Goal: Find specific page/section: Find specific page/section

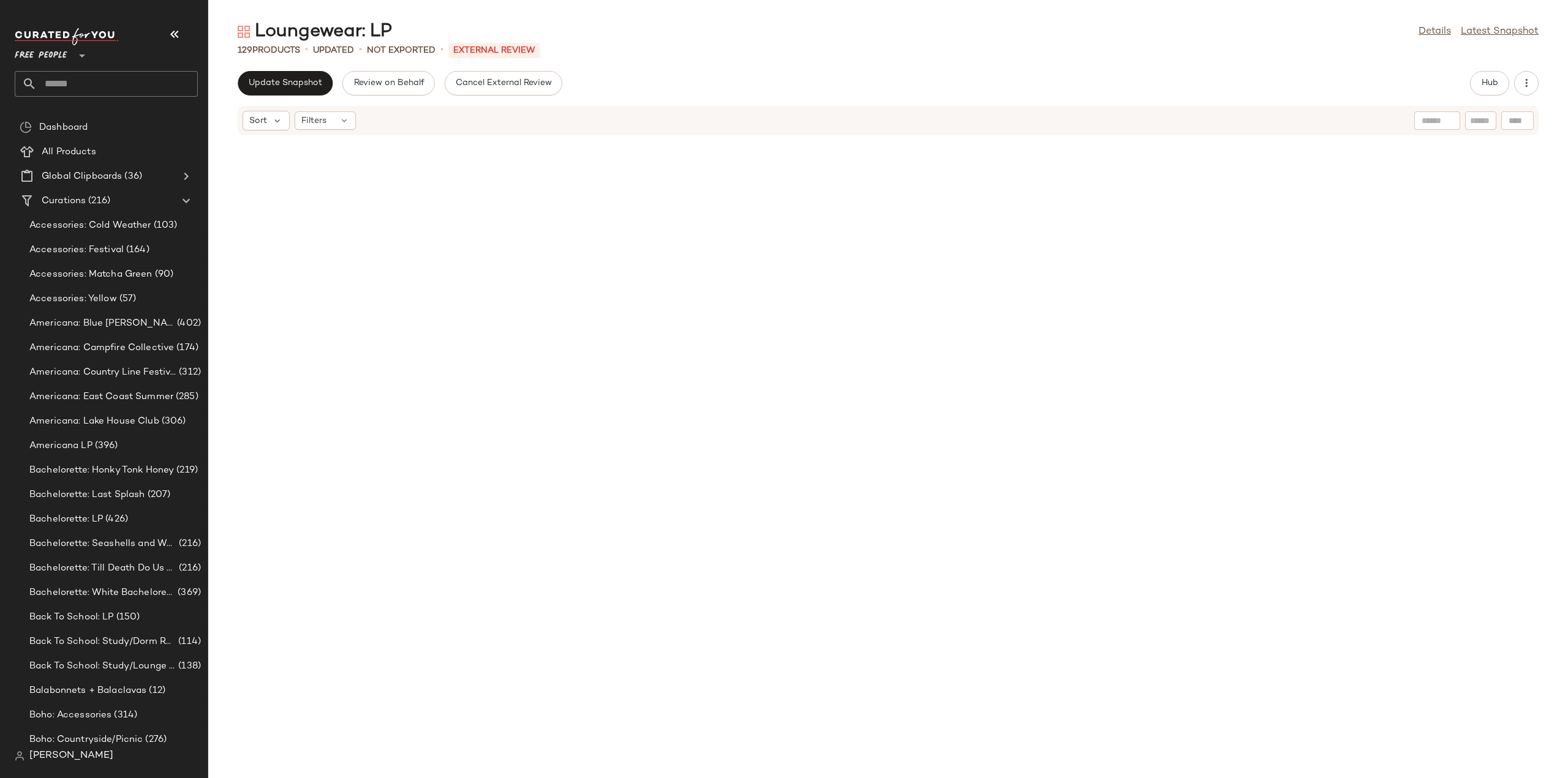
click at [90, 86] on input "text" at bounding box center [117, 84] width 161 height 26
drag, startPoint x: 102, startPoint y: 76, endPoint x: 0, endPoint y: 97, distance: 104.1
click at [0, 97] on nav "**********" at bounding box center [104, 389] width 208 height 778
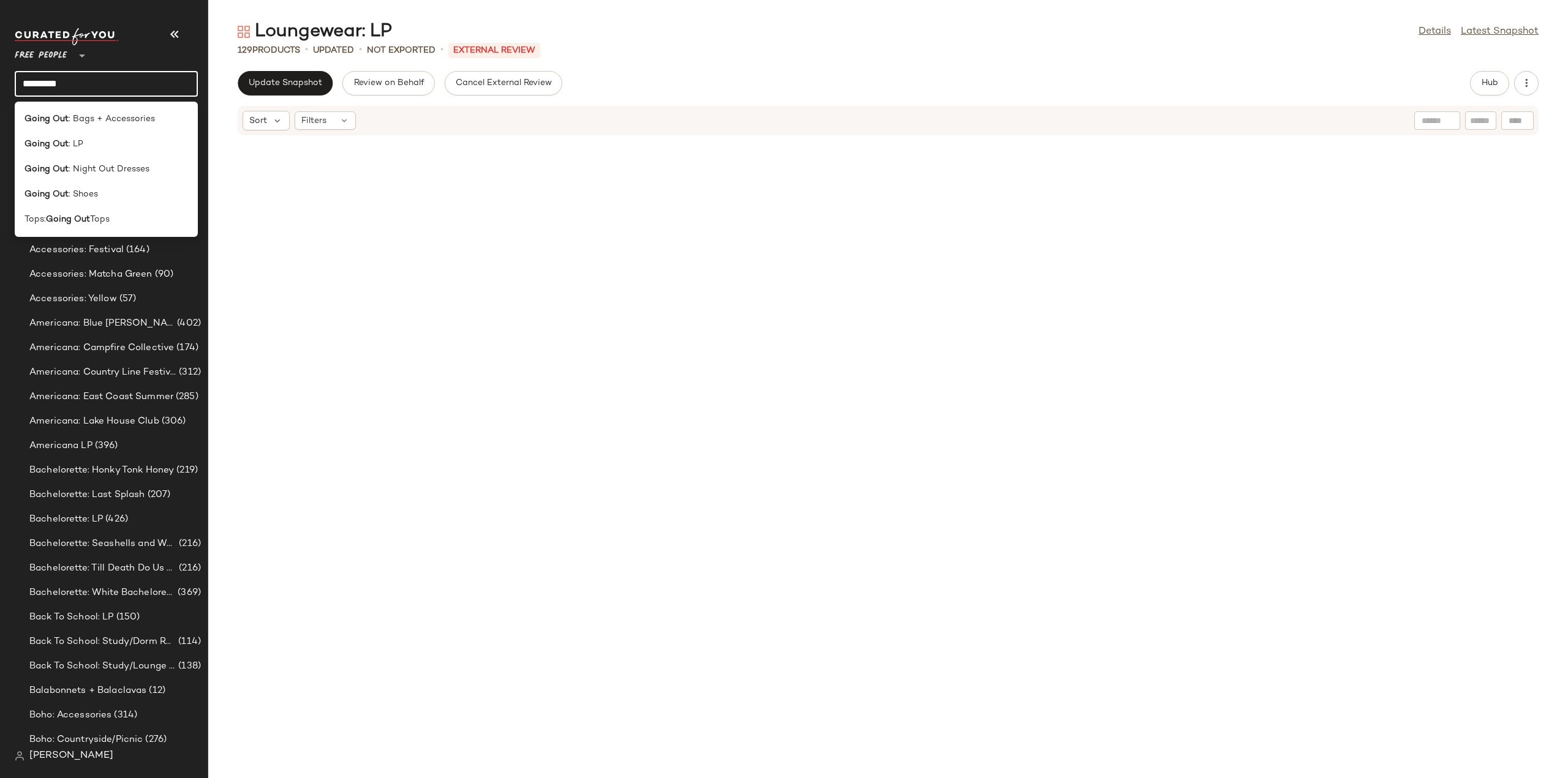
type input "*********"
click at [113, 80] on input "*********" at bounding box center [106, 84] width 183 height 26
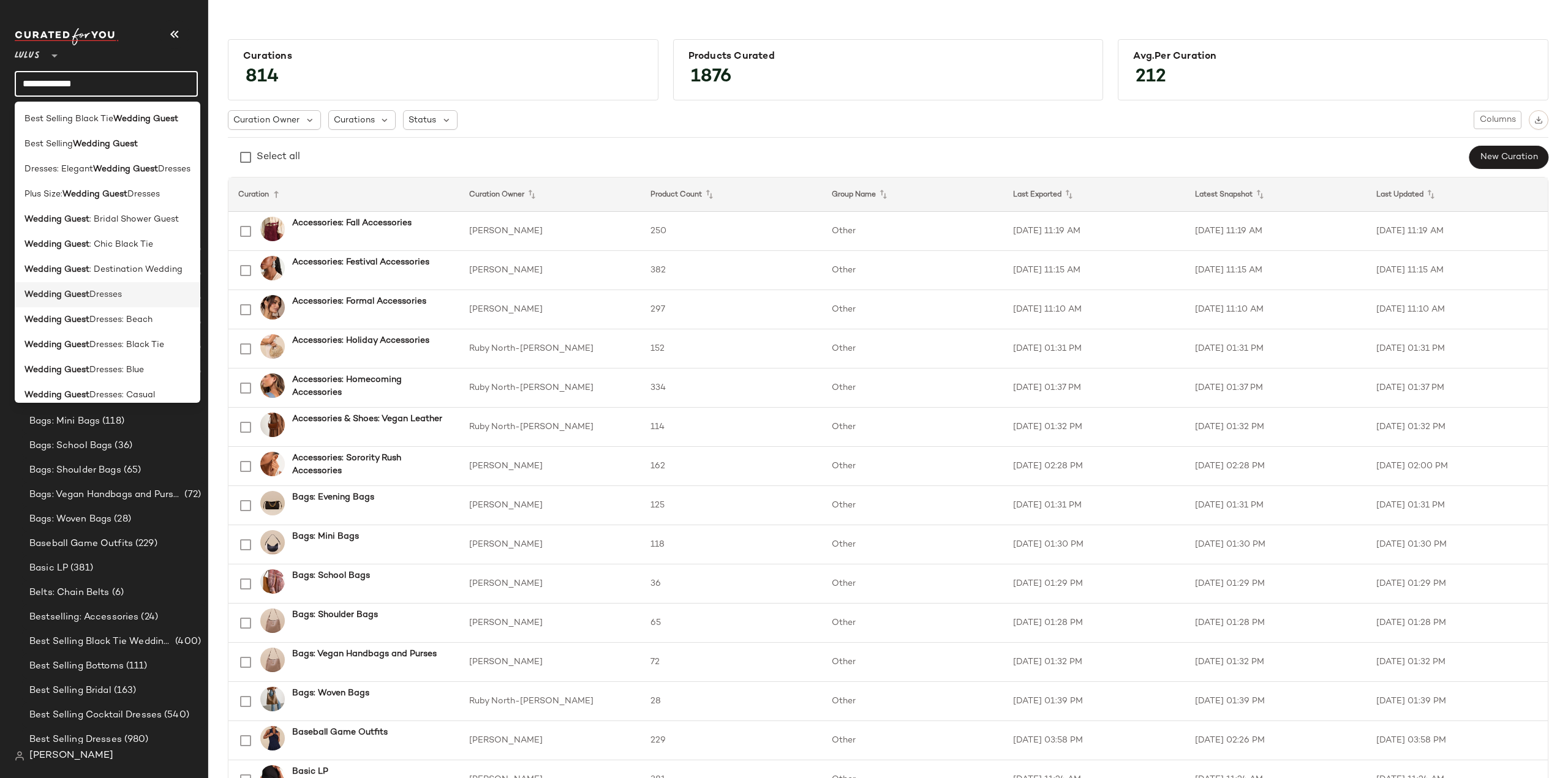
type input "**********"
click at [78, 333] on div "Wedding Guest Dresses" at bounding box center [108, 345] width 186 height 25
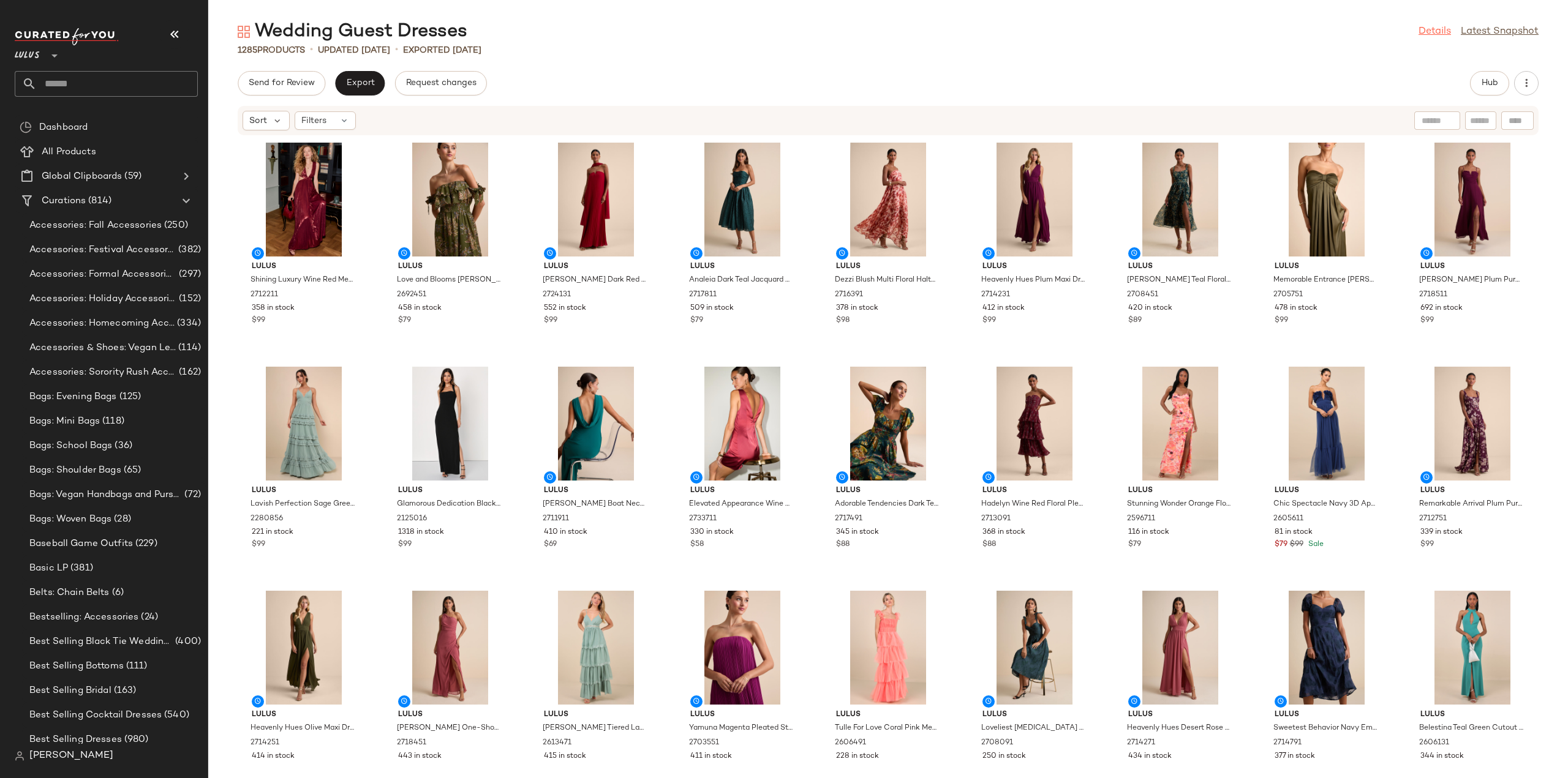
click at [1434, 36] on link "Details" at bounding box center [1434, 31] width 32 height 15
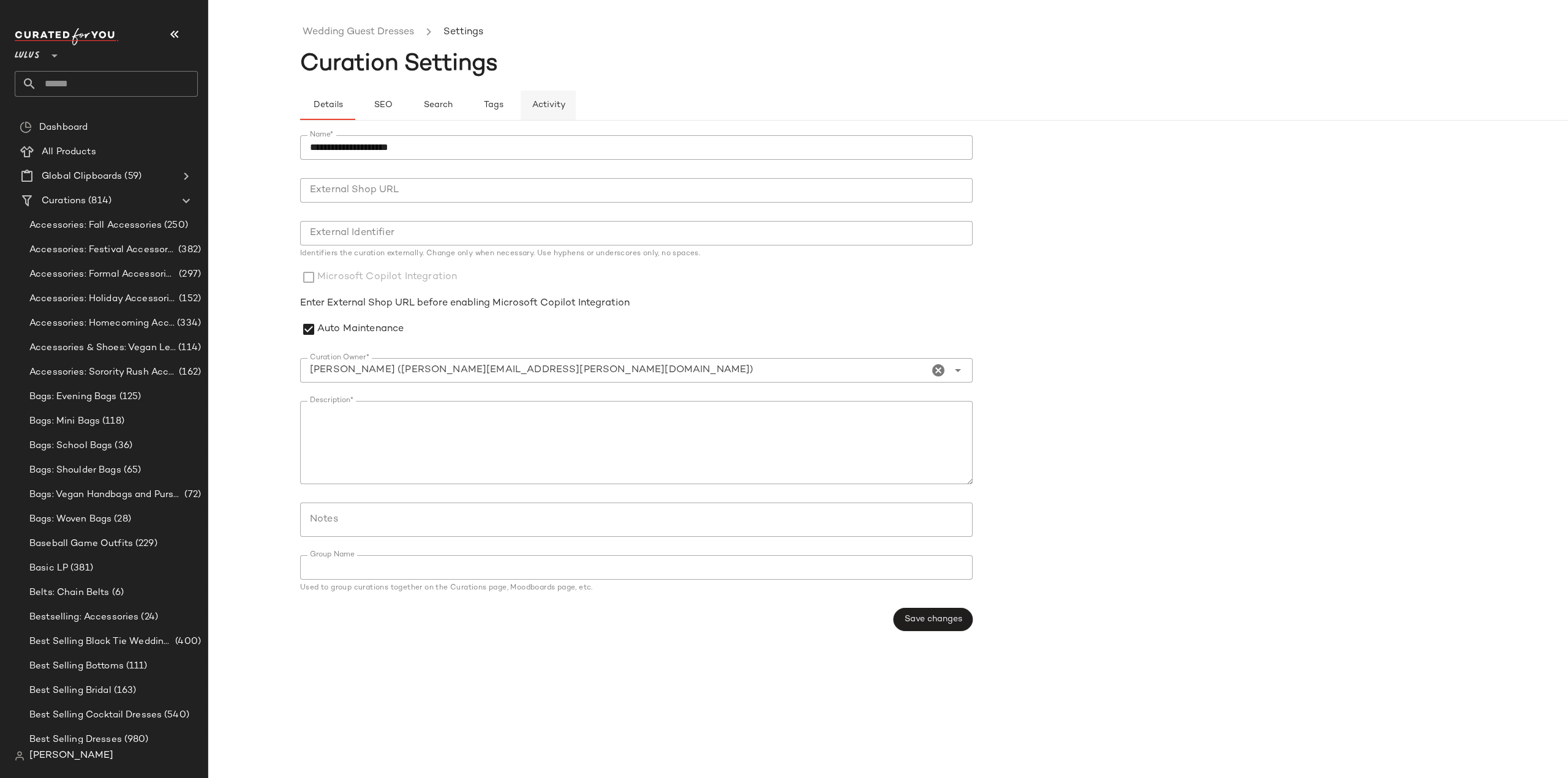
click at [546, 105] on span "Activity" at bounding box center [548, 105] width 34 height 10
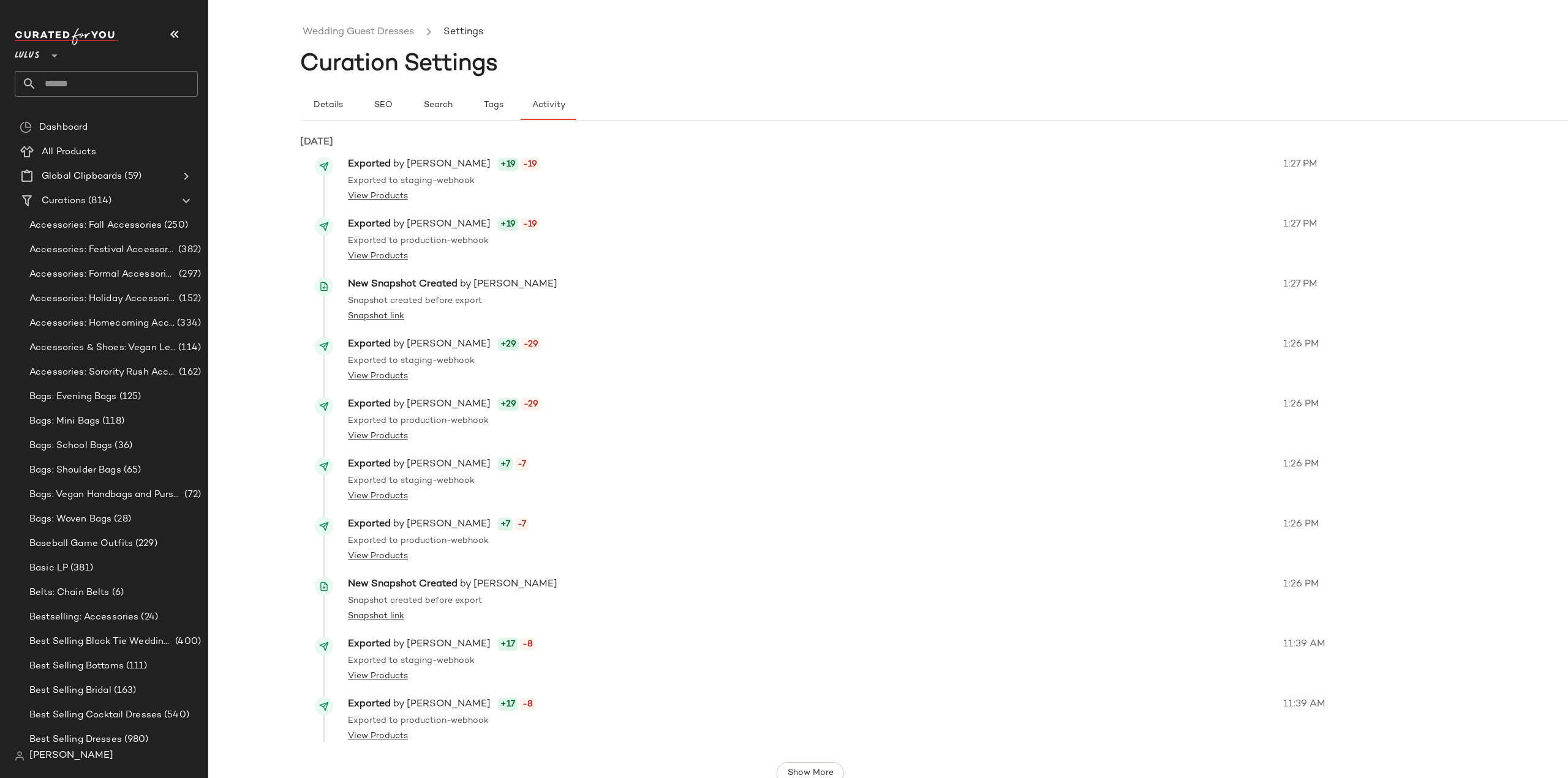
scroll to position [21, 0]
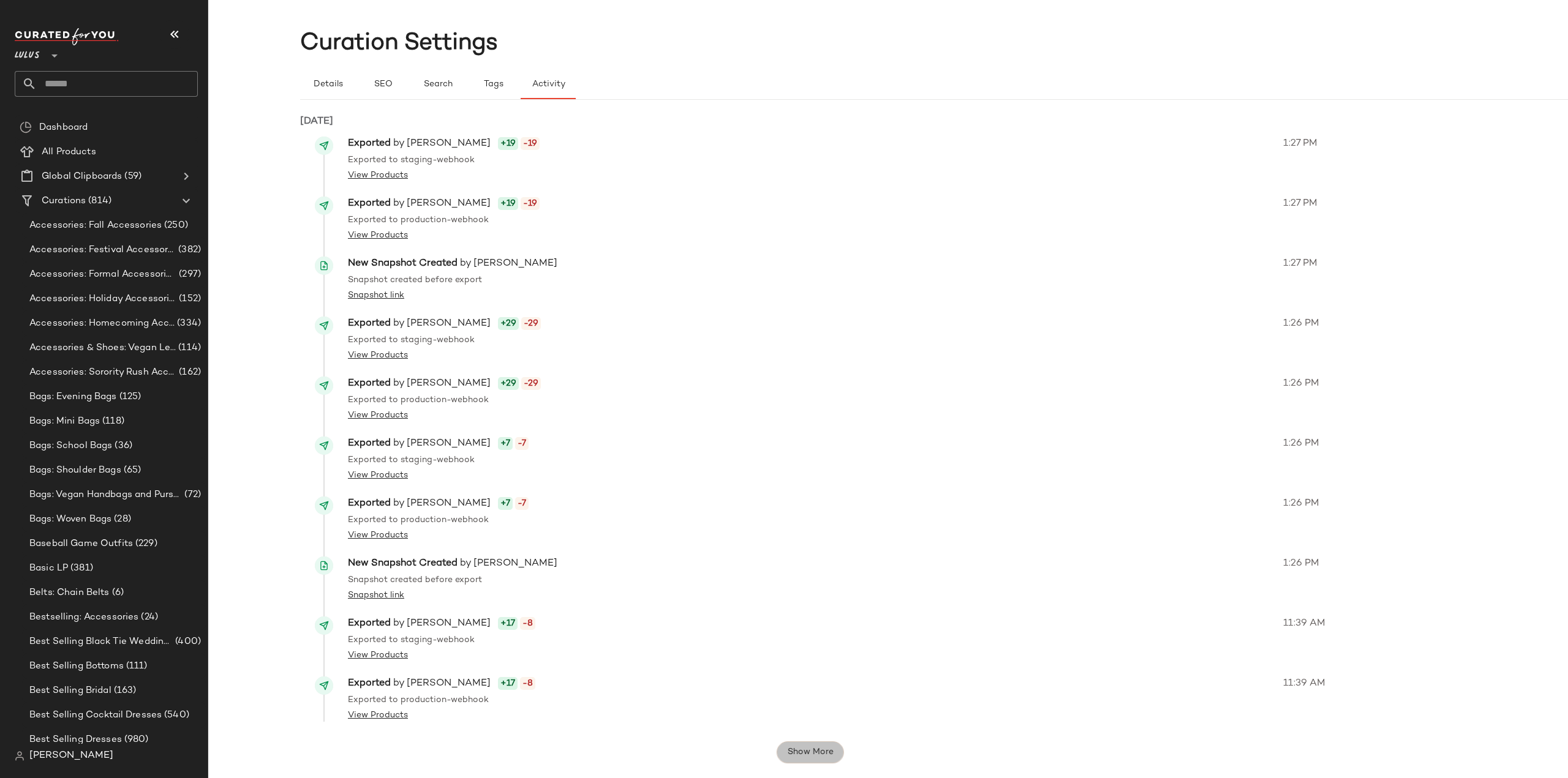
click at [800, 756] on span "Show More" at bounding box center [810, 752] width 47 height 10
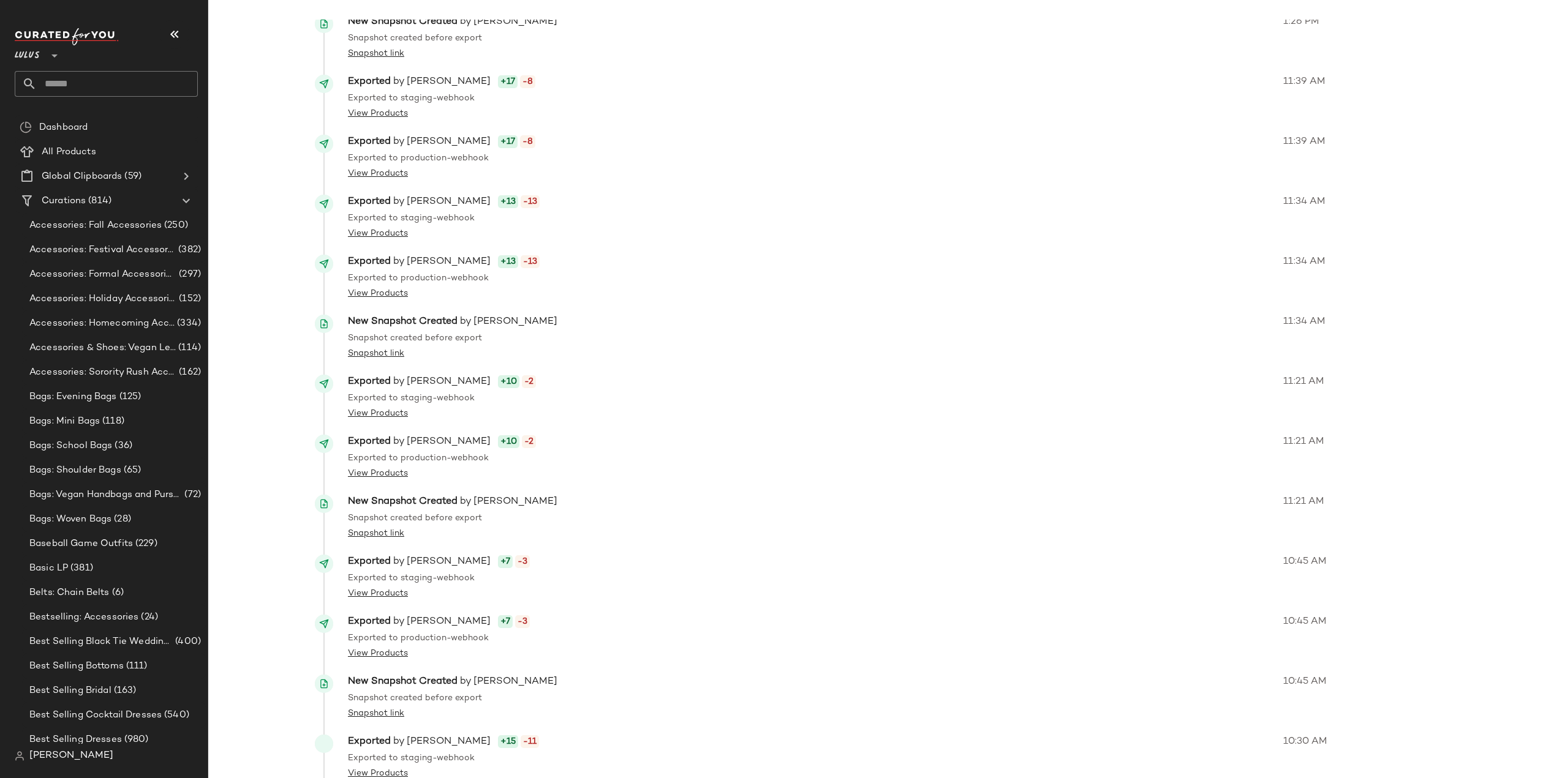
scroll to position [621, 0]
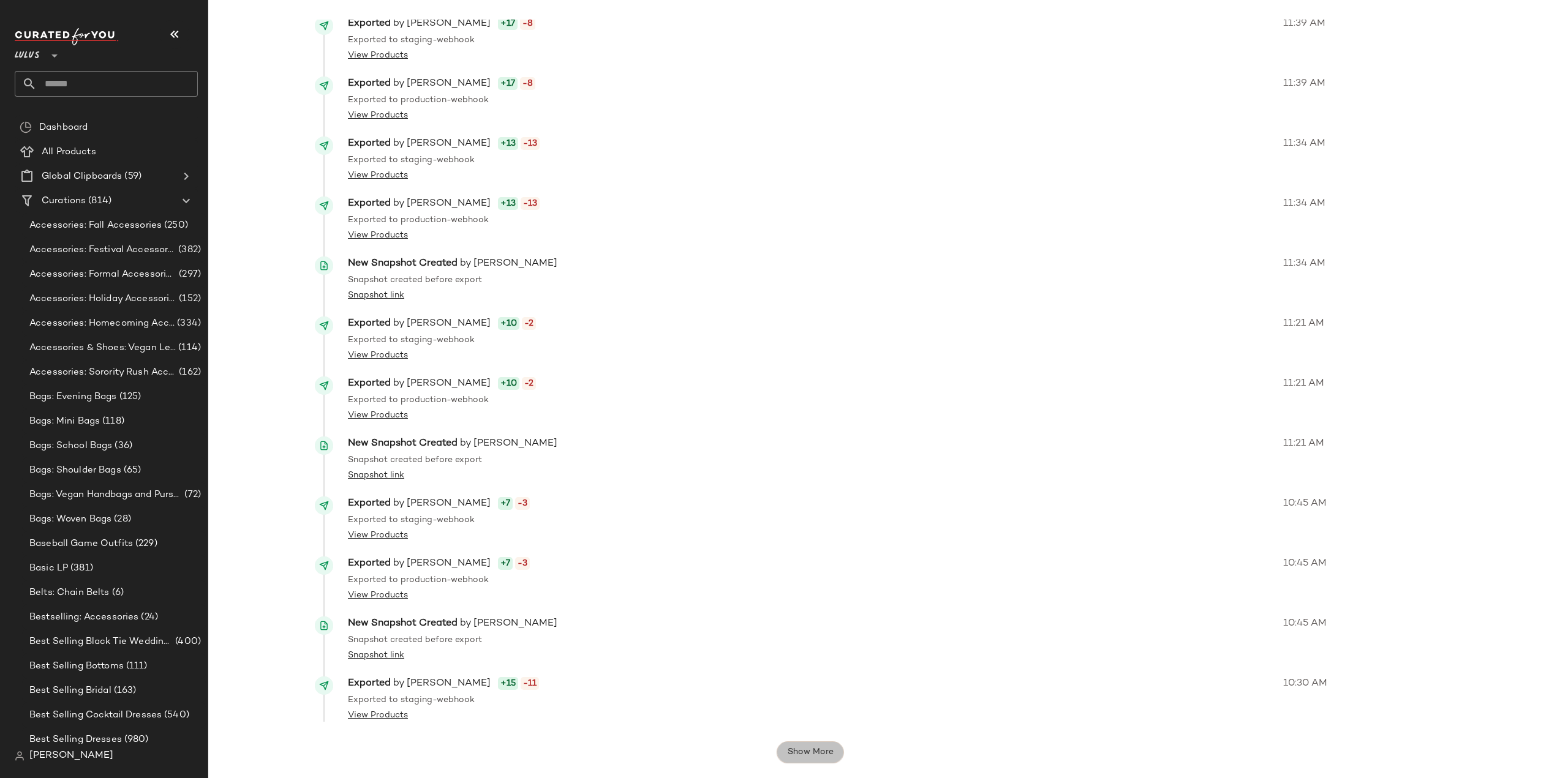
click at [795, 755] on span "Show More" at bounding box center [810, 752] width 47 height 10
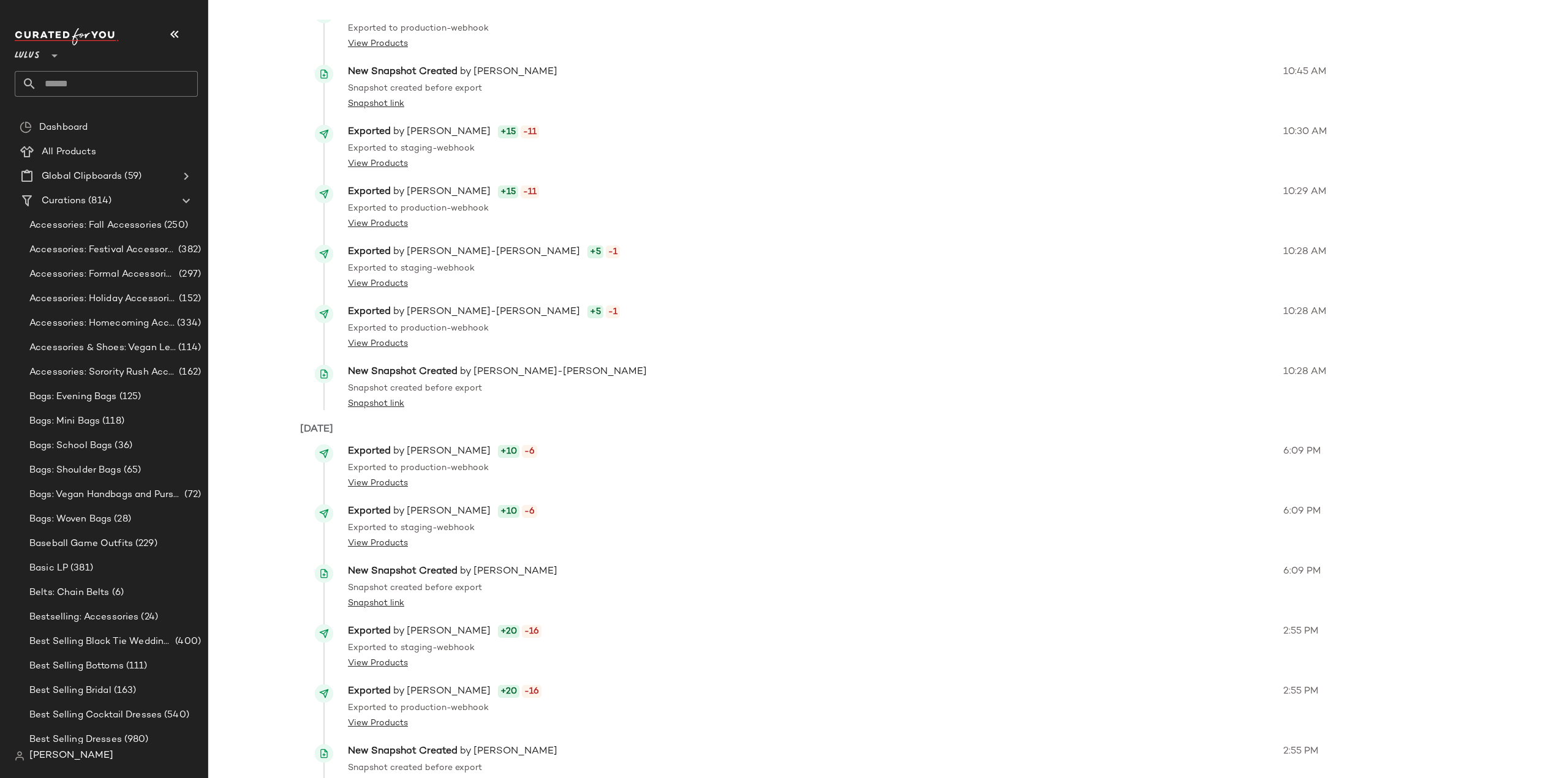
scroll to position [1241, 0]
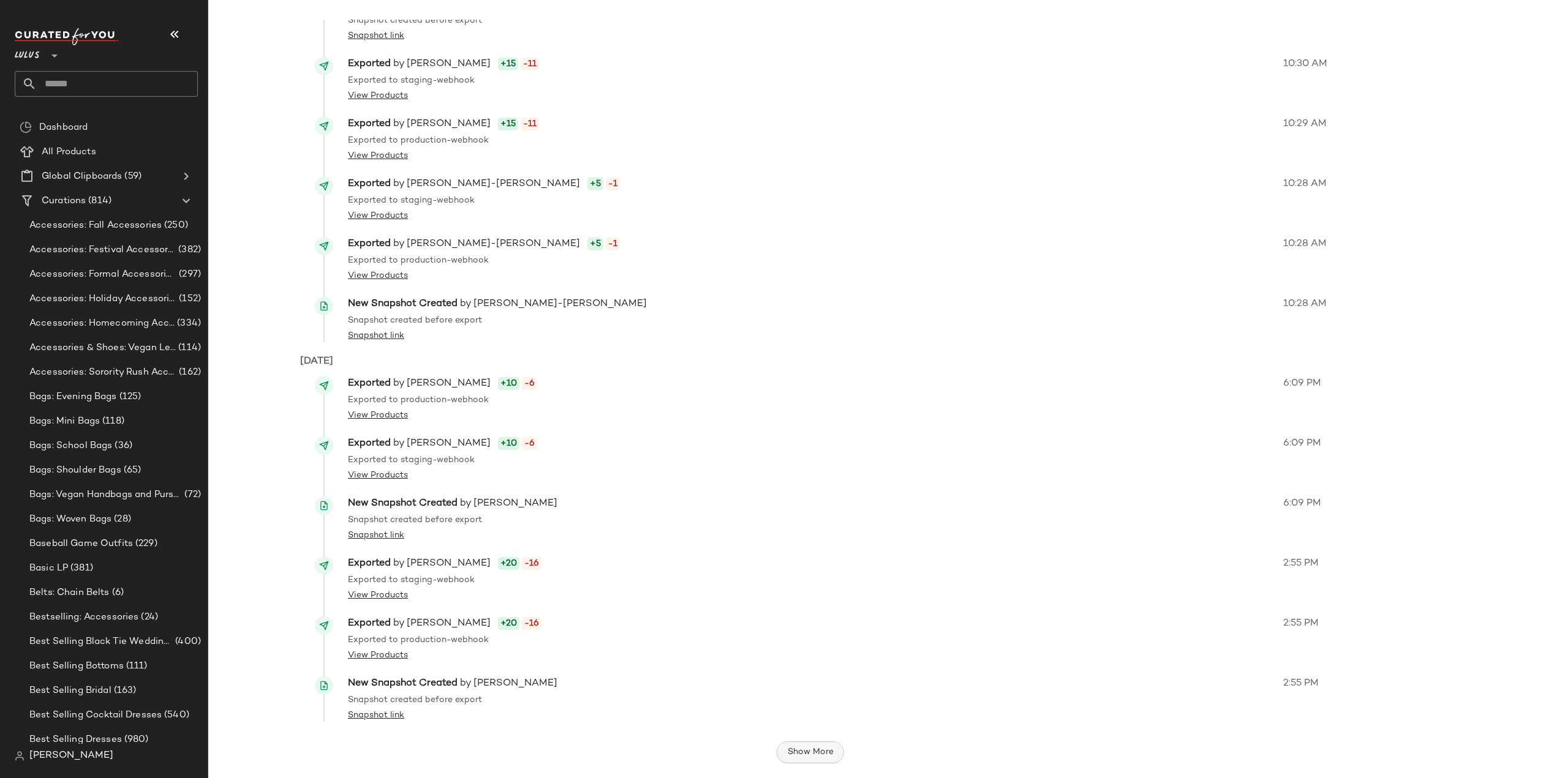
click at [809, 754] on span "Show More" at bounding box center [810, 752] width 47 height 10
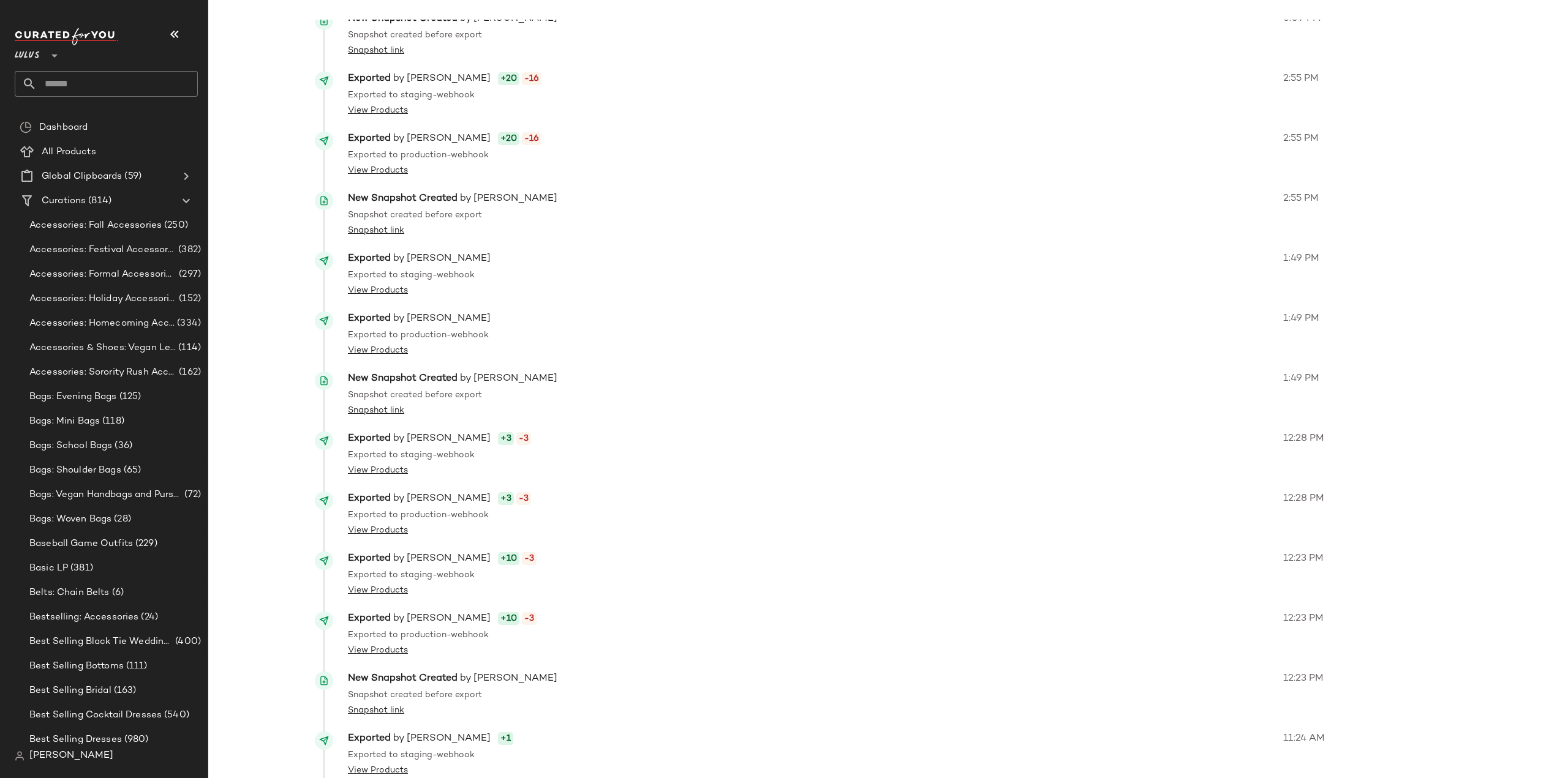
scroll to position [1841, 0]
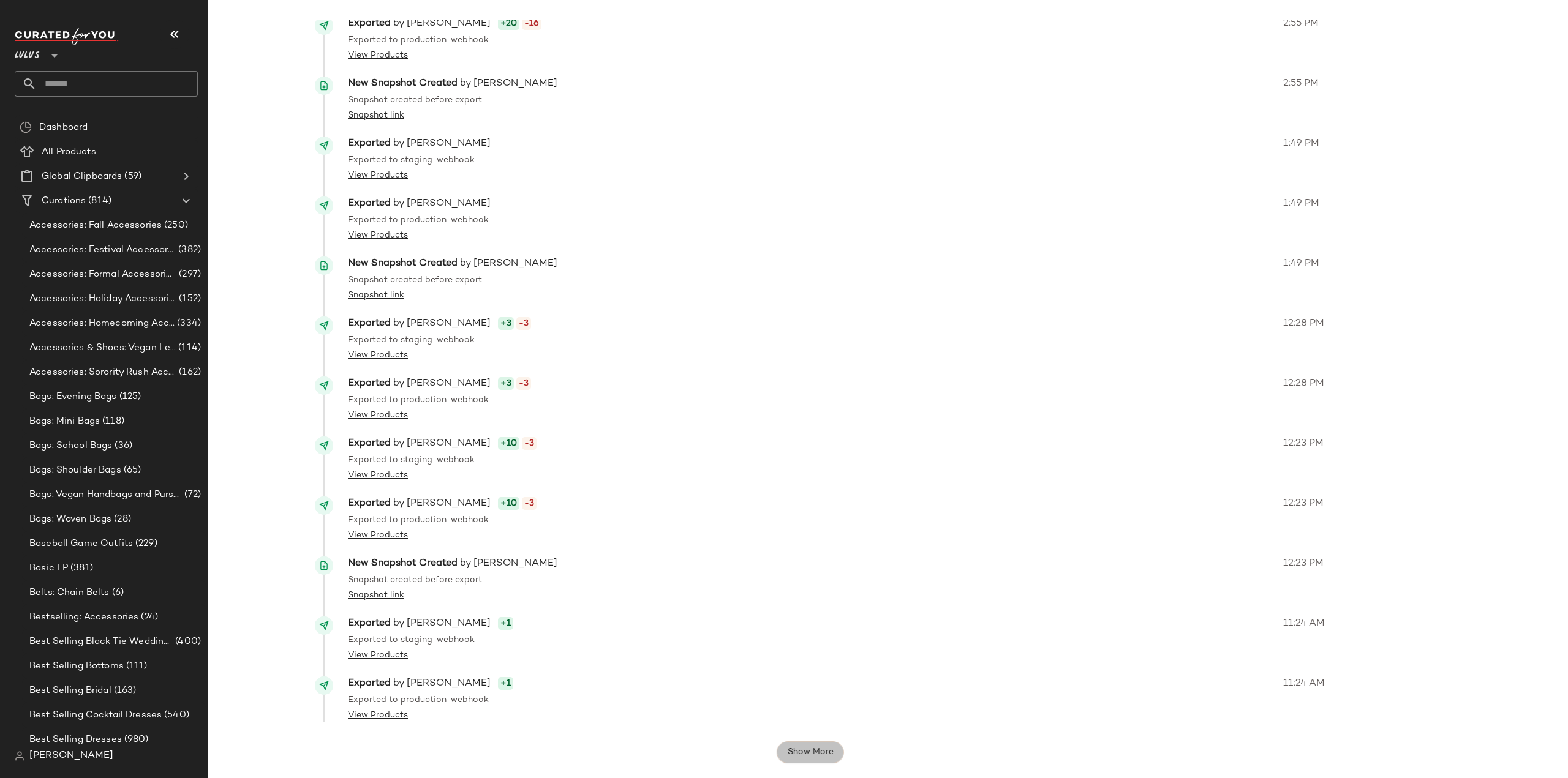
click at [800, 754] on span "Show More" at bounding box center [810, 752] width 47 height 10
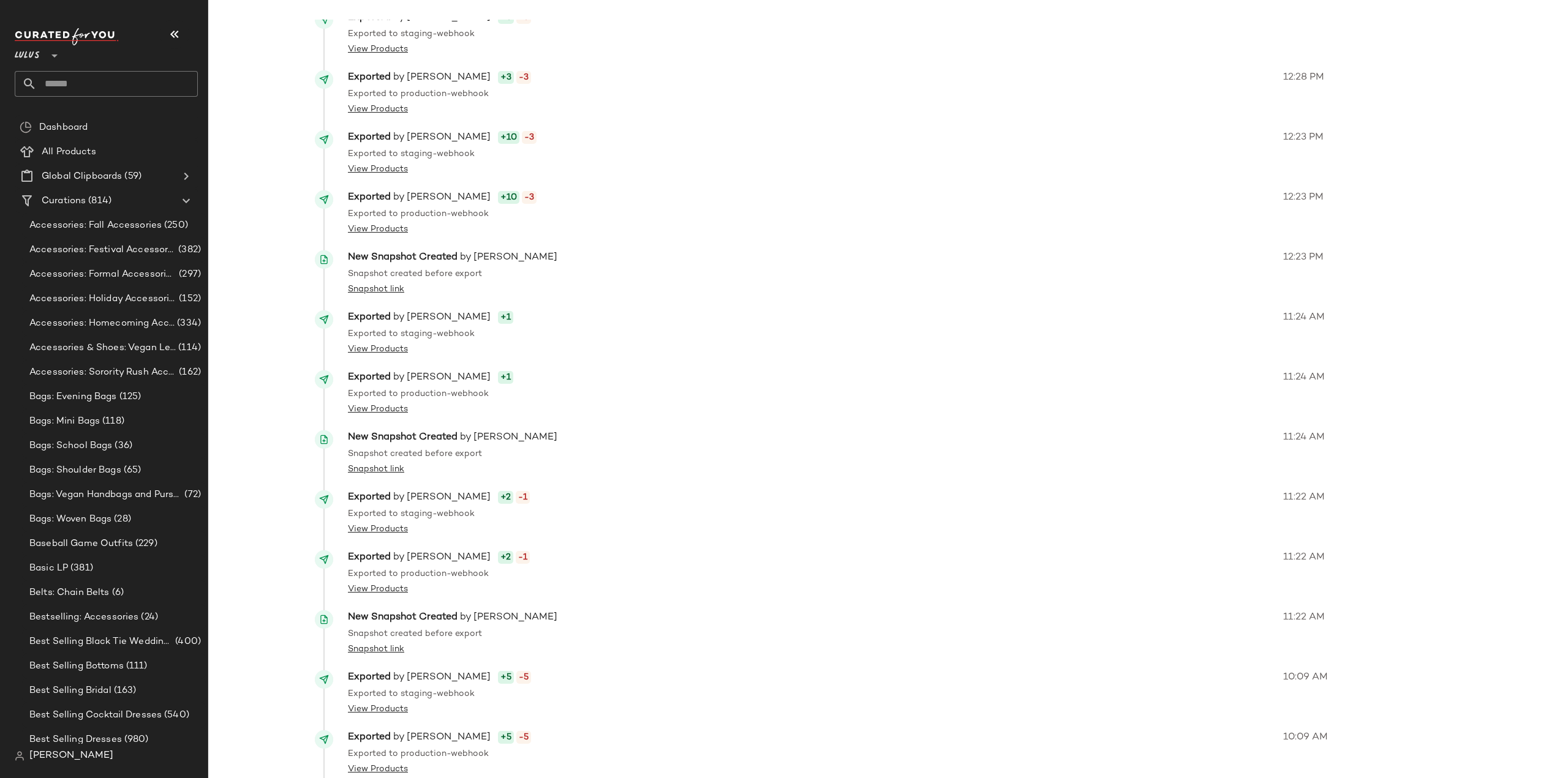
scroll to position [2442, 0]
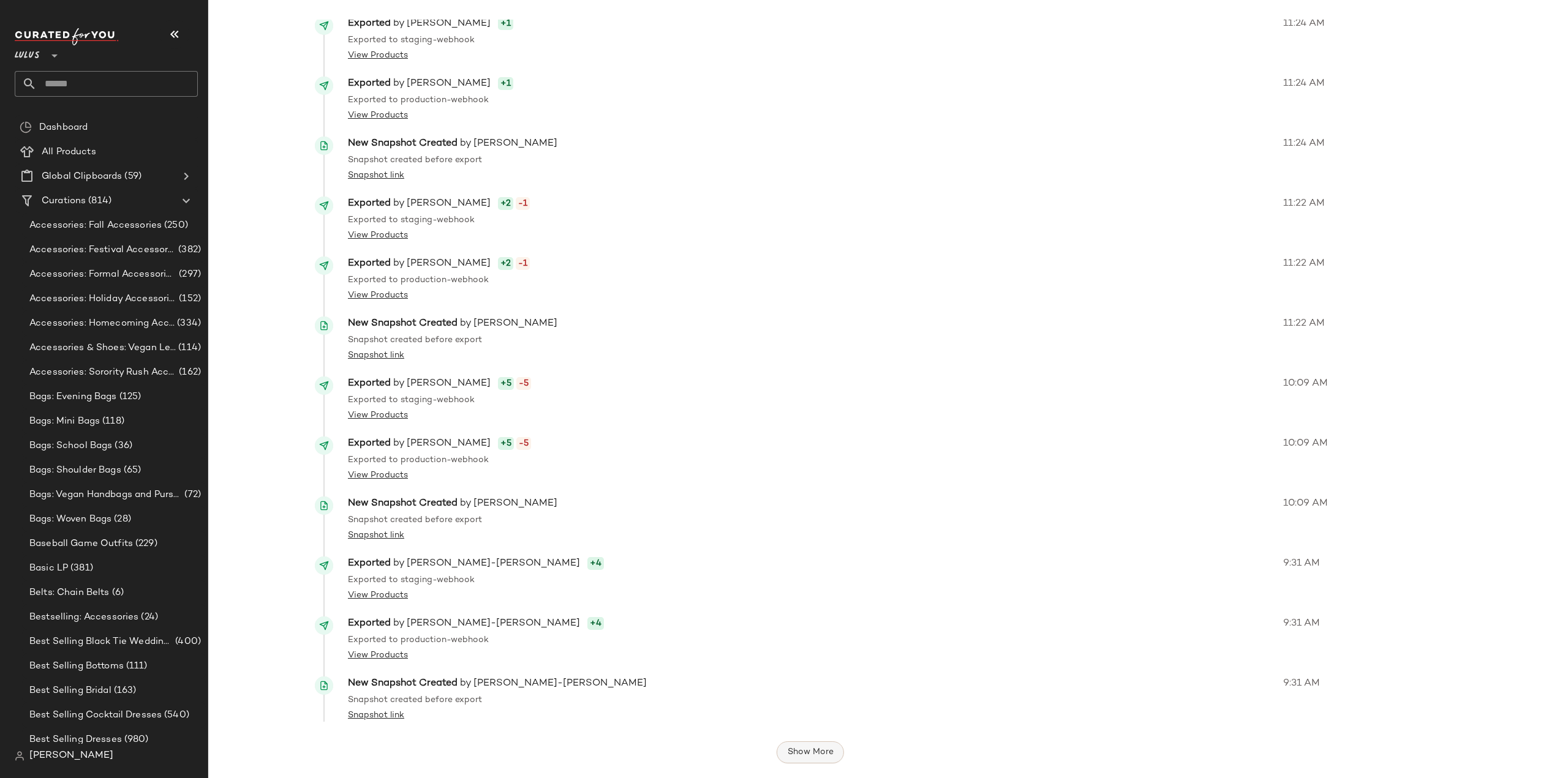
click at [800, 757] on span "Show More" at bounding box center [810, 752] width 47 height 10
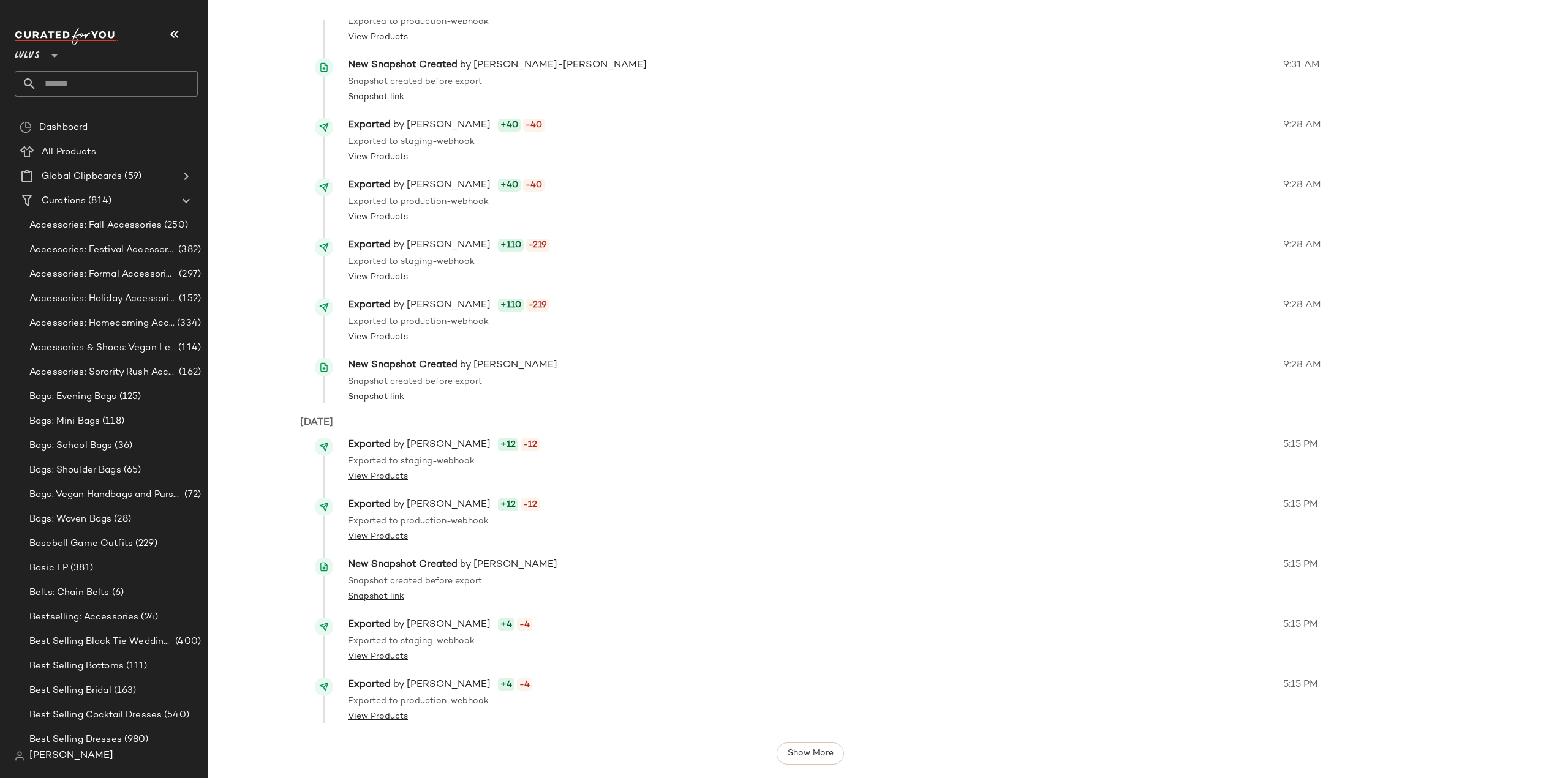
scroll to position [3061, 0]
click at [805, 755] on span "Show More" at bounding box center [810, 752] width 47 height 10
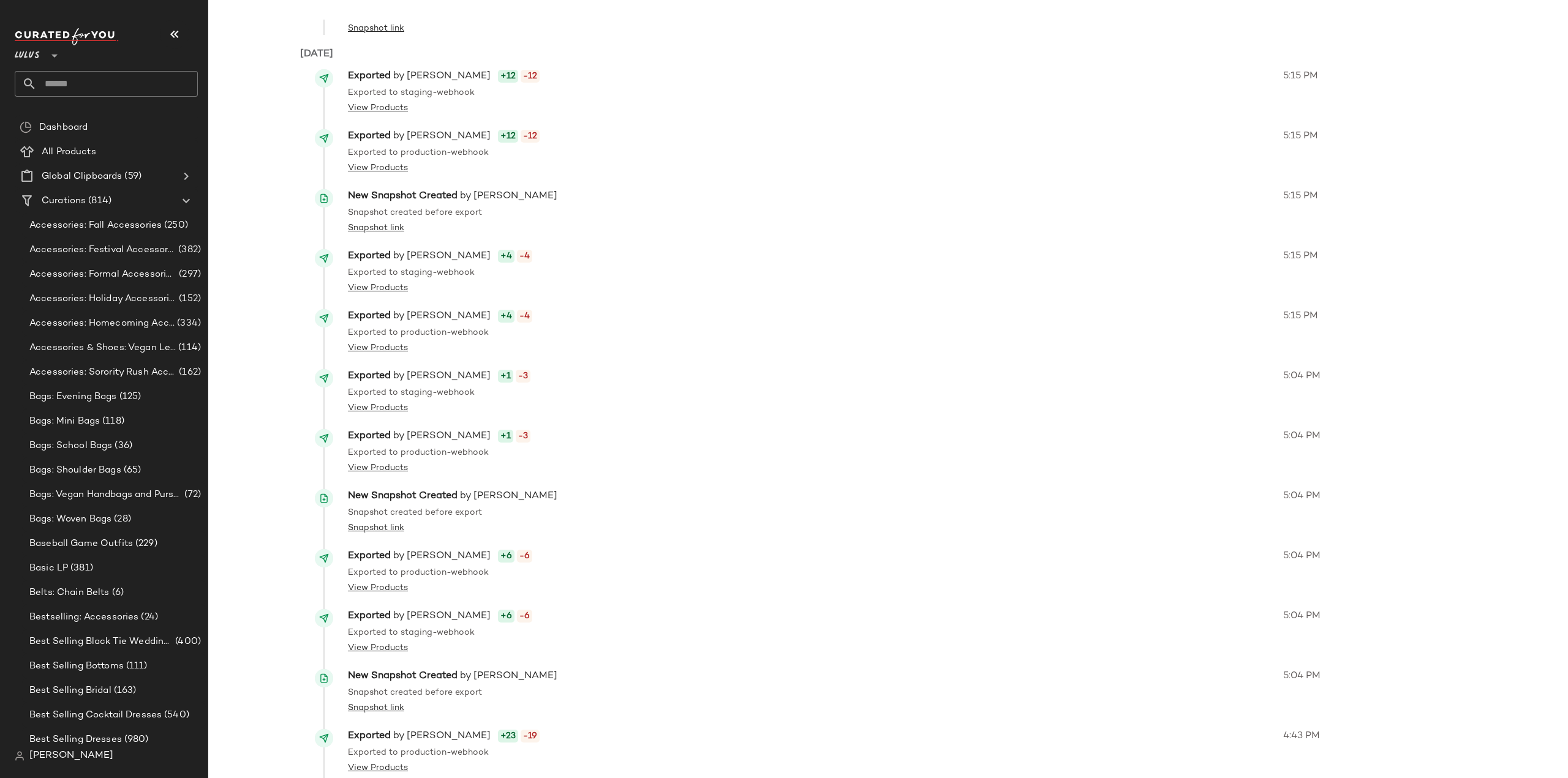
scroll to position [3662, 0]
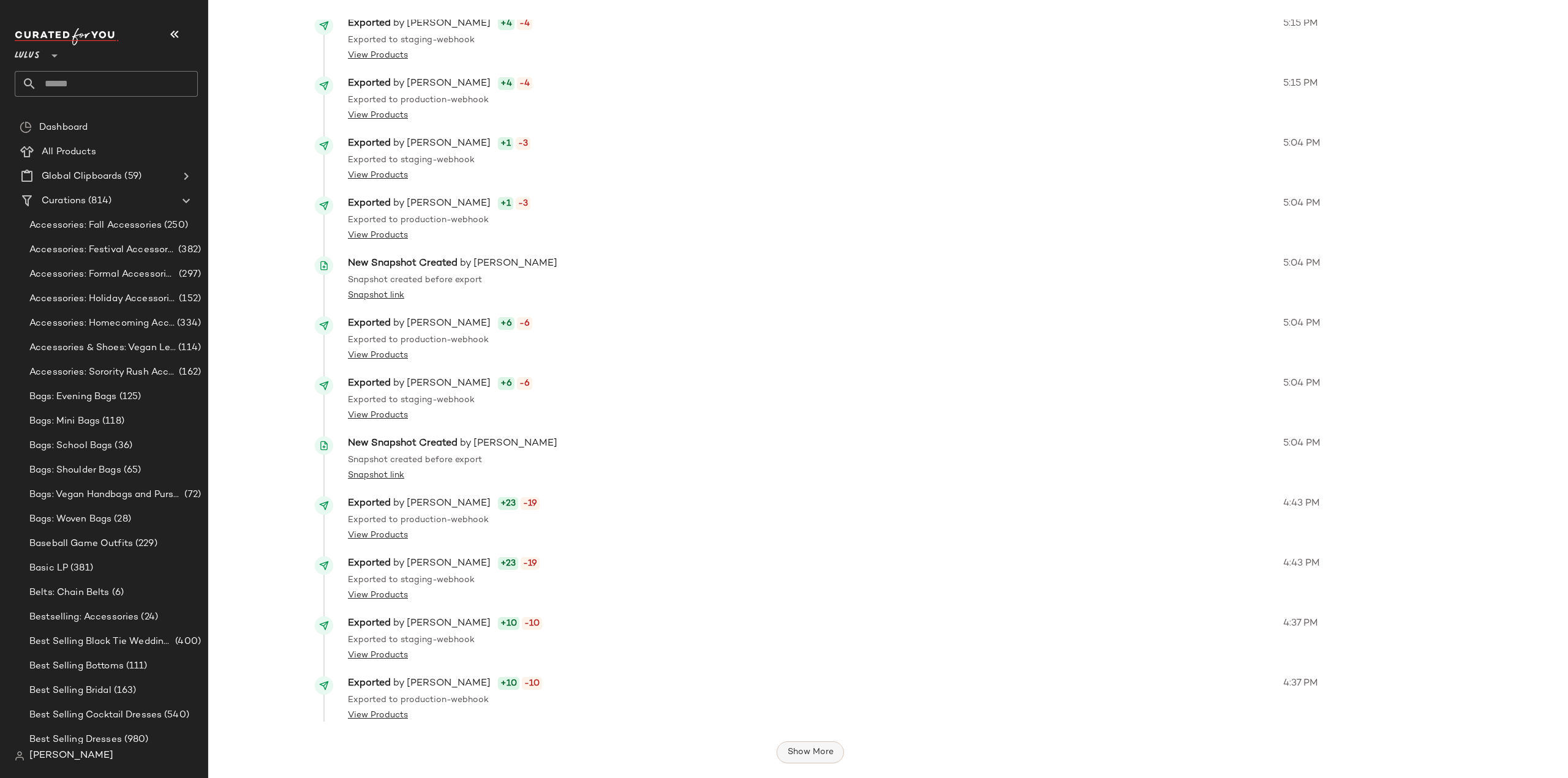
click at [791, 749] on span "Show More" at bounding box center [810, 752] width 47 height 10
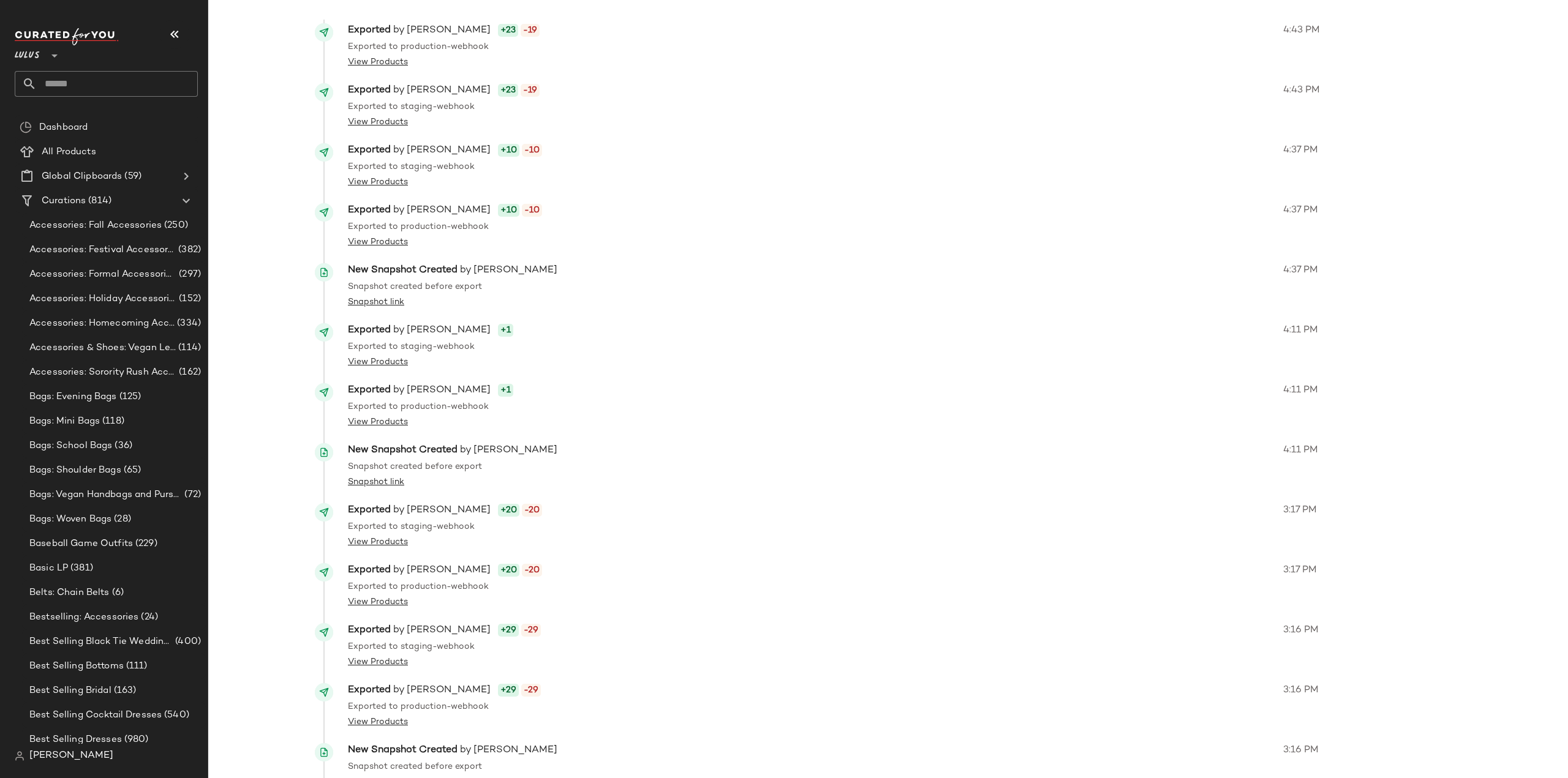
scroll to position [4262, 0]
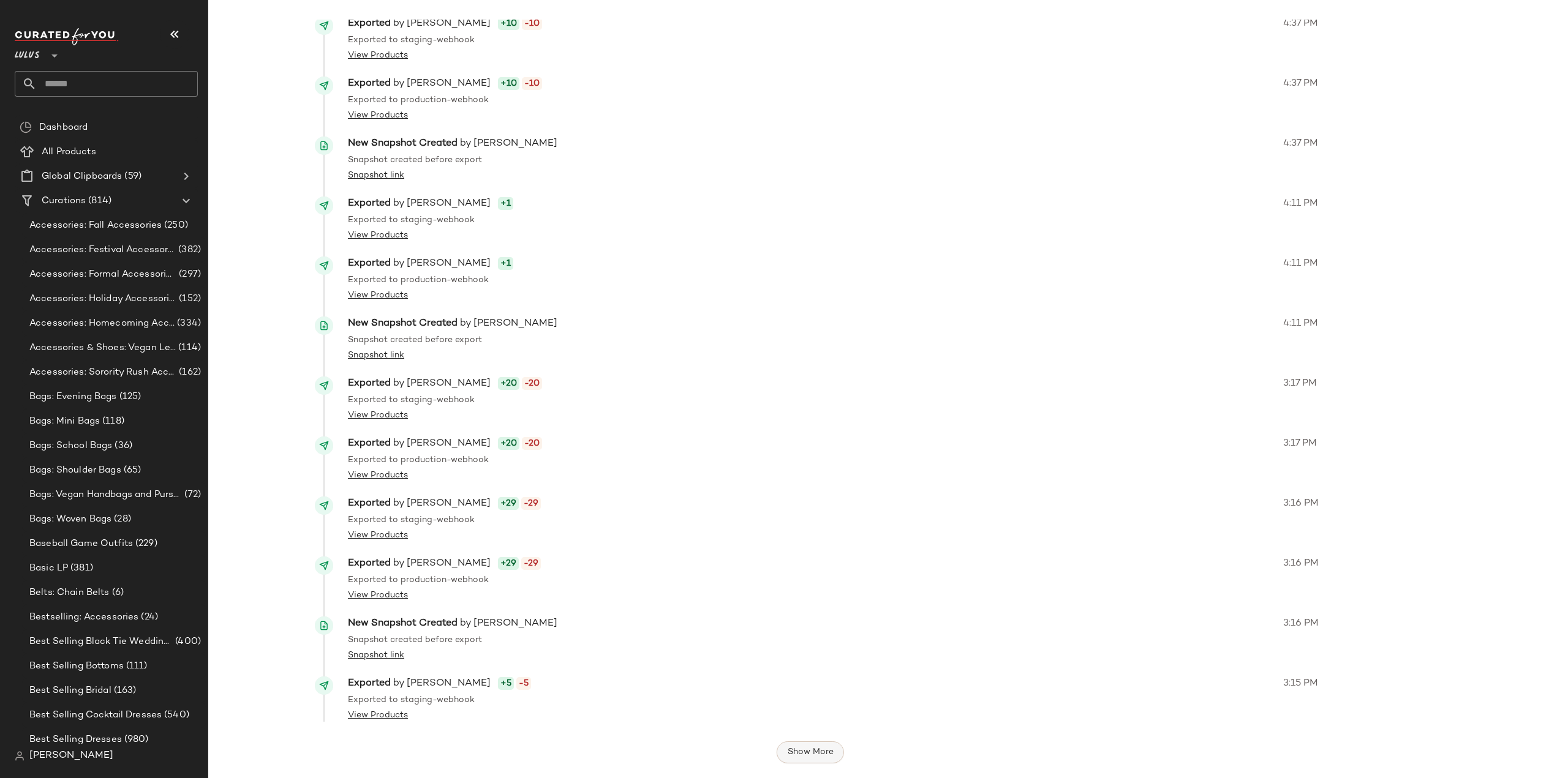
click at [813, 754] on span "Show More" at bounding box center [810, 752] width 47 height 10
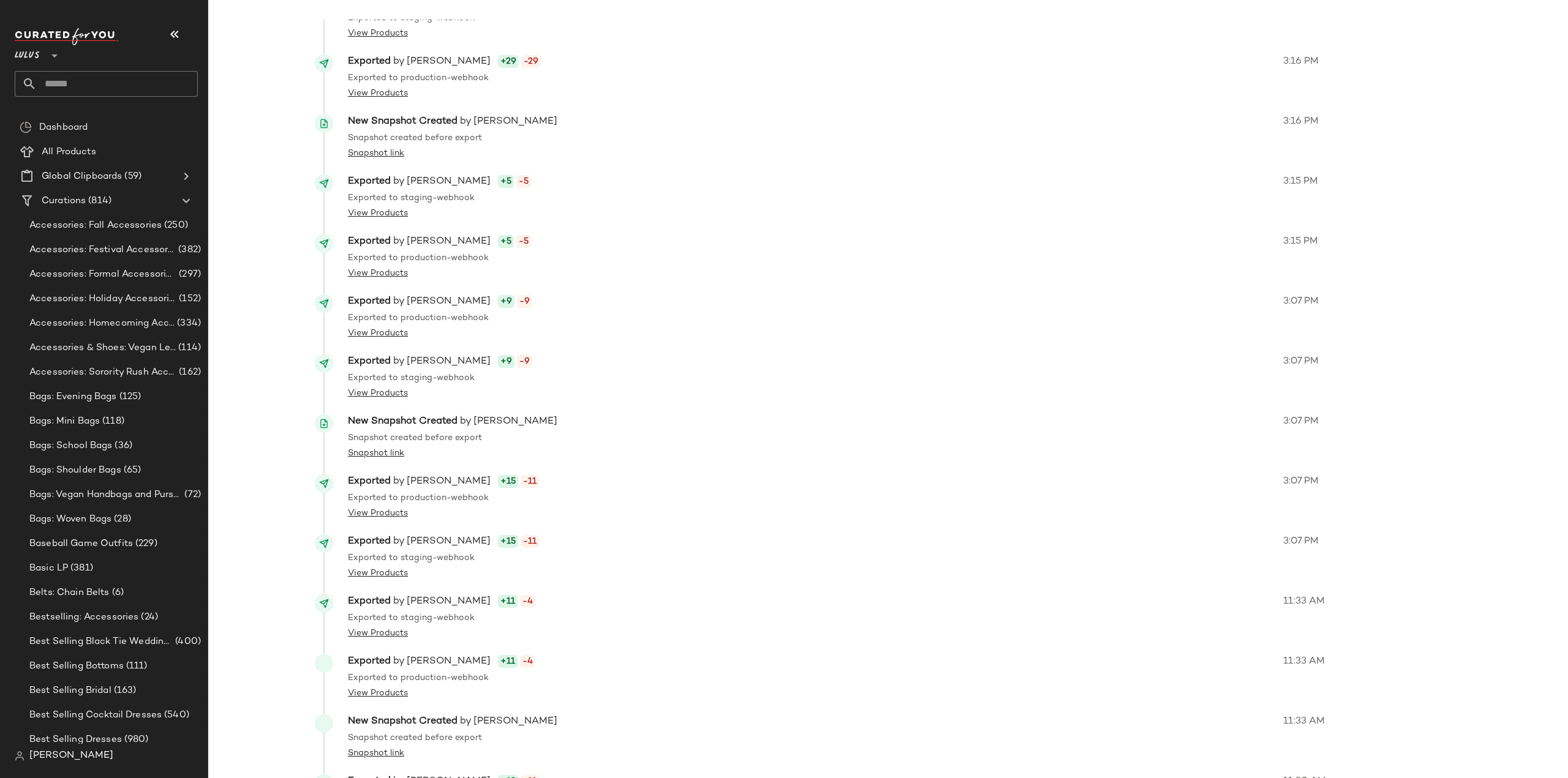
scroll to position [4862, 0]
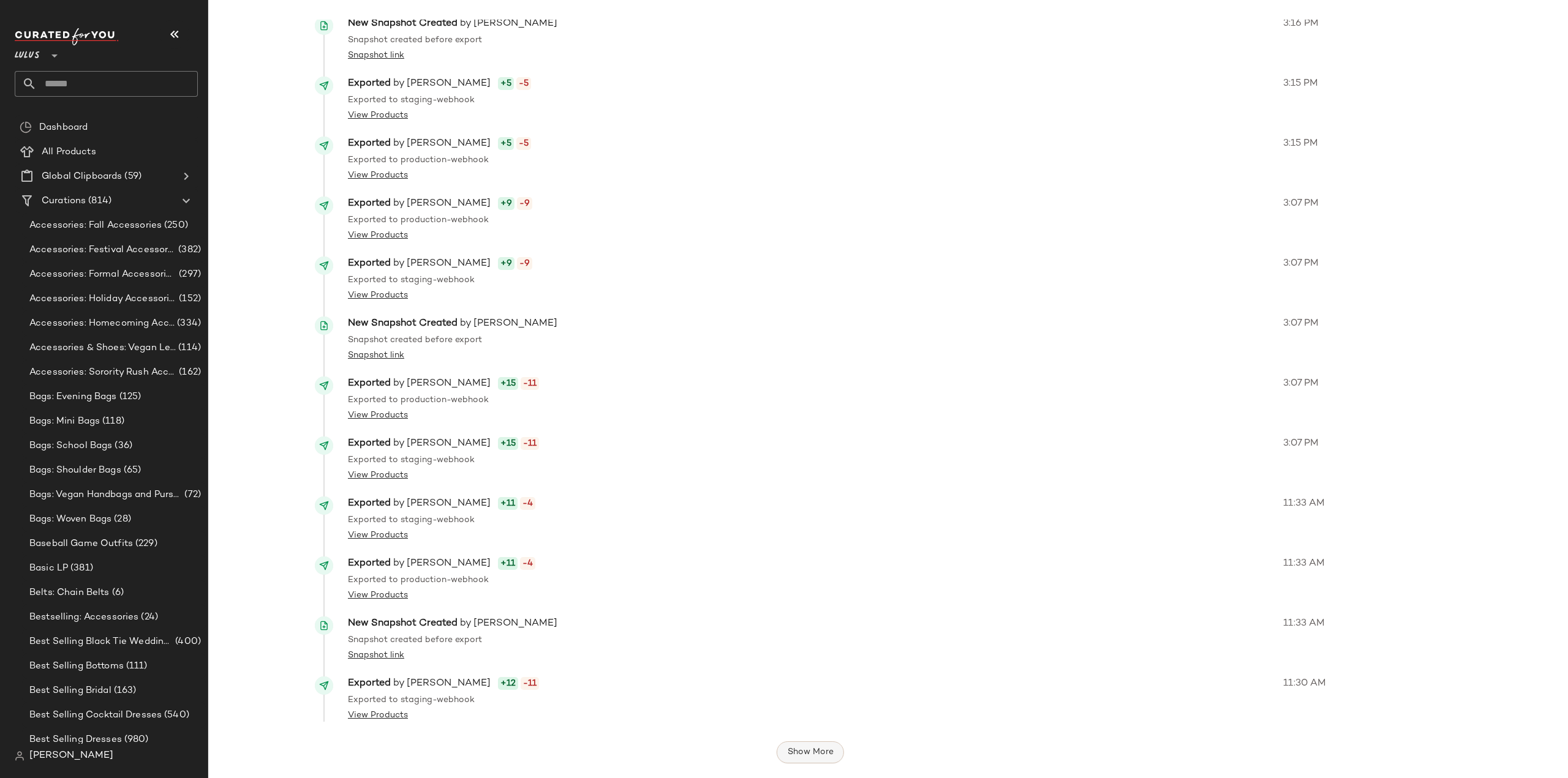
click at [800, 753] on span "Show More" at bounding box center [810, 752] width 47 height 10
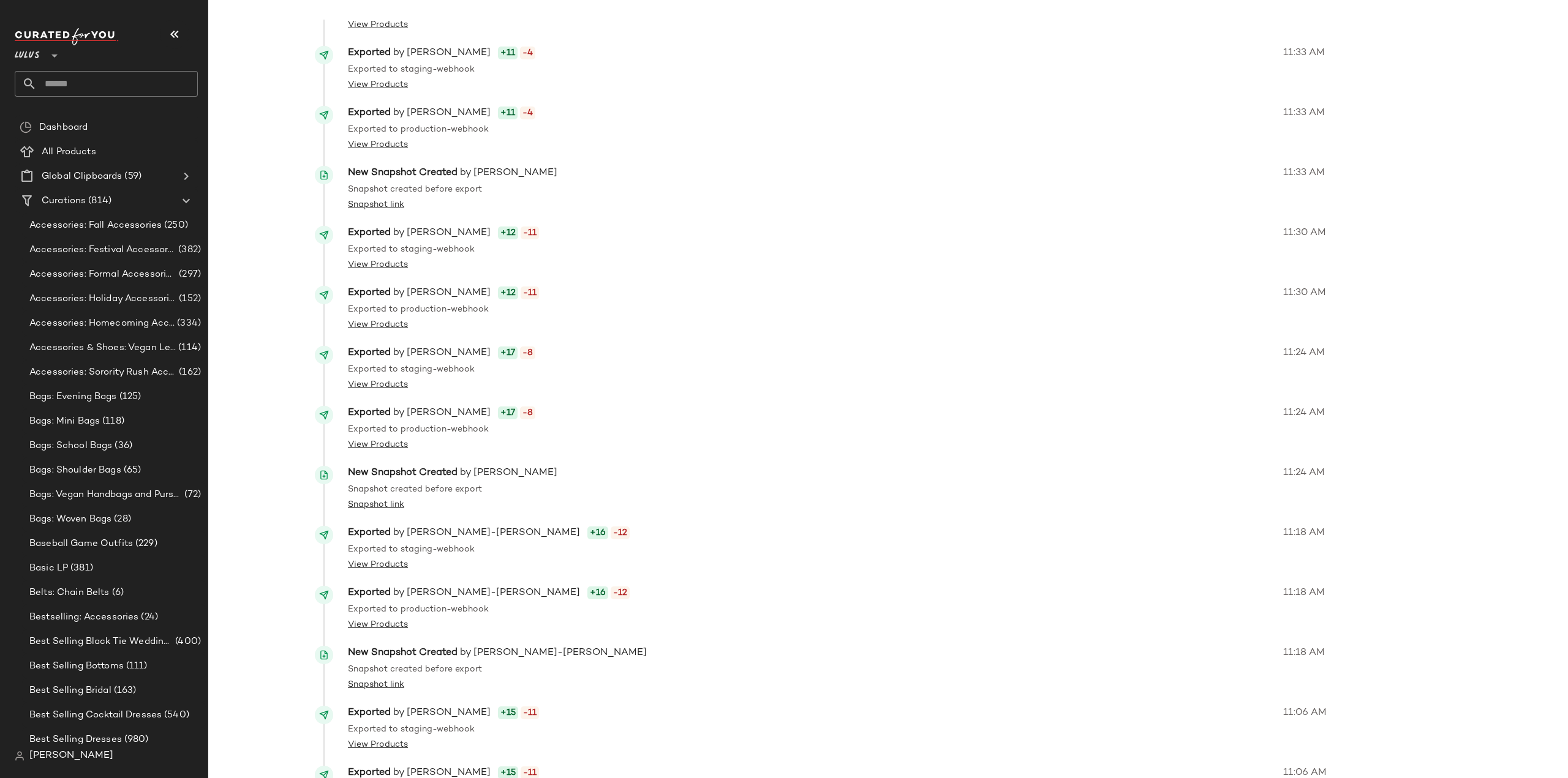
scroll to position [5462, 0]
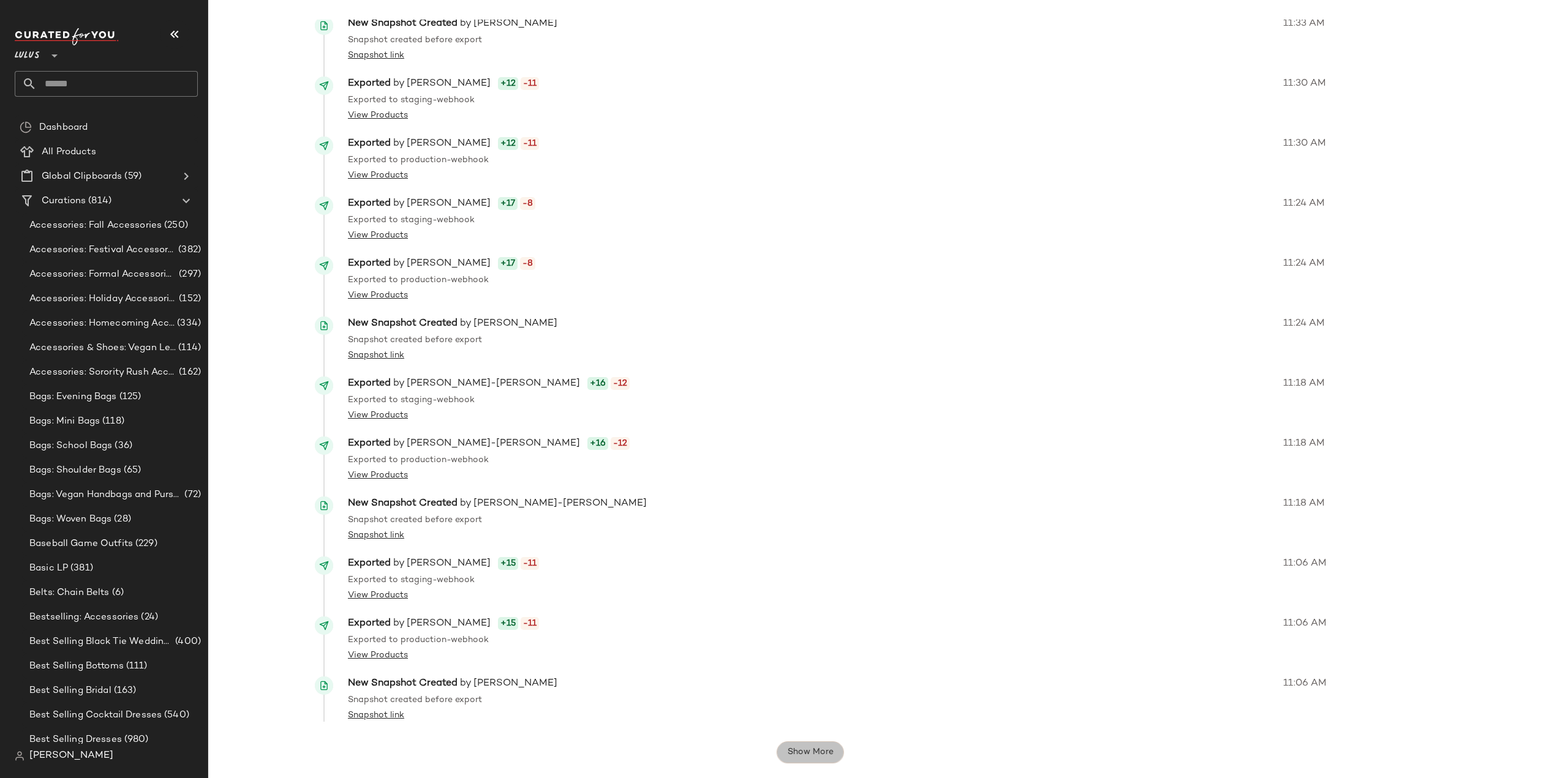
click at [800, 756] on span "Show More" at bounding box center [810, 752] width 47 height 10
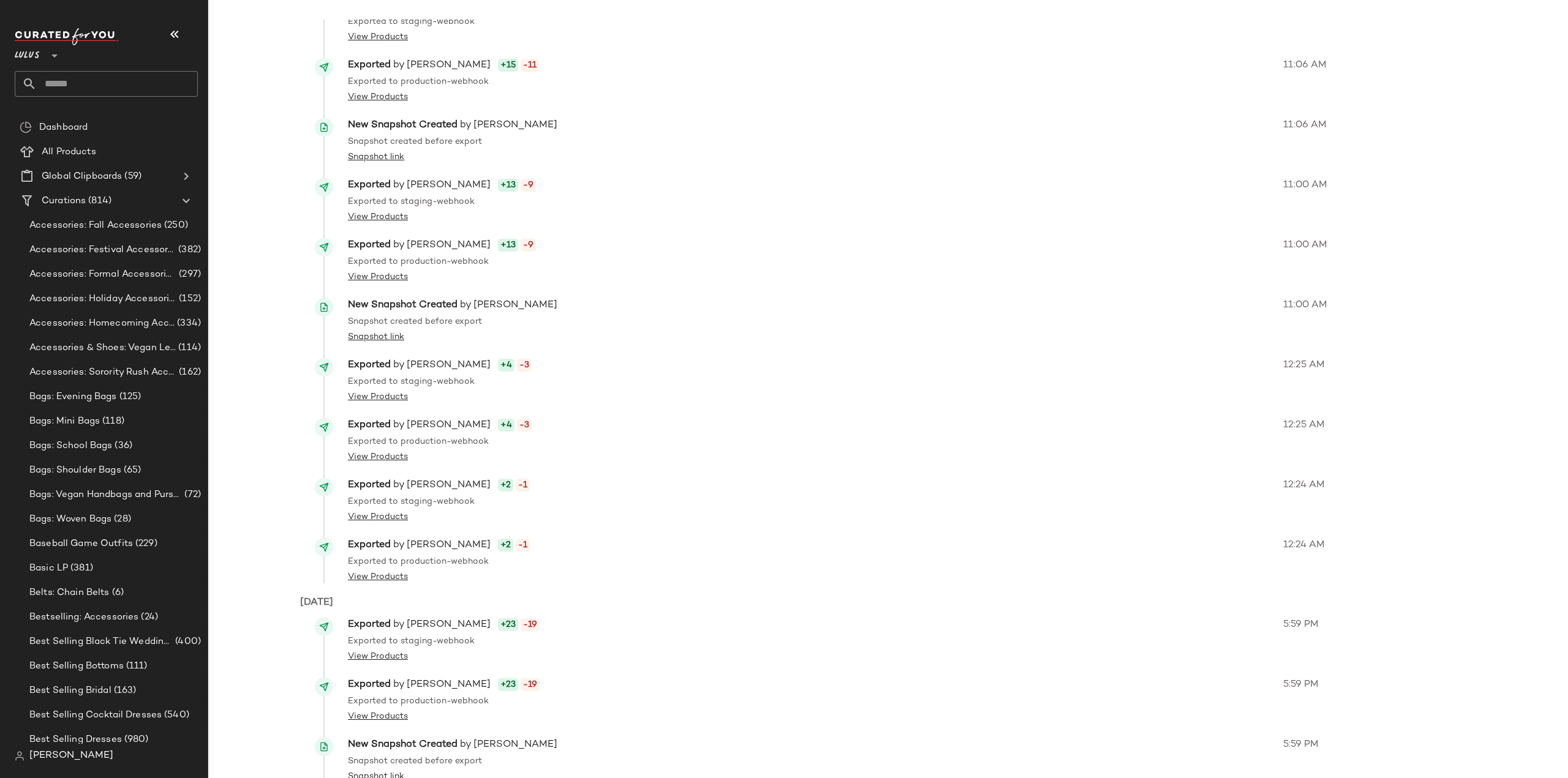
scroll to position [6082, 0]
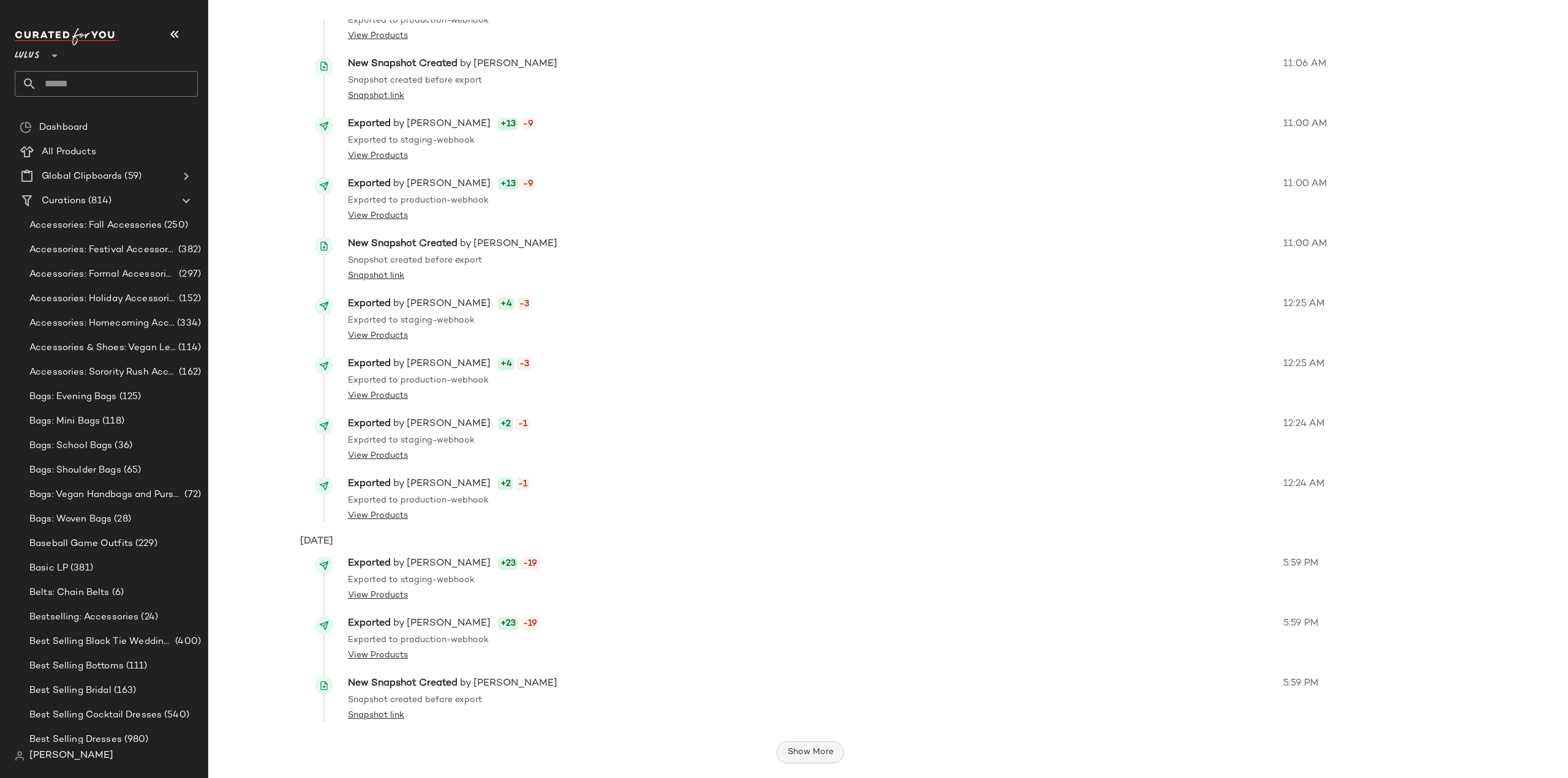
click at [807, 755] on span "Show More" at bounding box center [810, 752] width 47 height 10
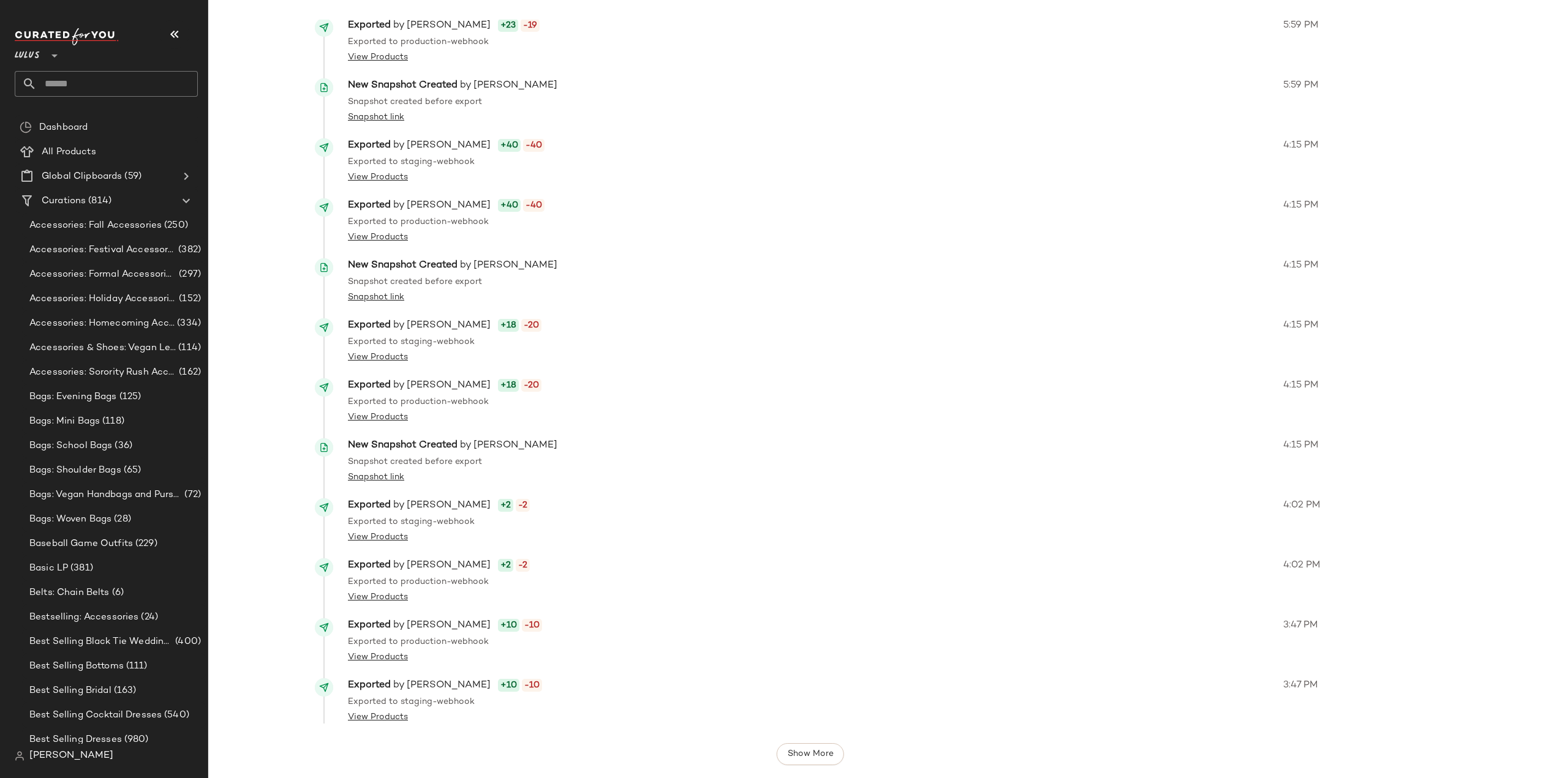
scroll to position [6682, 0]
click at [792, 756] on span "Show More" at bounding box center [810, 752] width 47 height 10
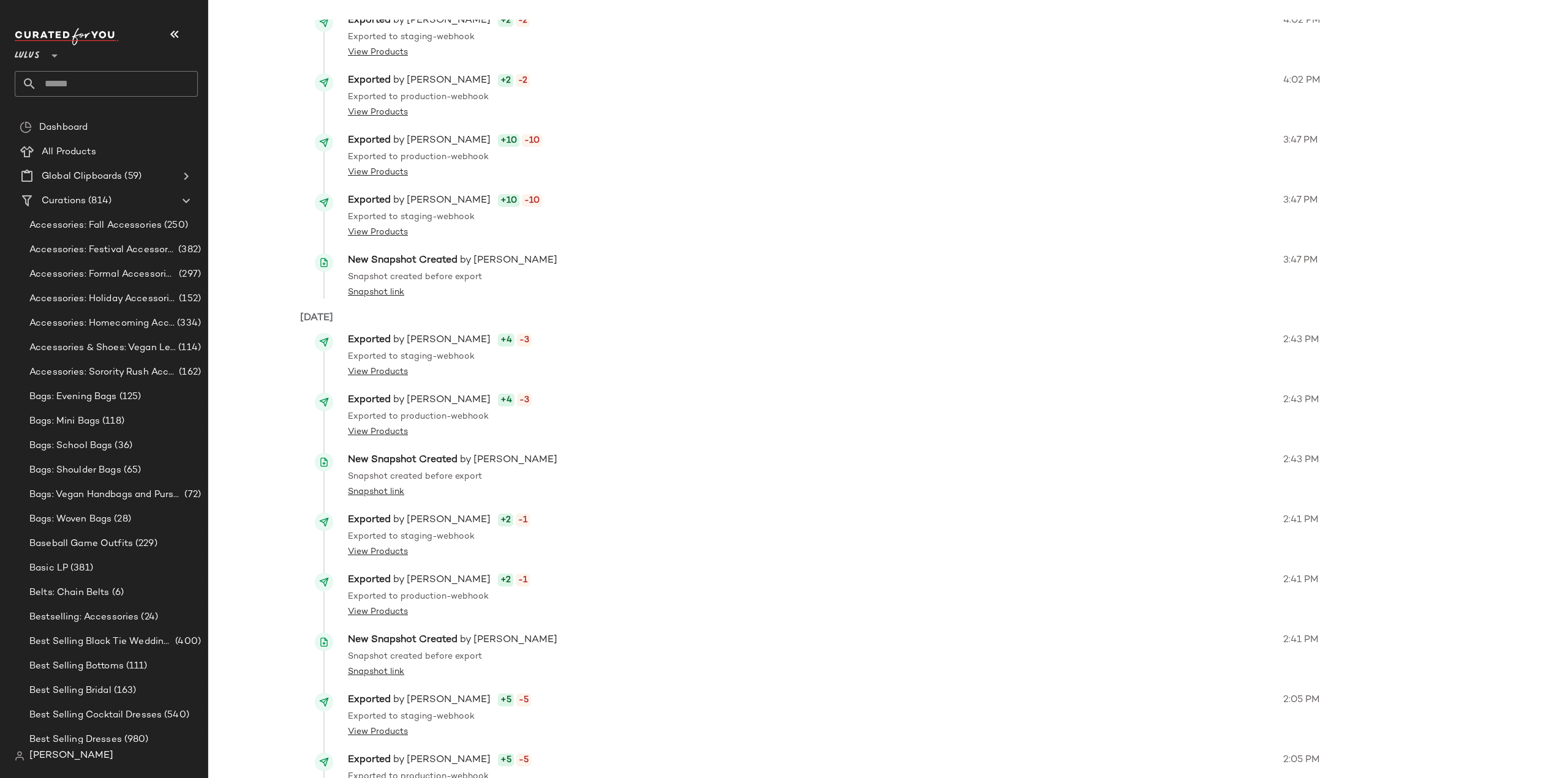
scroll to position [7302, 0]
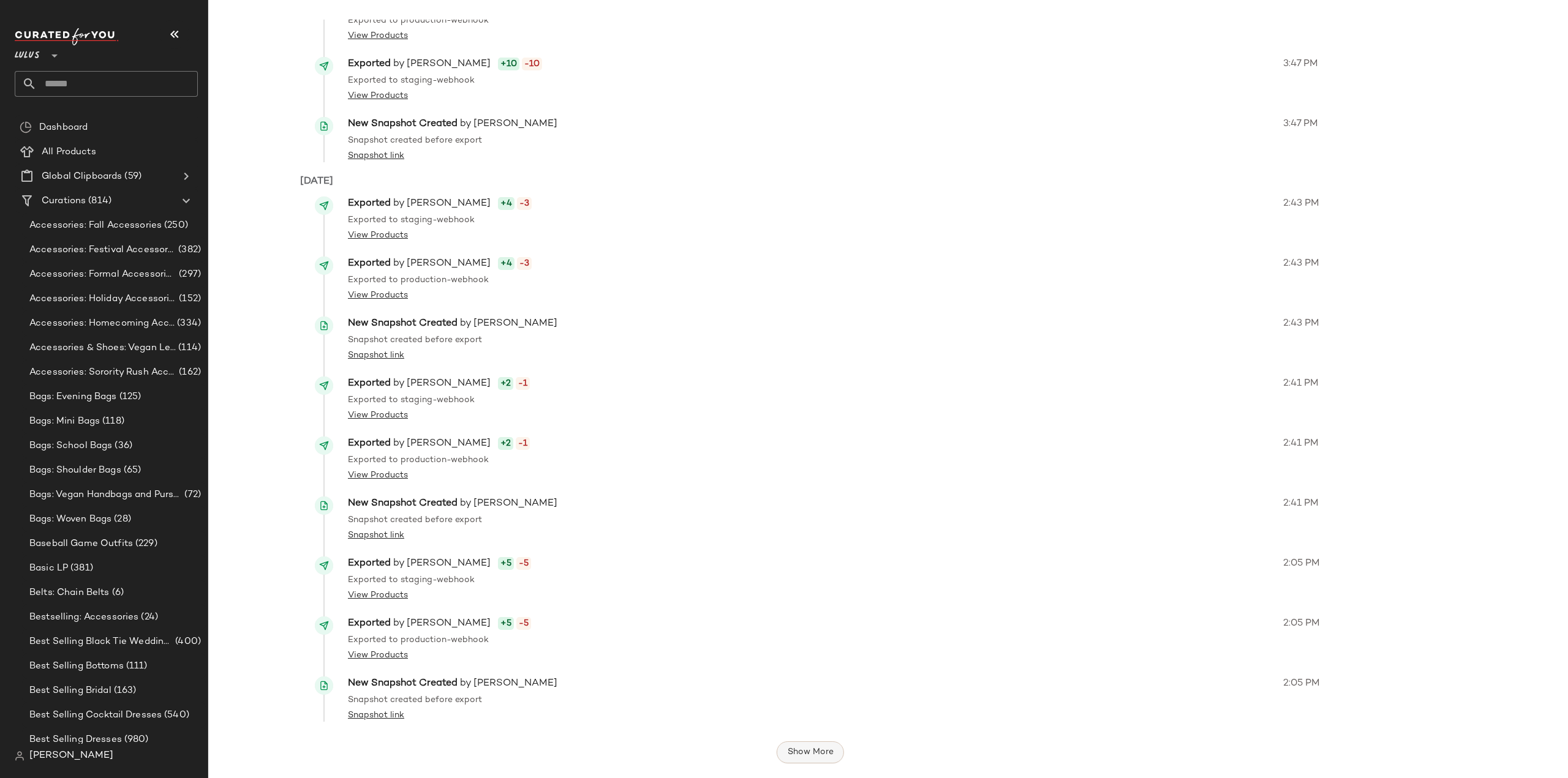
click at [799, 752] on span "Show More" at bounding box center [810, 752] width 47 height 10
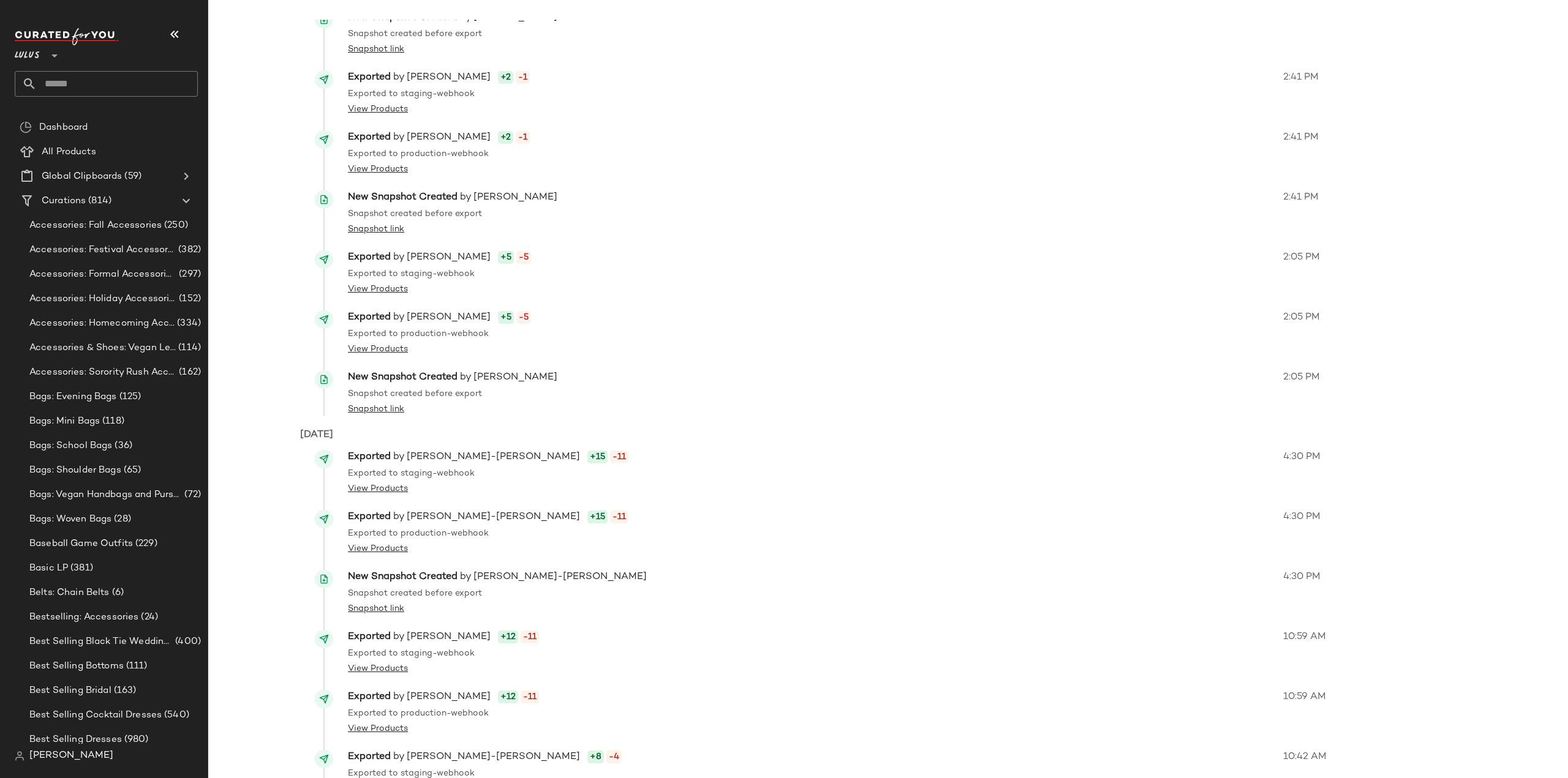
scroll to position [7922, 0]
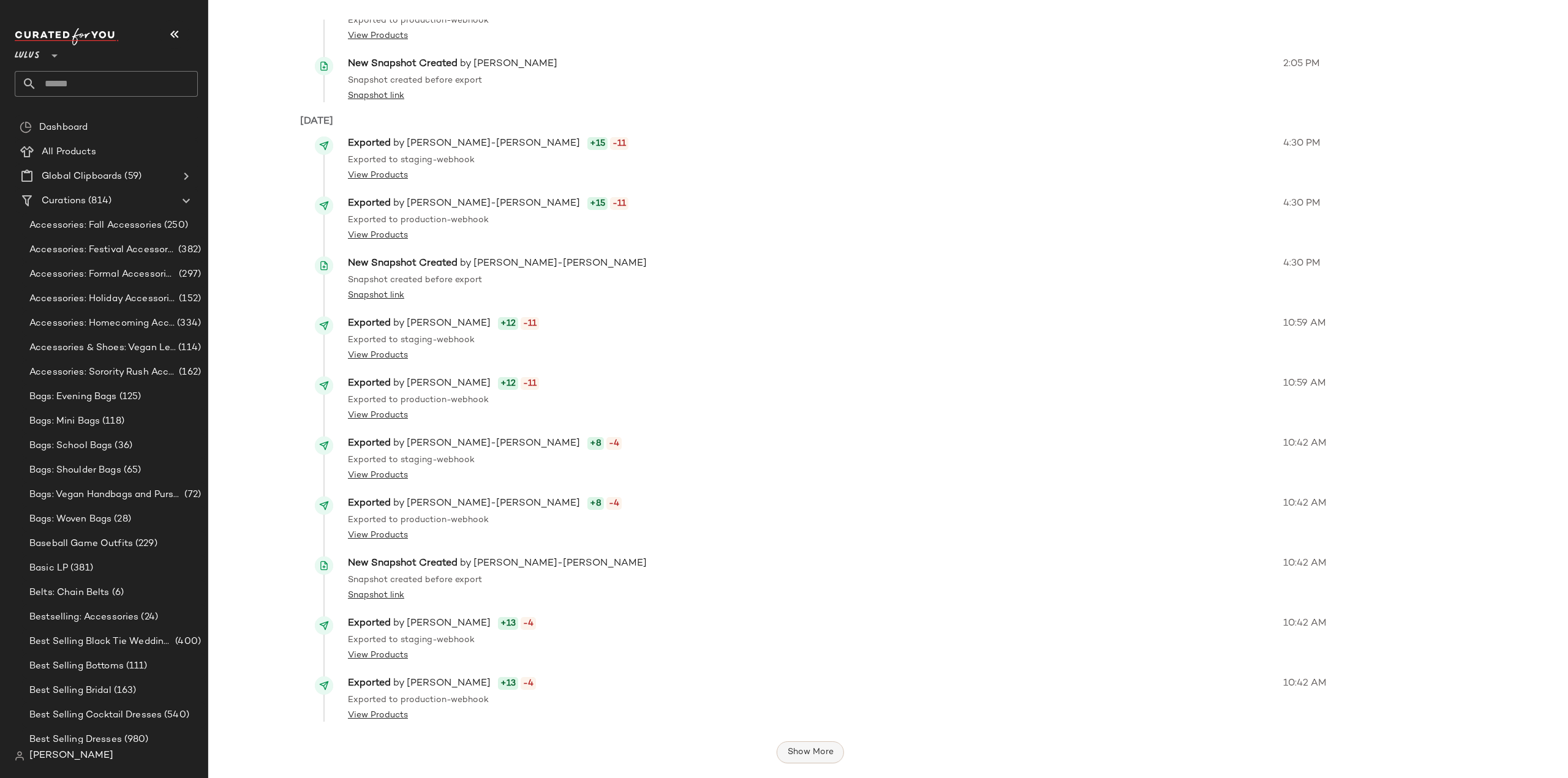
click at [794, 748] on span "Show More" at bounding box center [810, 752] width 47 height 10
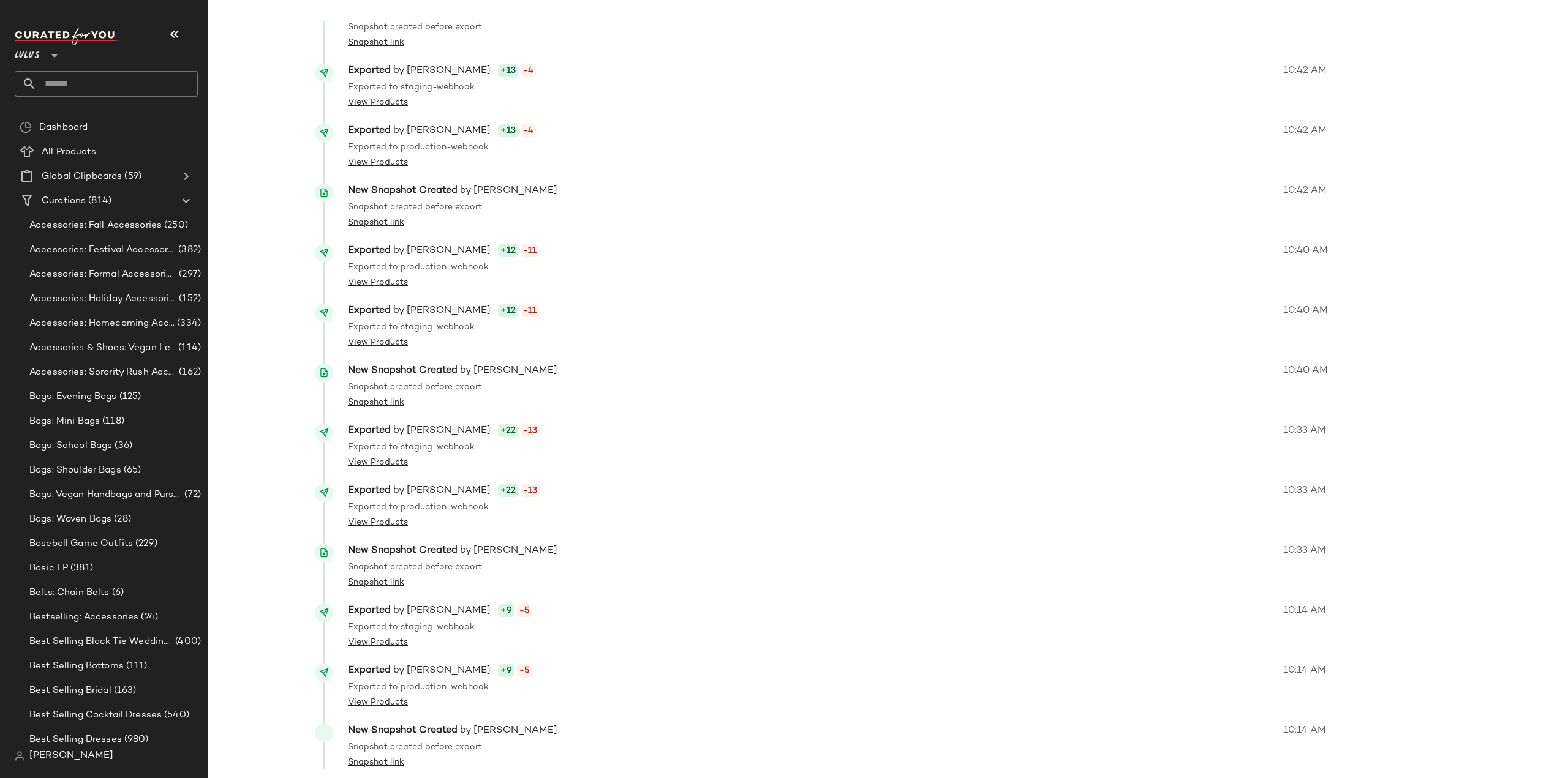
scroll to position [8522, 0]
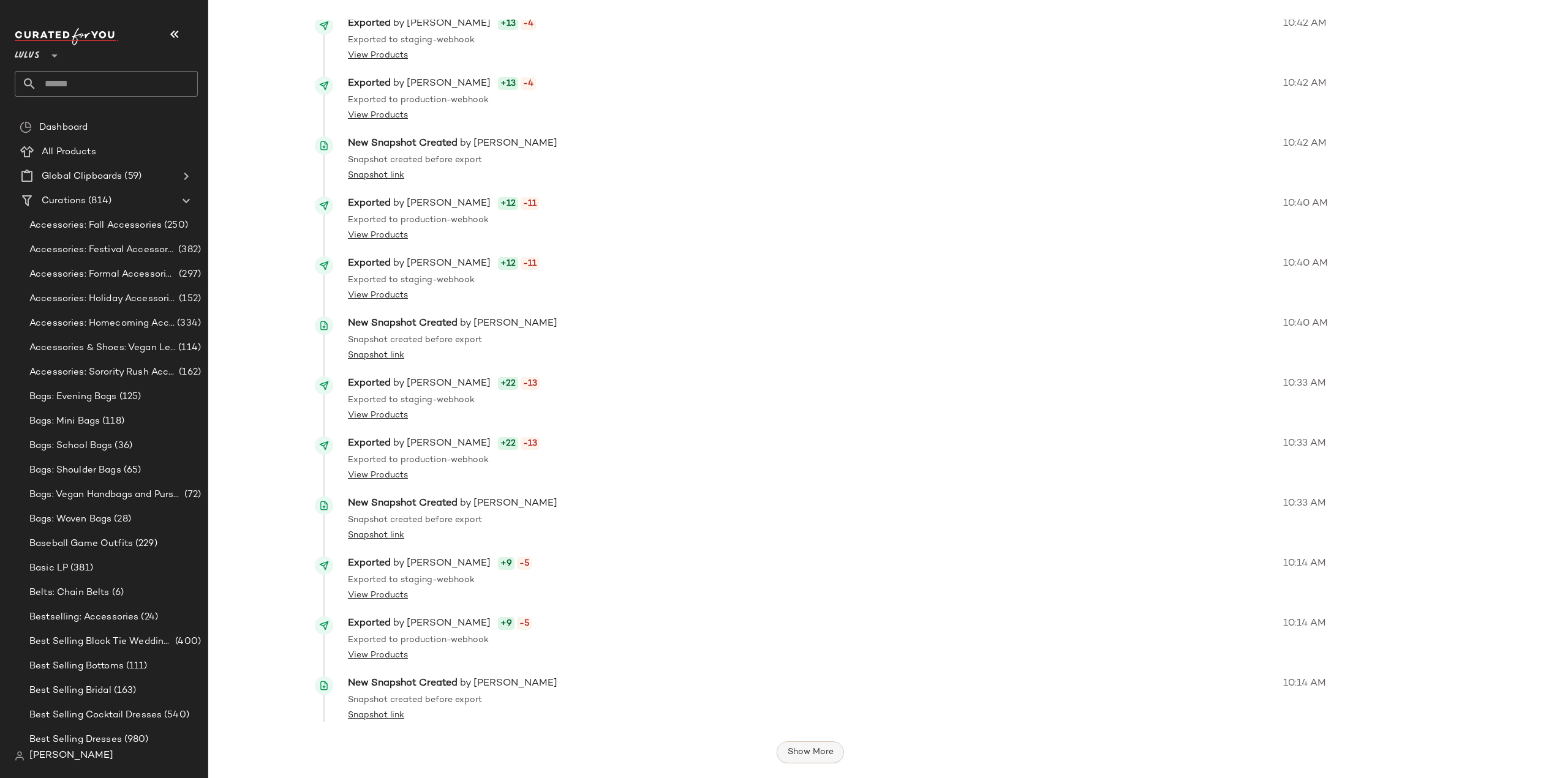
click at [806, 754] on span "Show More" at bounding box center [810, 752] width 47 height 10
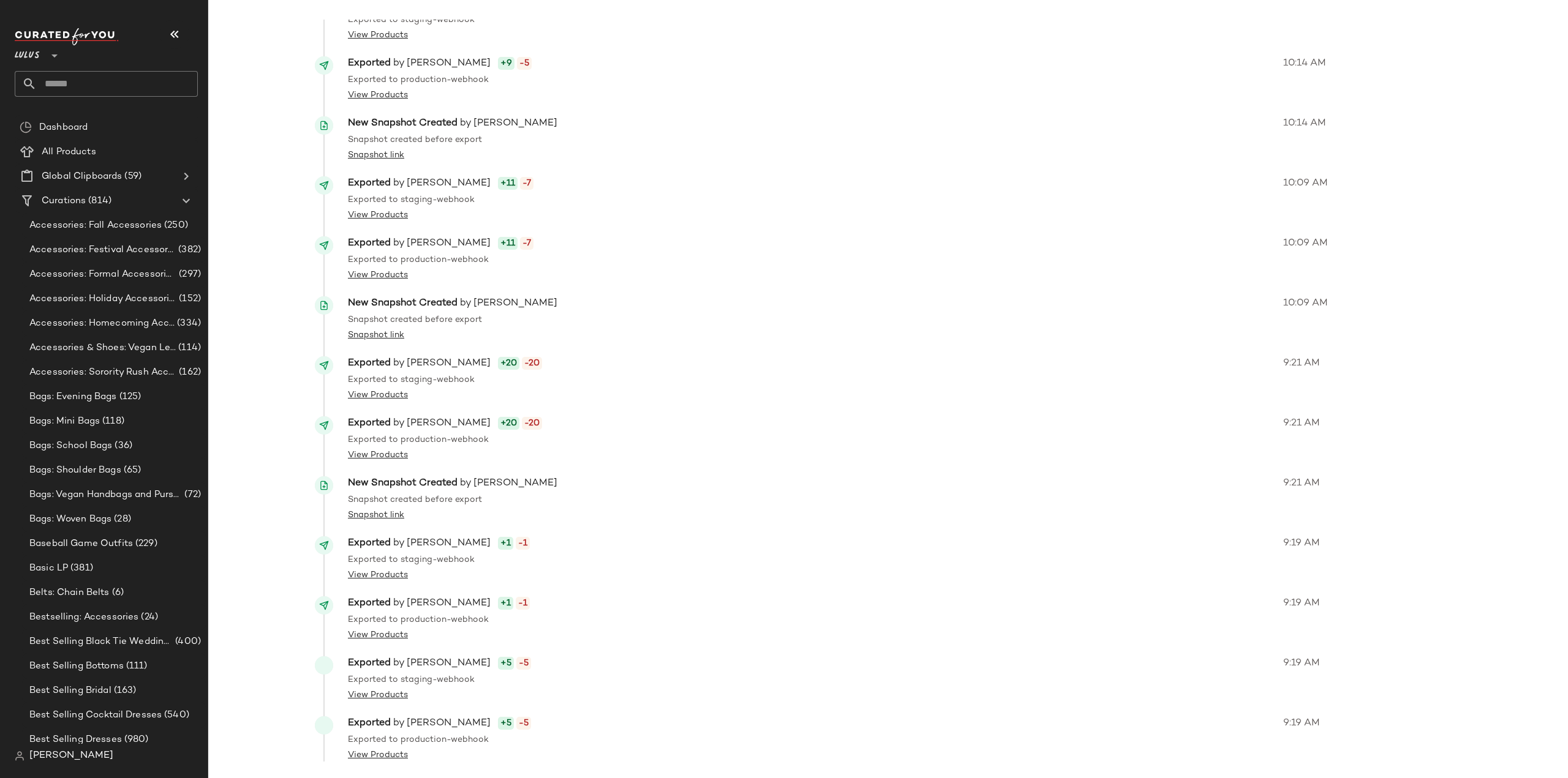
scroll to position [9122, 0]
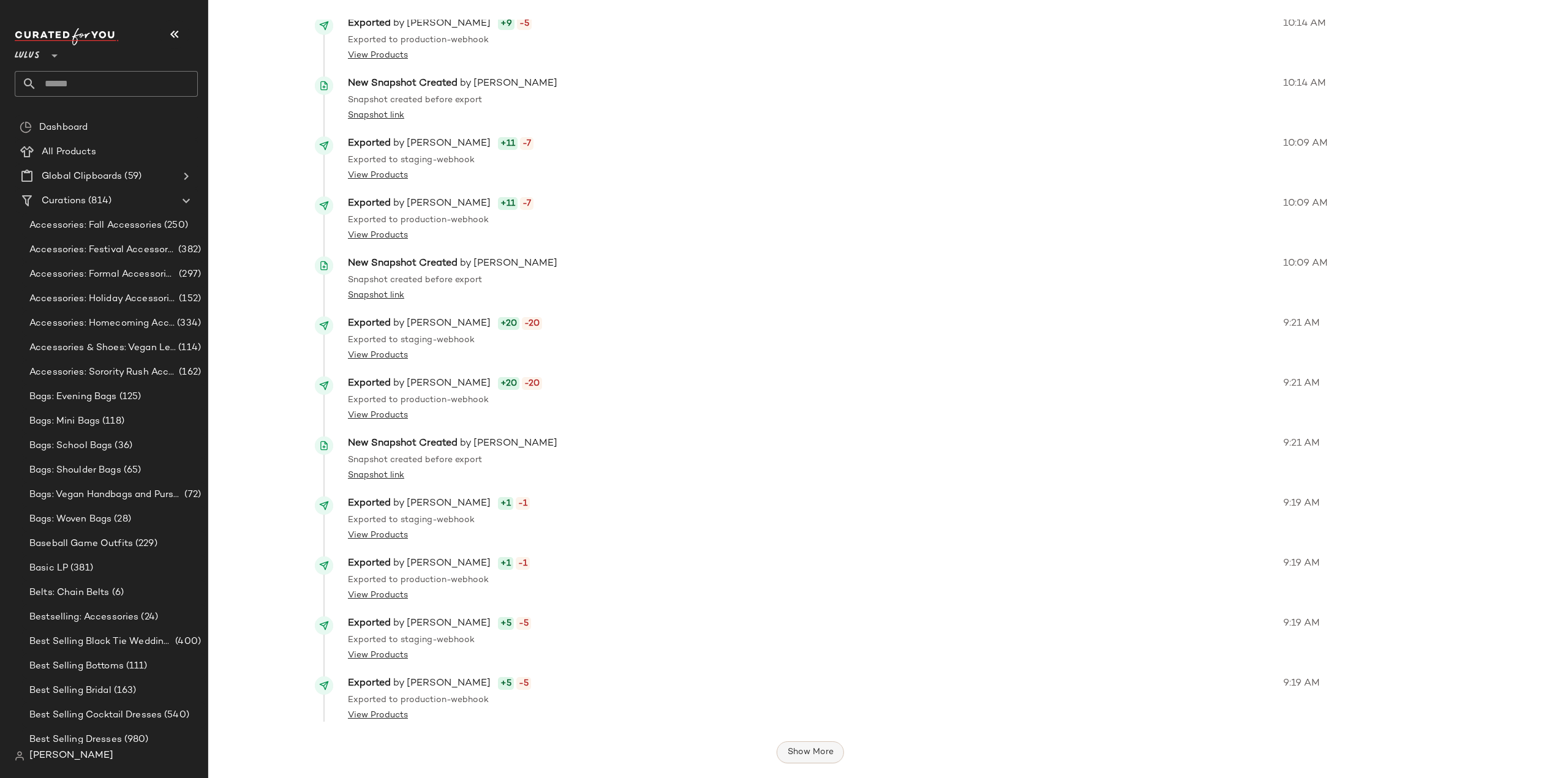
click at [795, 759] on button "Show More" at bounding box center [810, 752] width 68 height 22
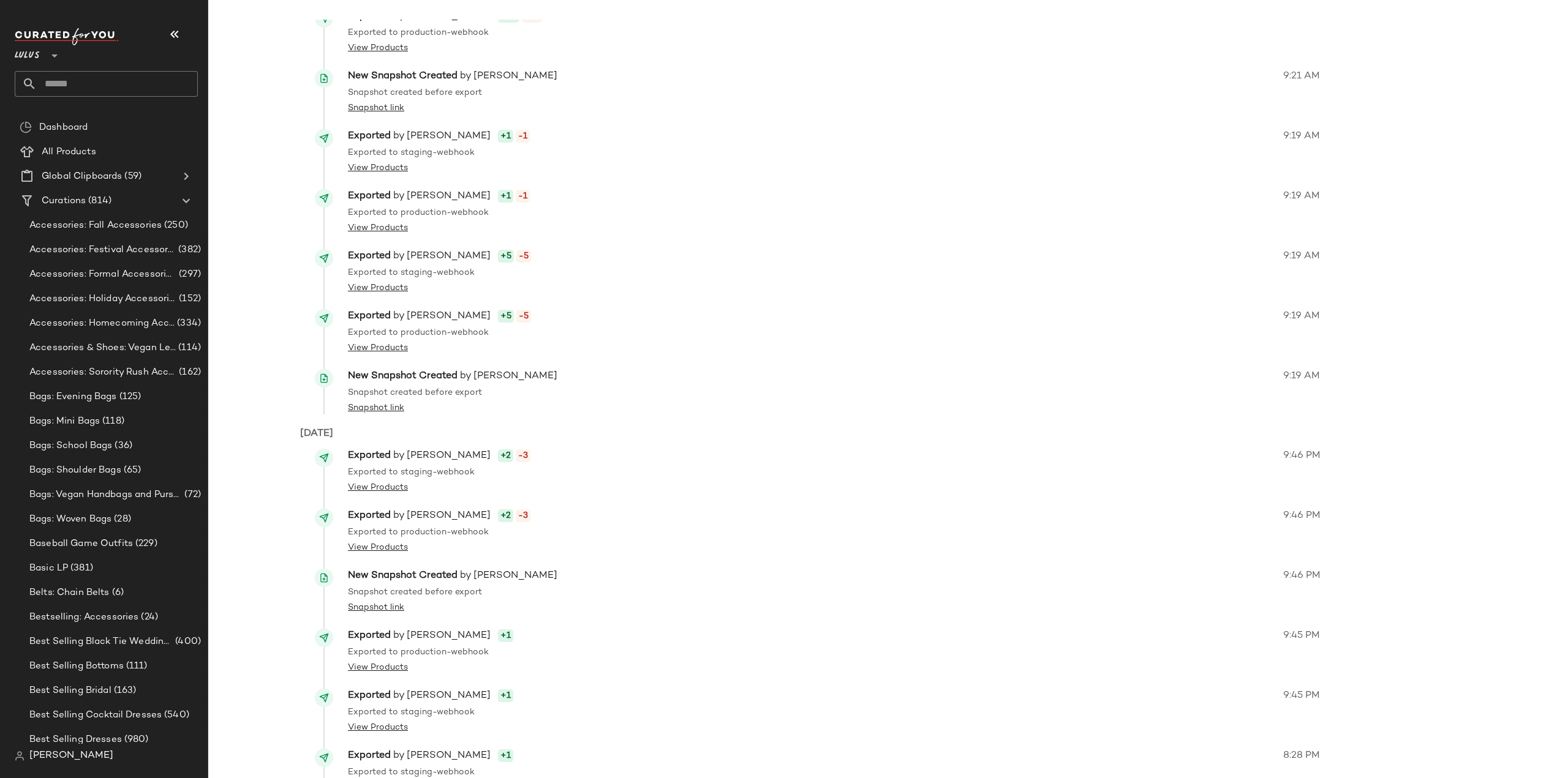
scroll to position [9741, 0]
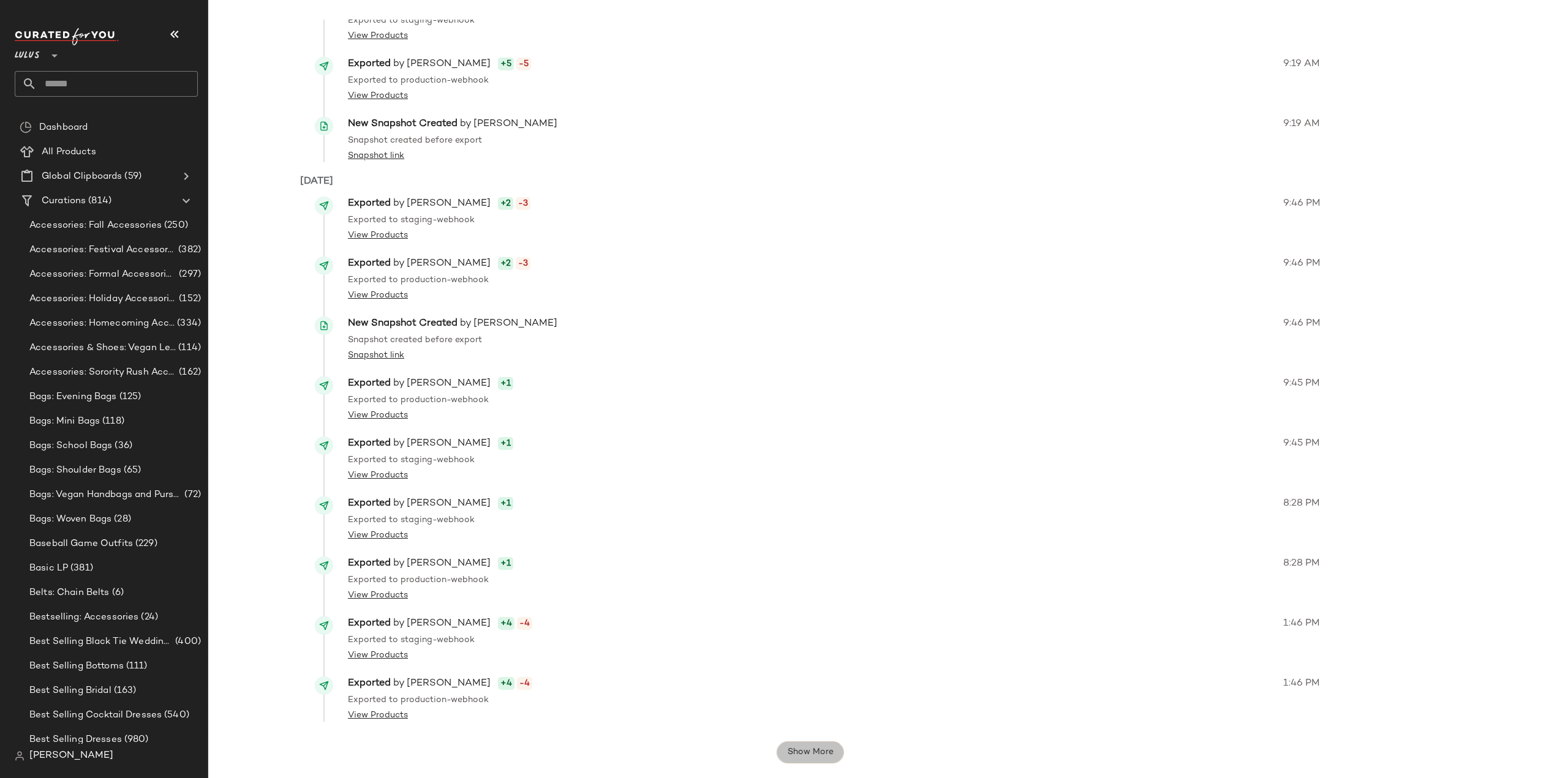
click at [810, 752] on span "Show More" at bounding box center [810, 752] width 47 height 10
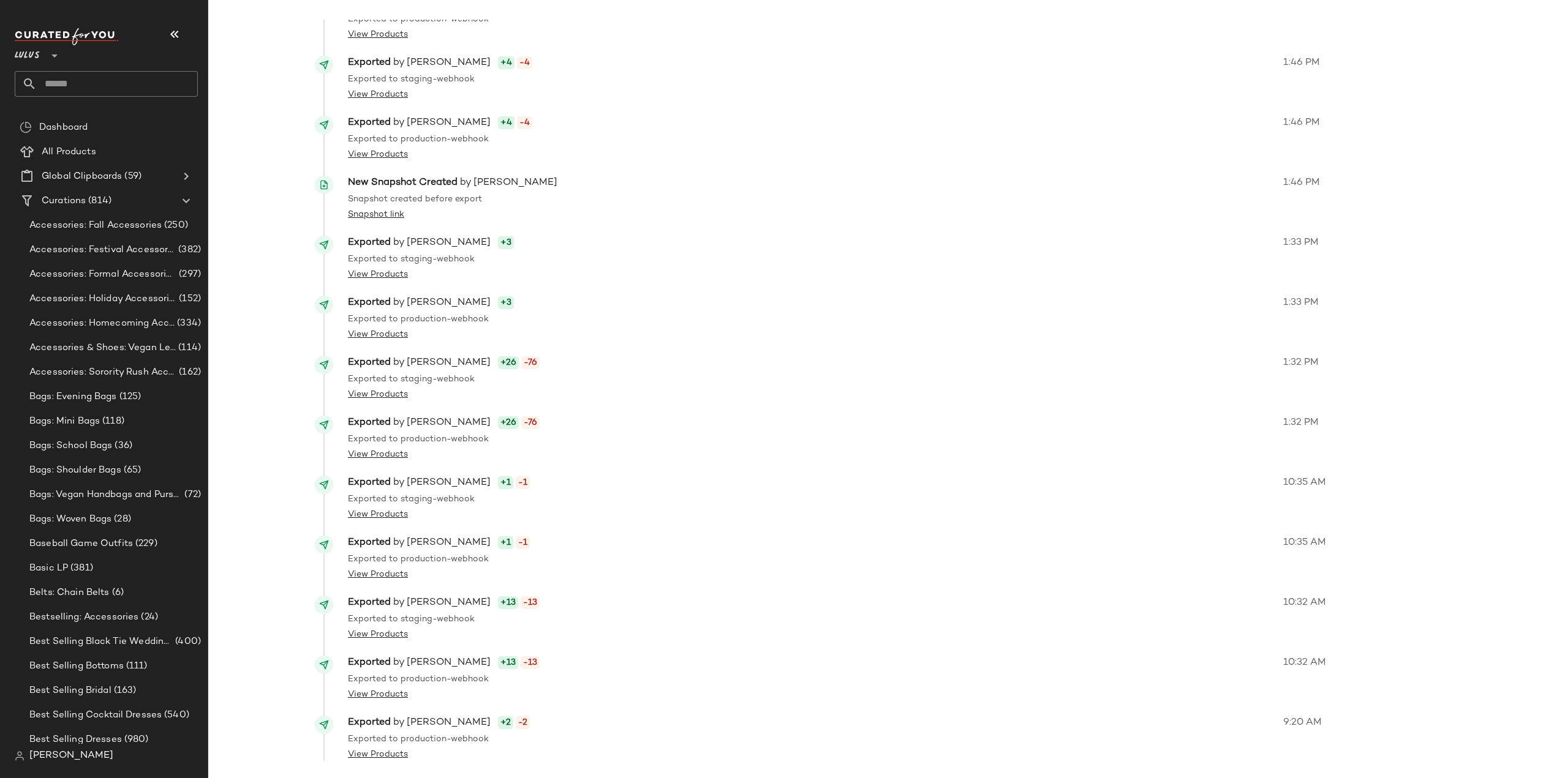
scroll to position [10342, 0]
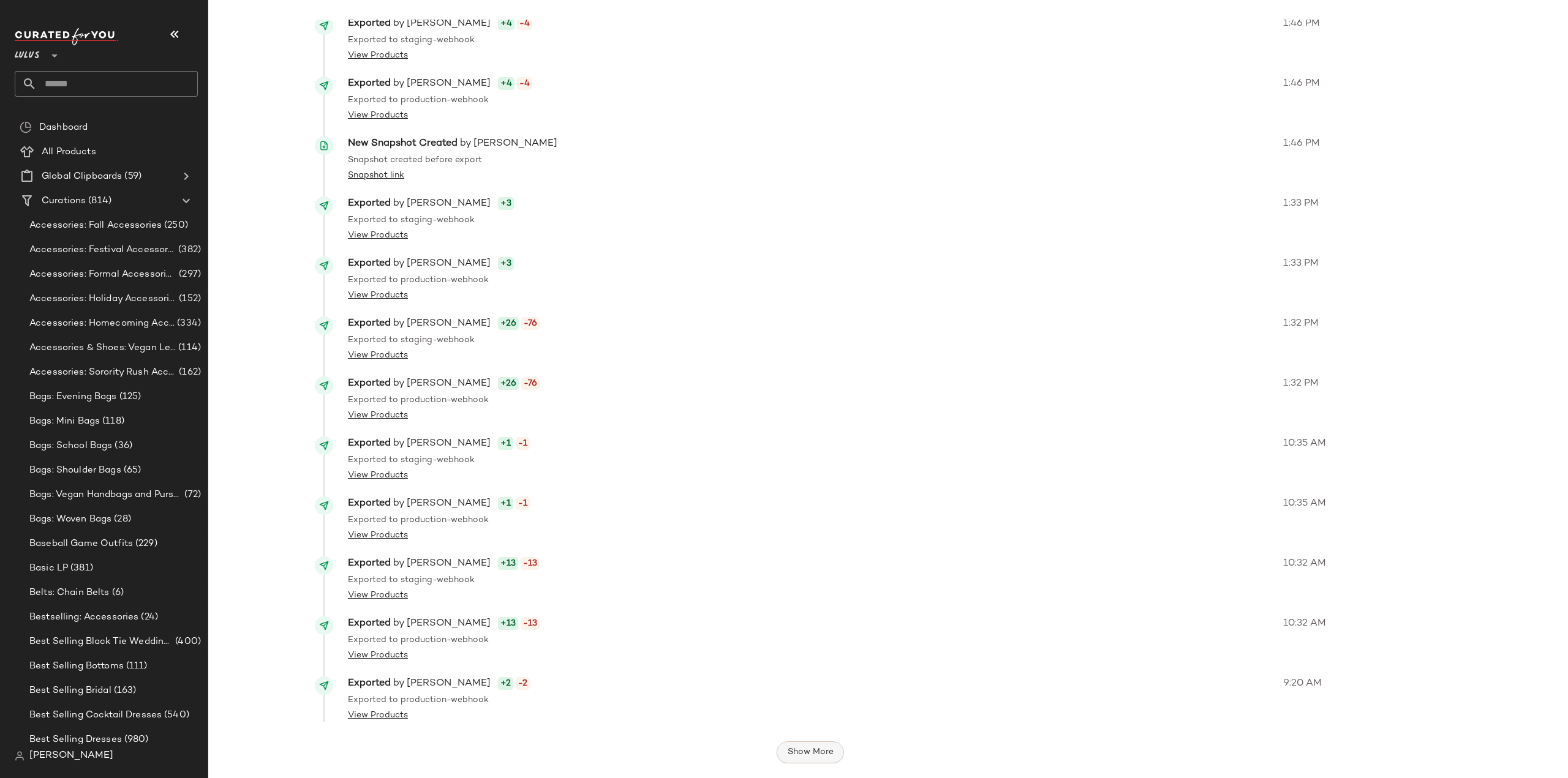
click at [793, 746] on button "Show More" at bounding box center [810, 752] width 68 height 22
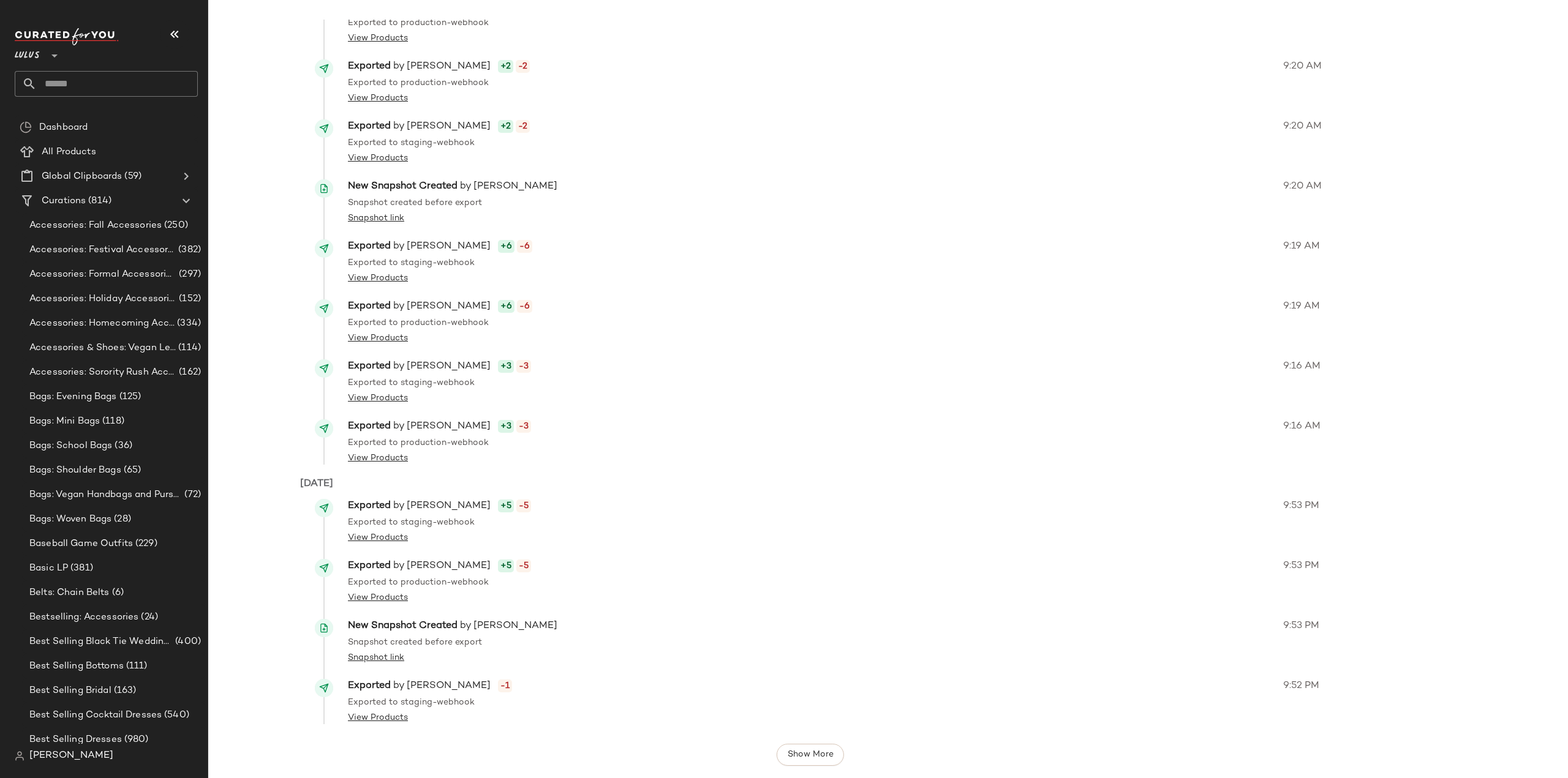
scroll to position [10961, 0]
click at [802, 755] on span "Show More" at bounding box center [810, 752] width 47 height 10
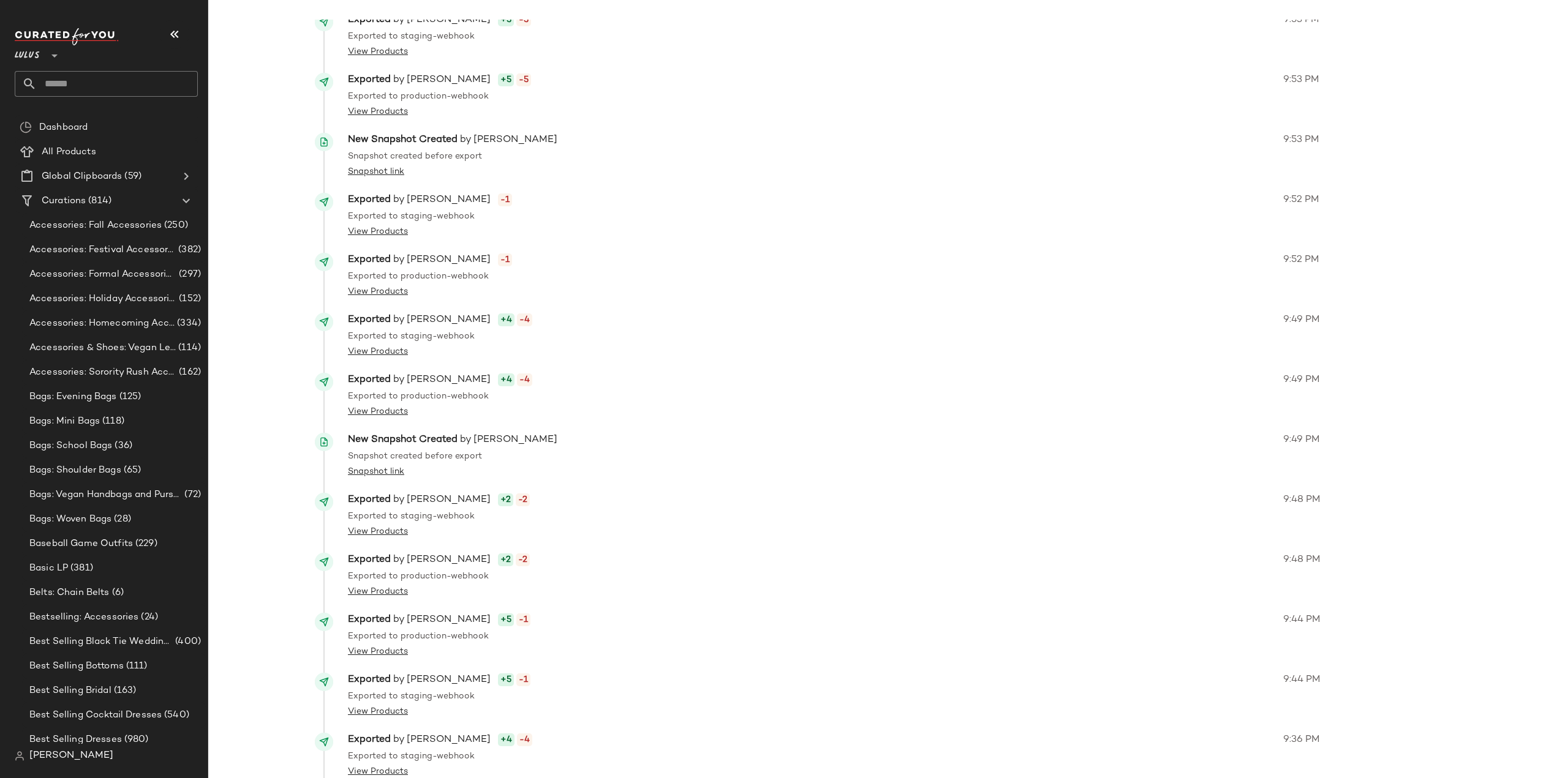
scroll to position [11562, 0]
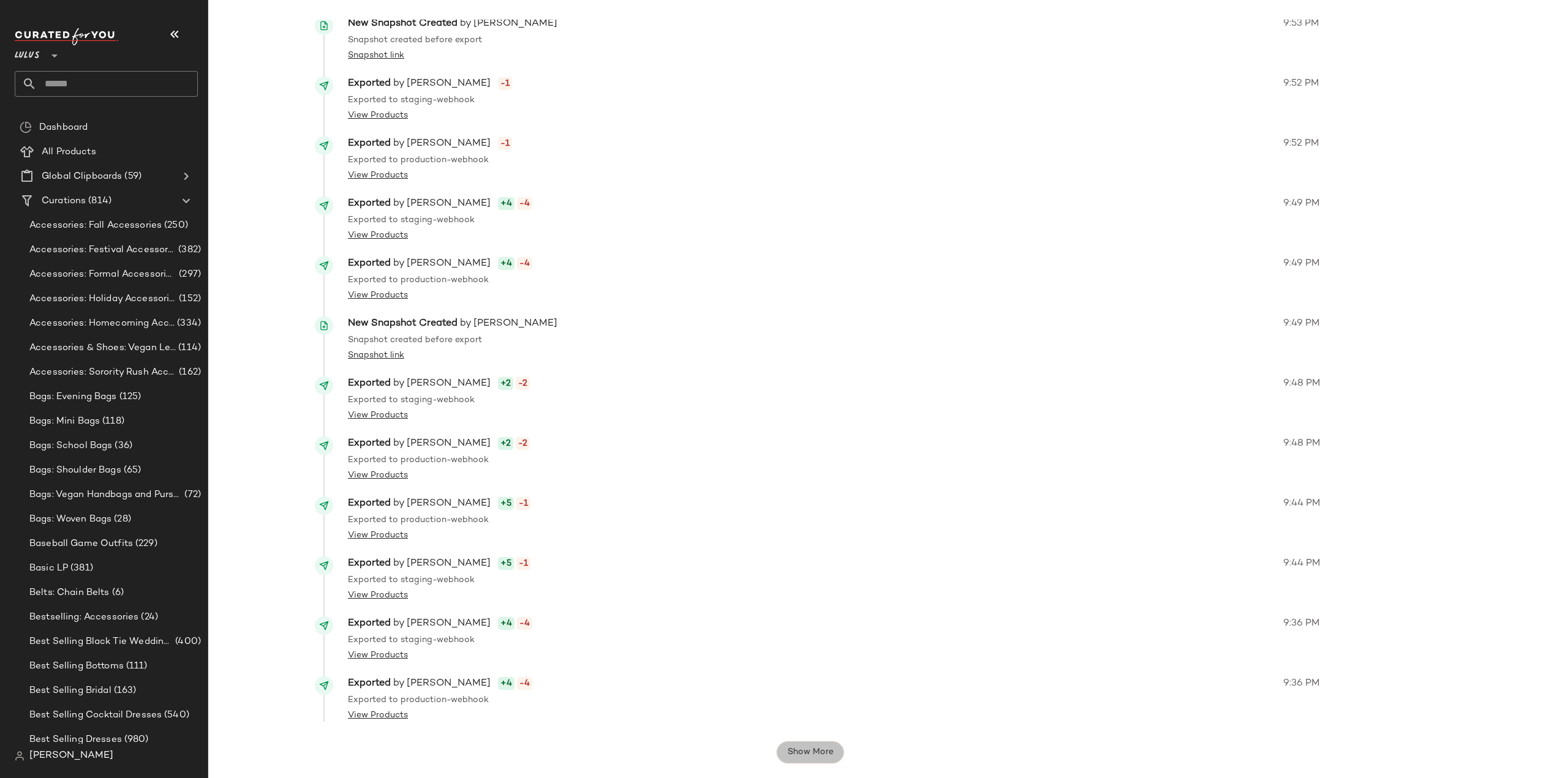
click at [808, 756] on span "Show More" at bounding box center [810, 752] width 47 height 10
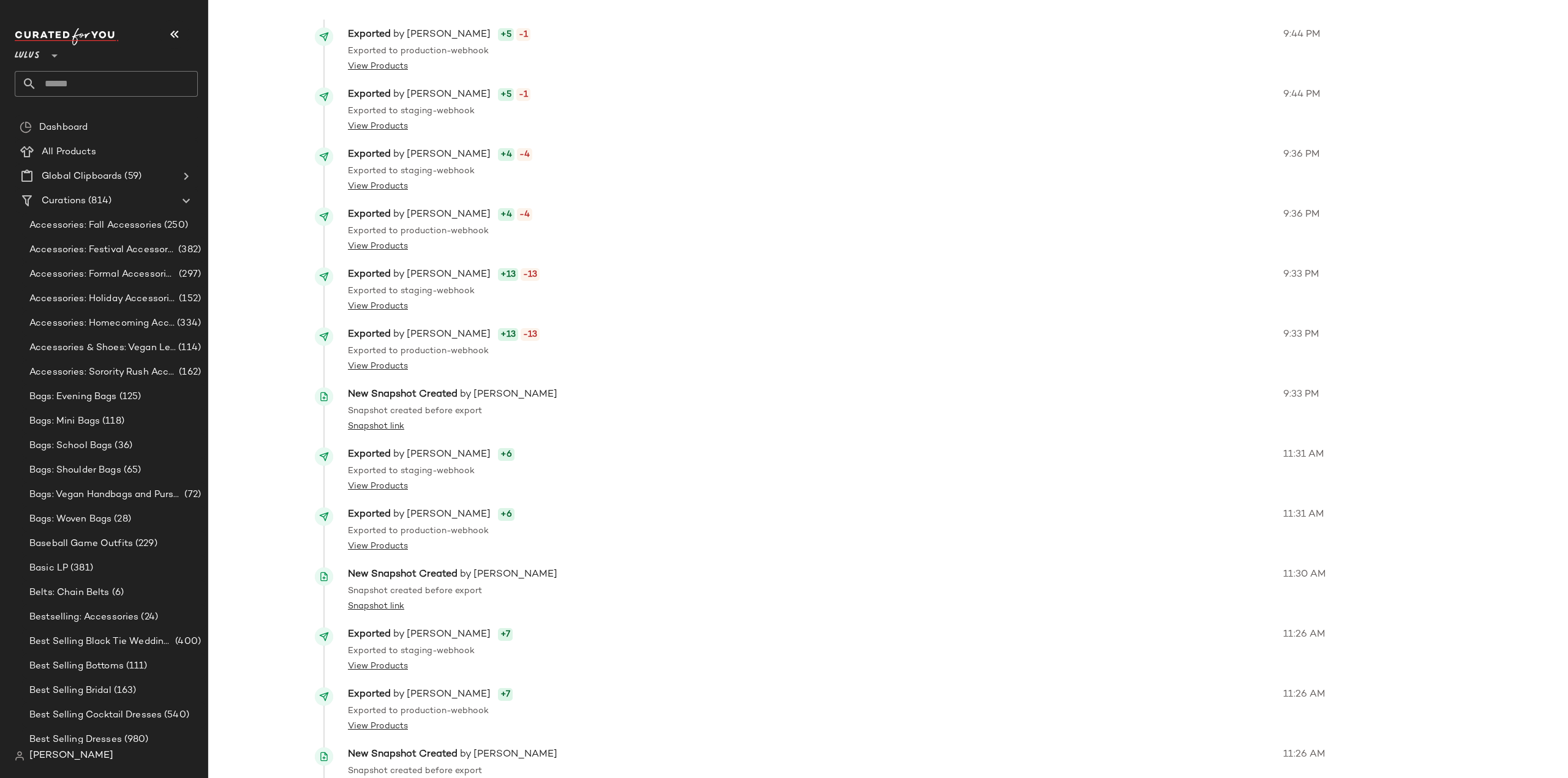
scroll to position [12162, 0]
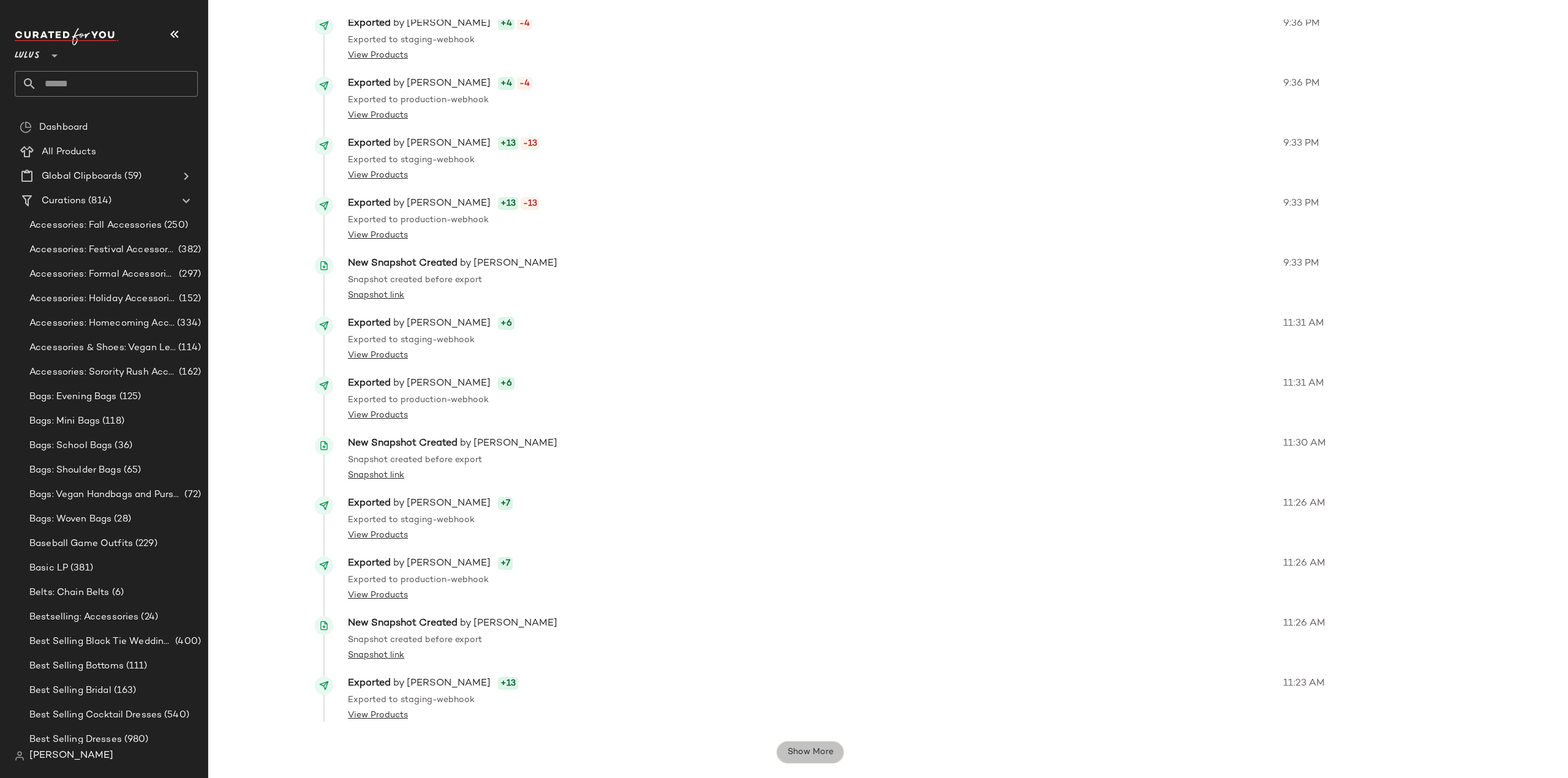
click at [809, 751] on span "Show More" at bounding box center [810, 752] width 47 height 10
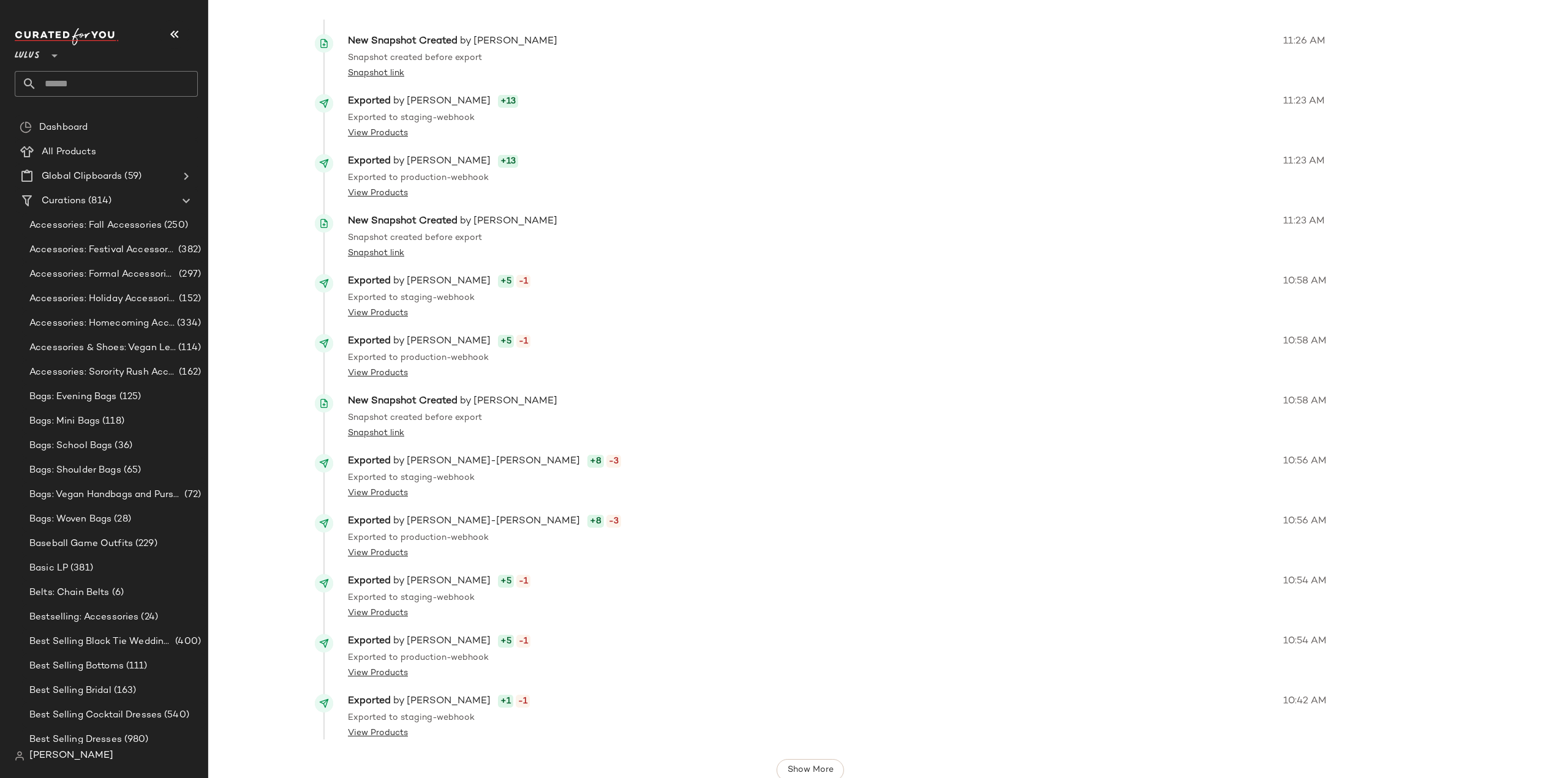
scroll to position [12762, 0]
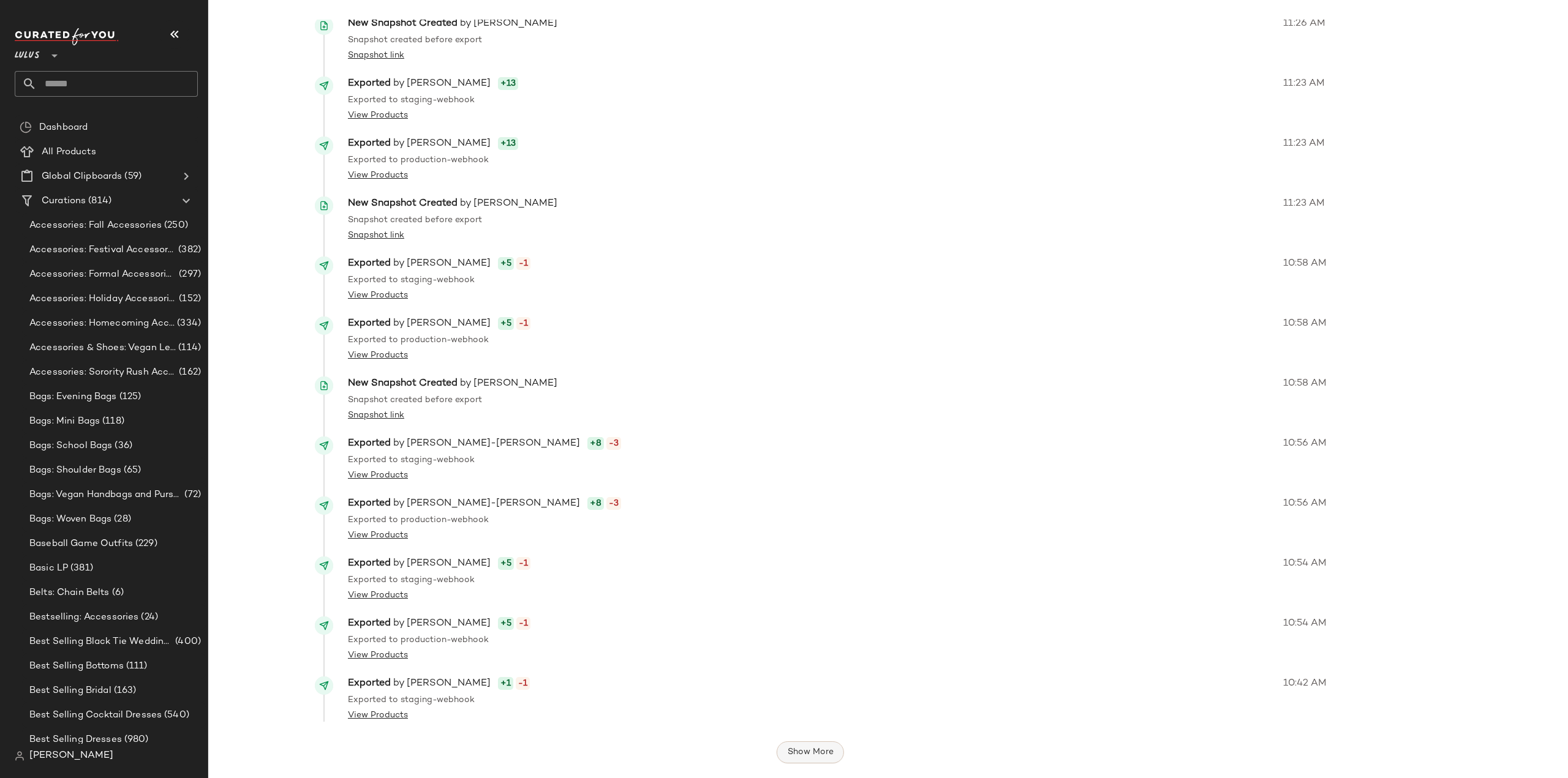
click at [797, 753] on span "Show More" at bounding box center [810, 752] width 47 height 10
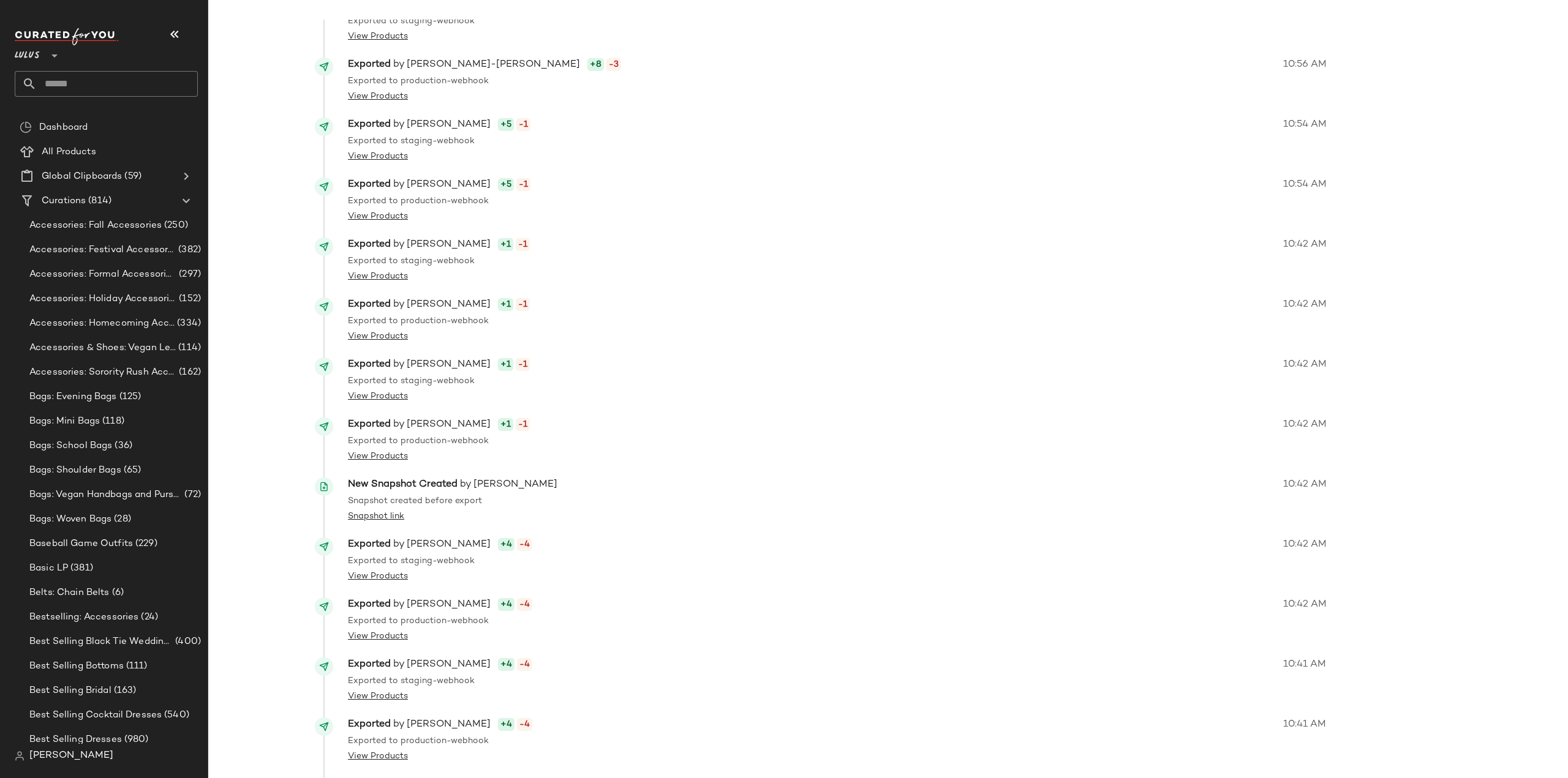
scroll to position [13362, 0]
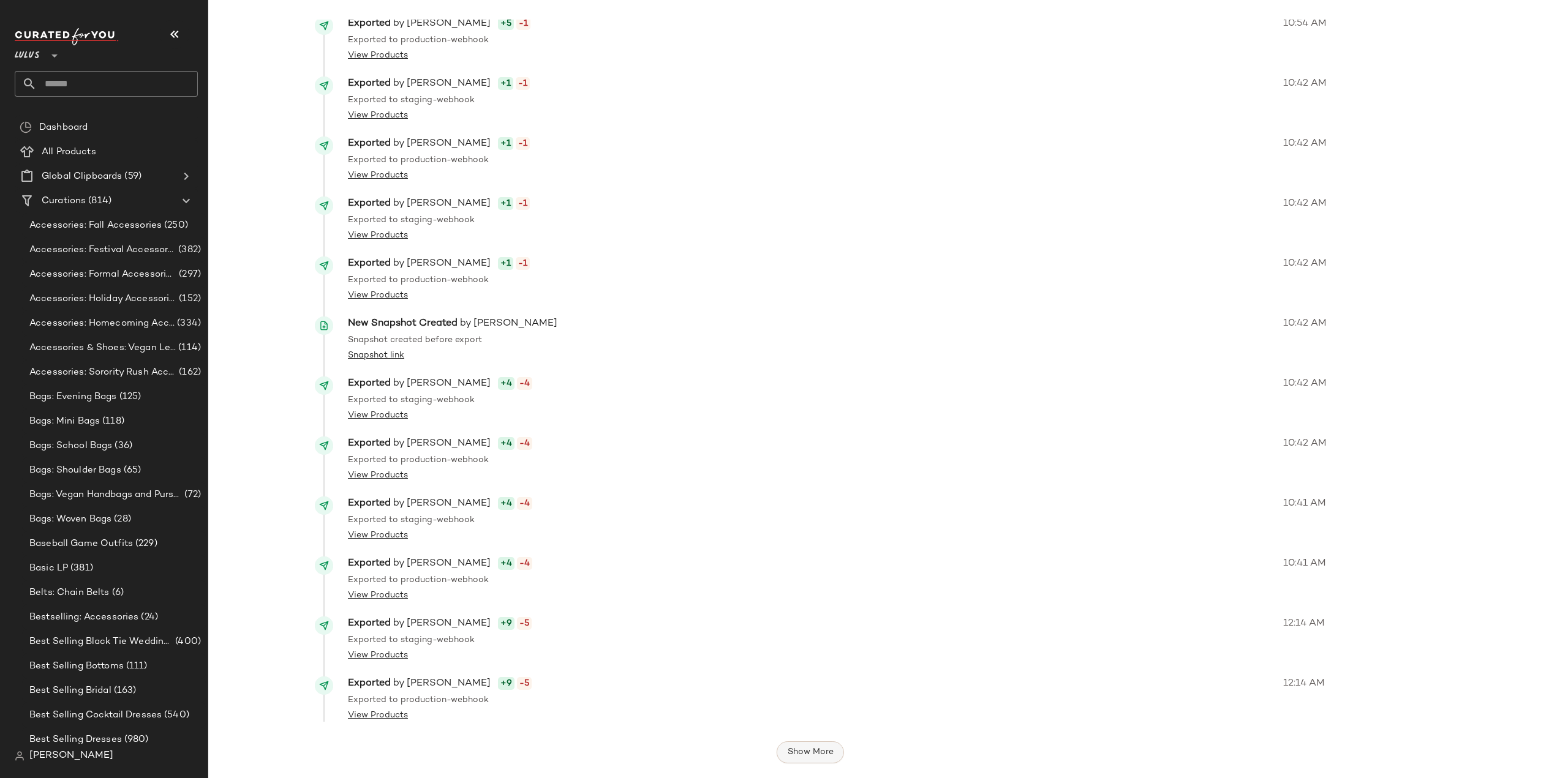
click at [816, 755] on span "Show More" at bounding box center [810, 752] width 47 height 10
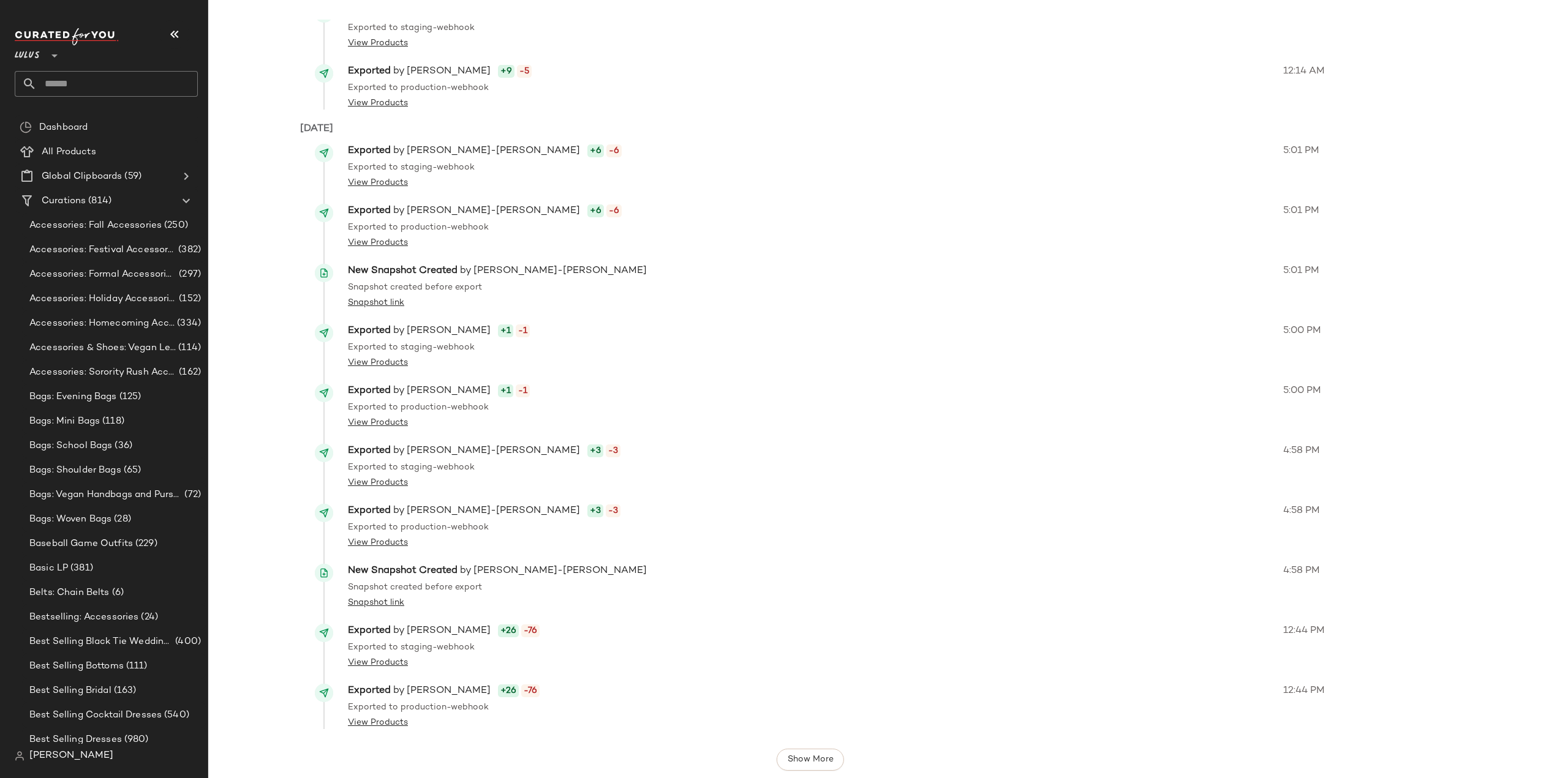
scroll to position [13982, 0]
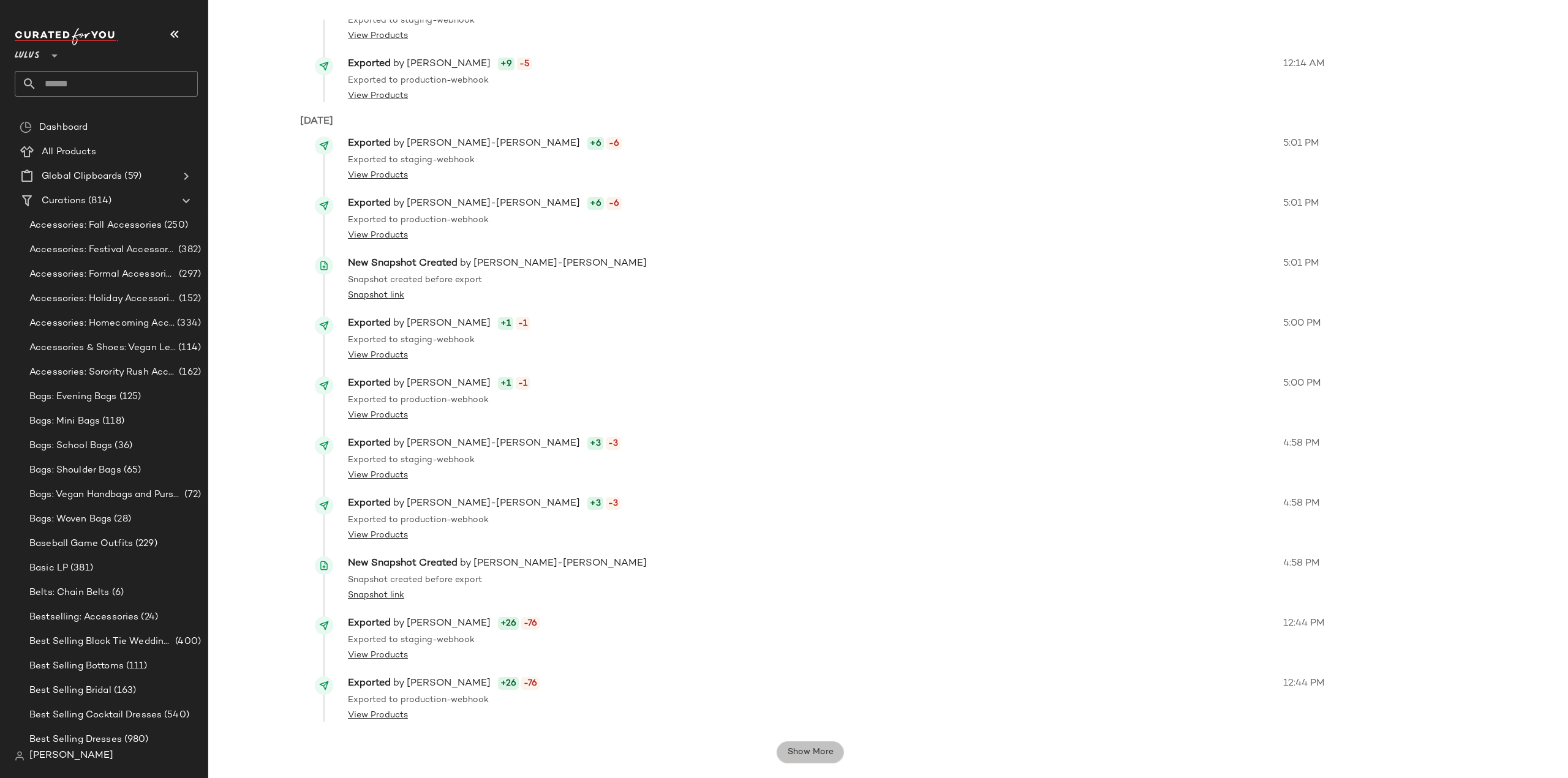
click at [811, 754] on span "Show More" at bounding box center [810, 752] width 47 height 10
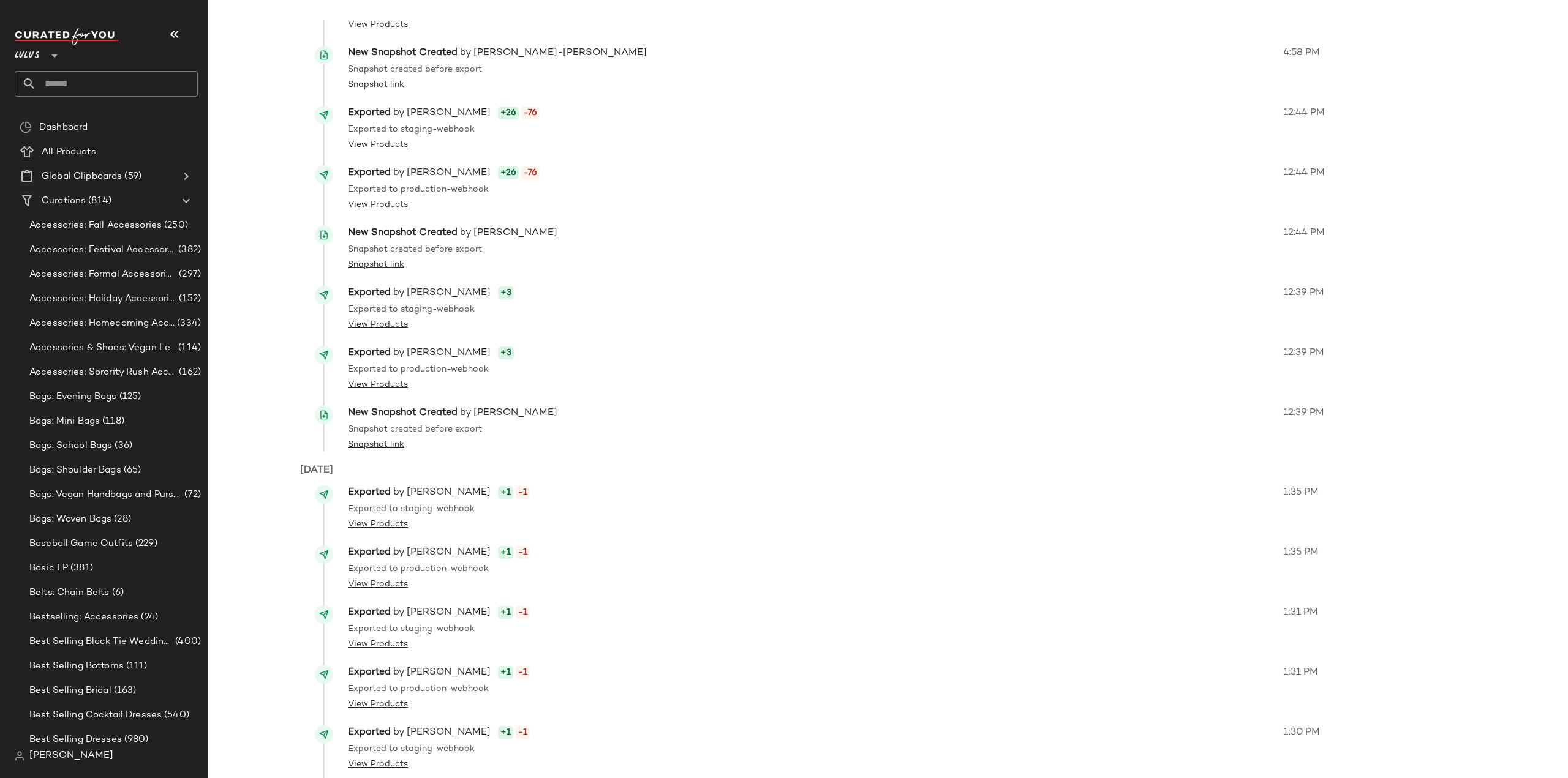
scroll to position [14602, 0]
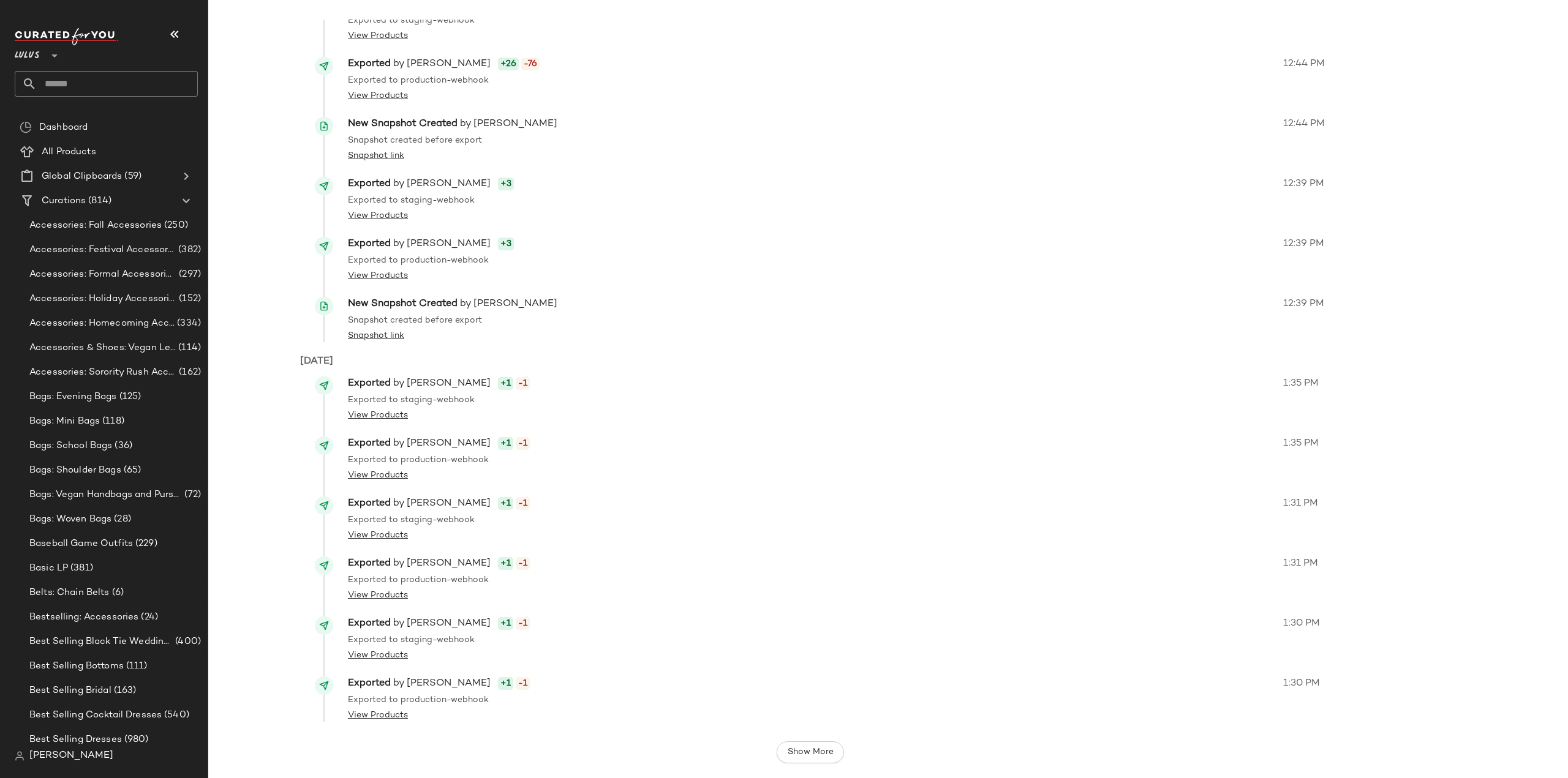
drag, startPoint x: 794, startPoint y: 748, endPoint x: 795, endPoint y: 708, distance: 40.0
click at [794, 745] on button "Show More" at bounding box center [810, 752] width 68 height 22
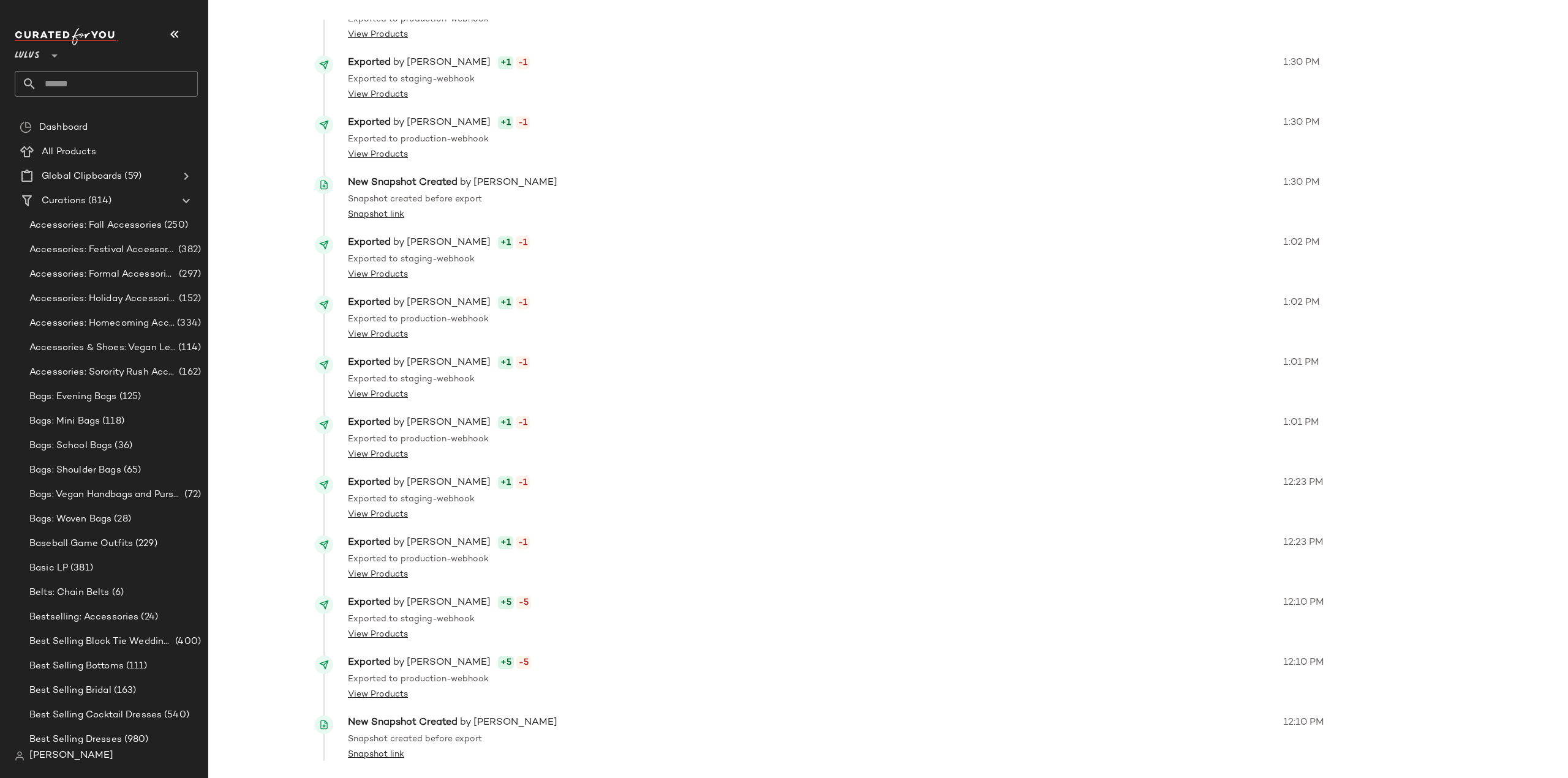
scroll to position [15202, 0]
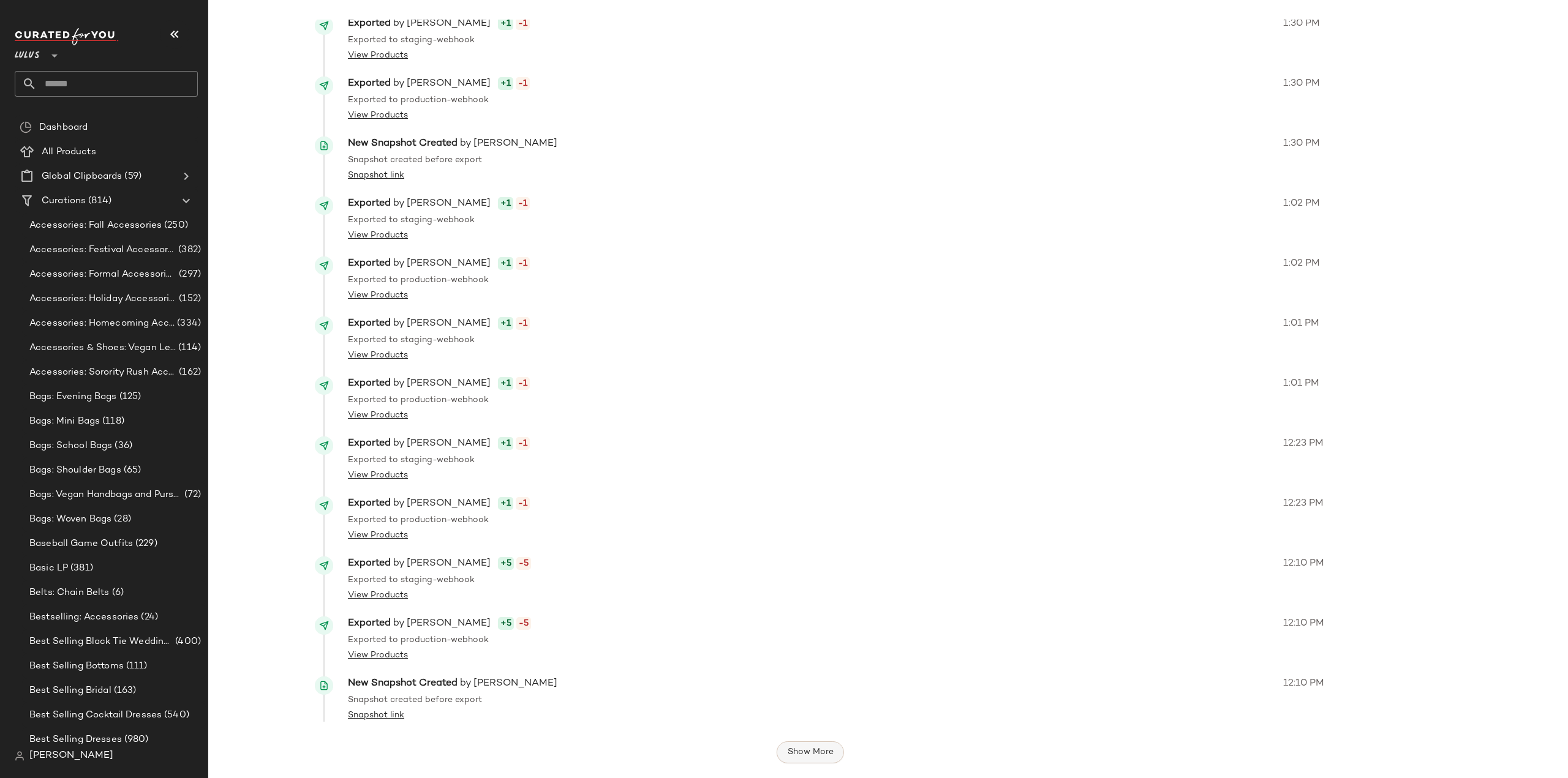
click at [795, 754] on span "Show More" at bounding box center [810, 752] width 47 height 10
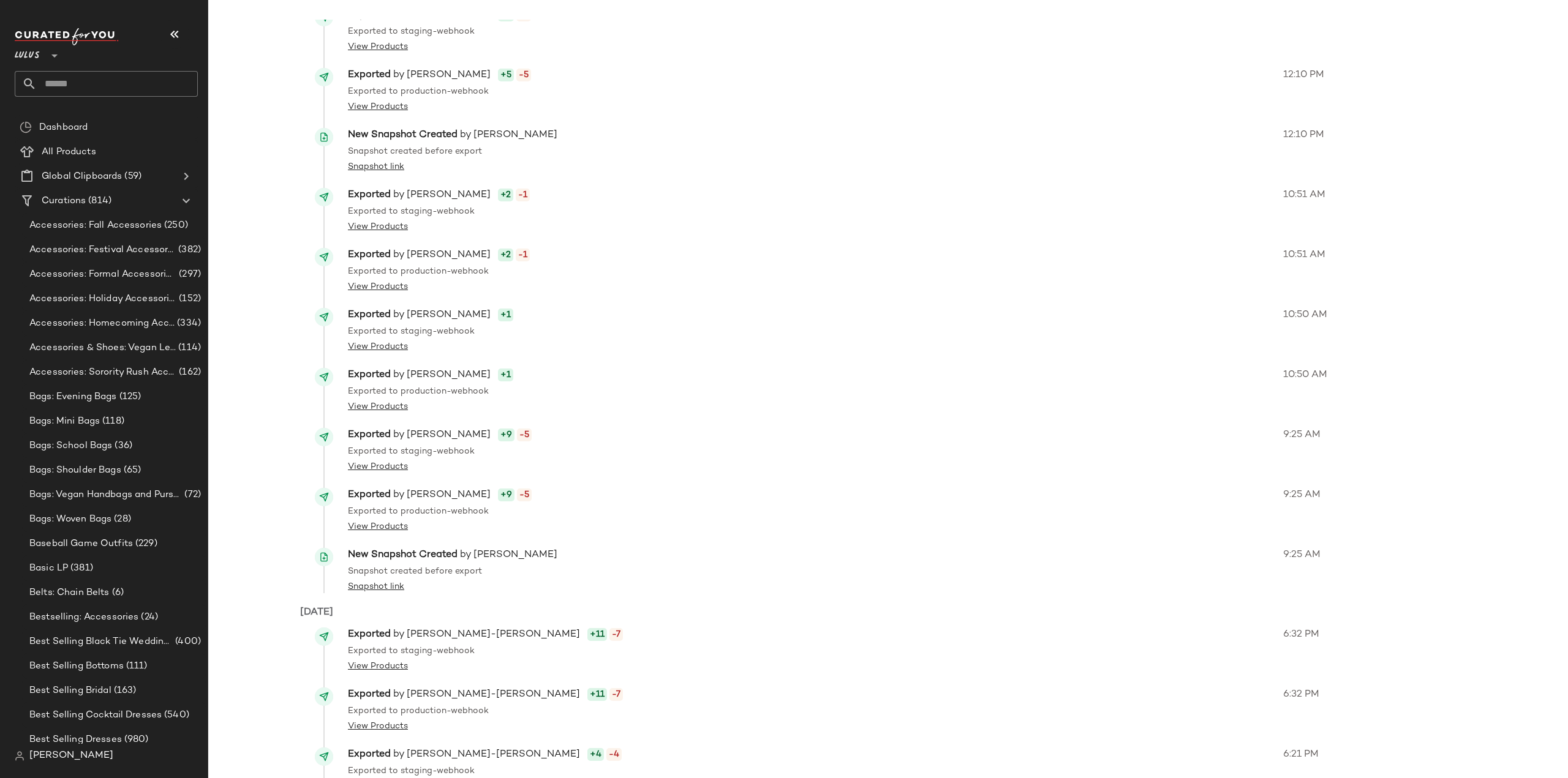
scroll to position [15822, 0]
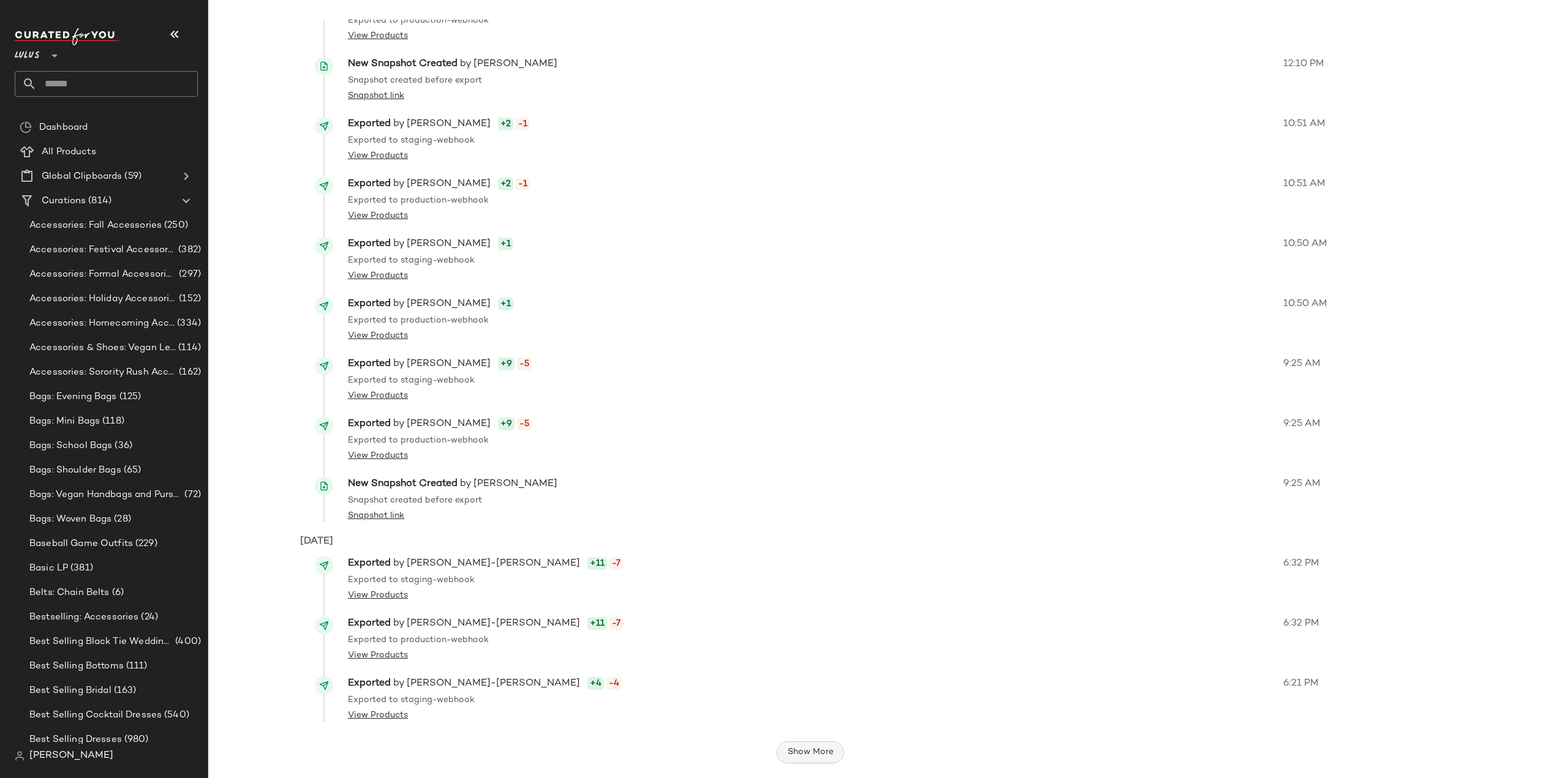
click at [788, 755] on span "Show More" at bounding box center [810, 752] width 47 height 10
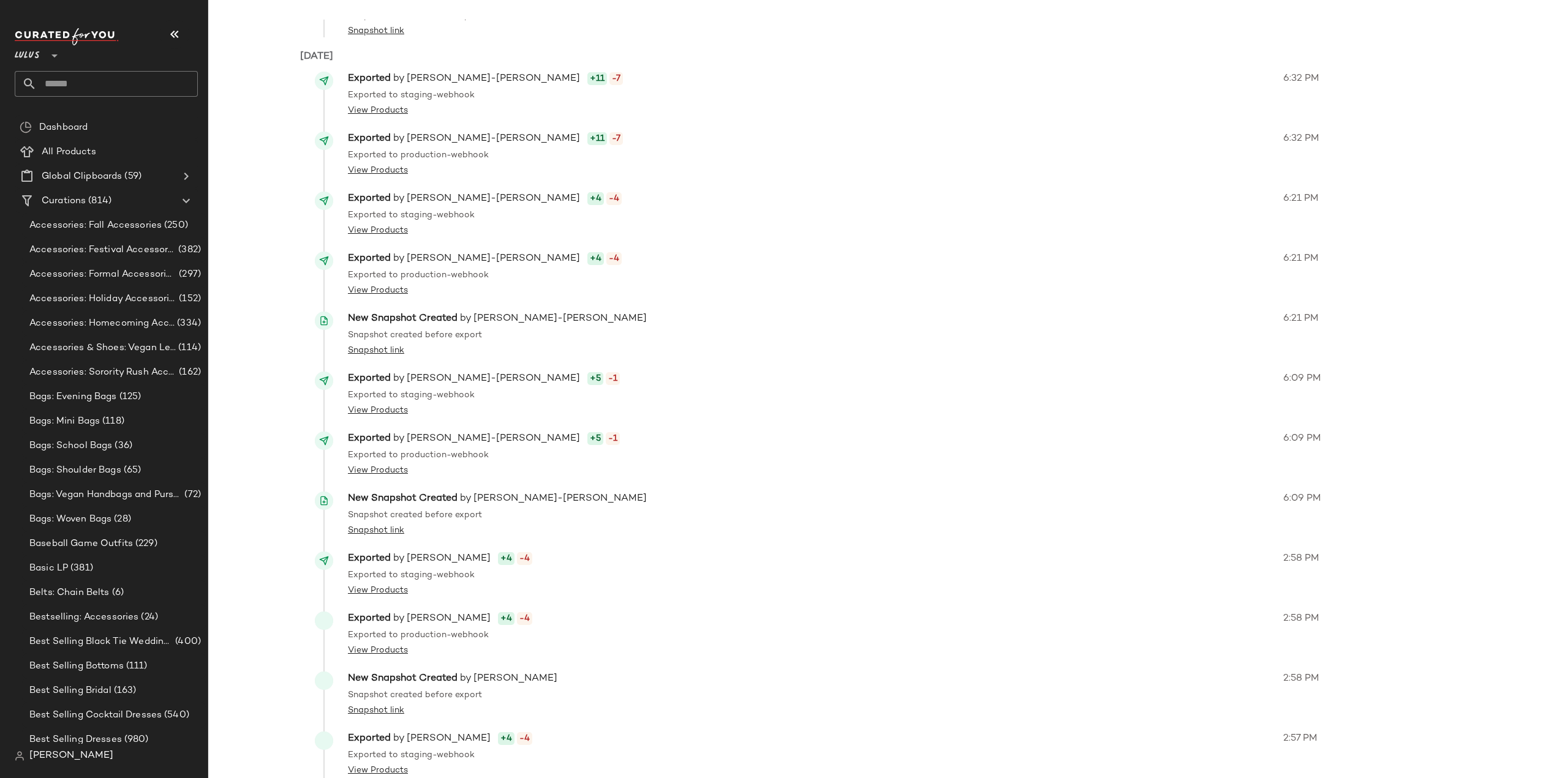
scroll to position [16422, 0]
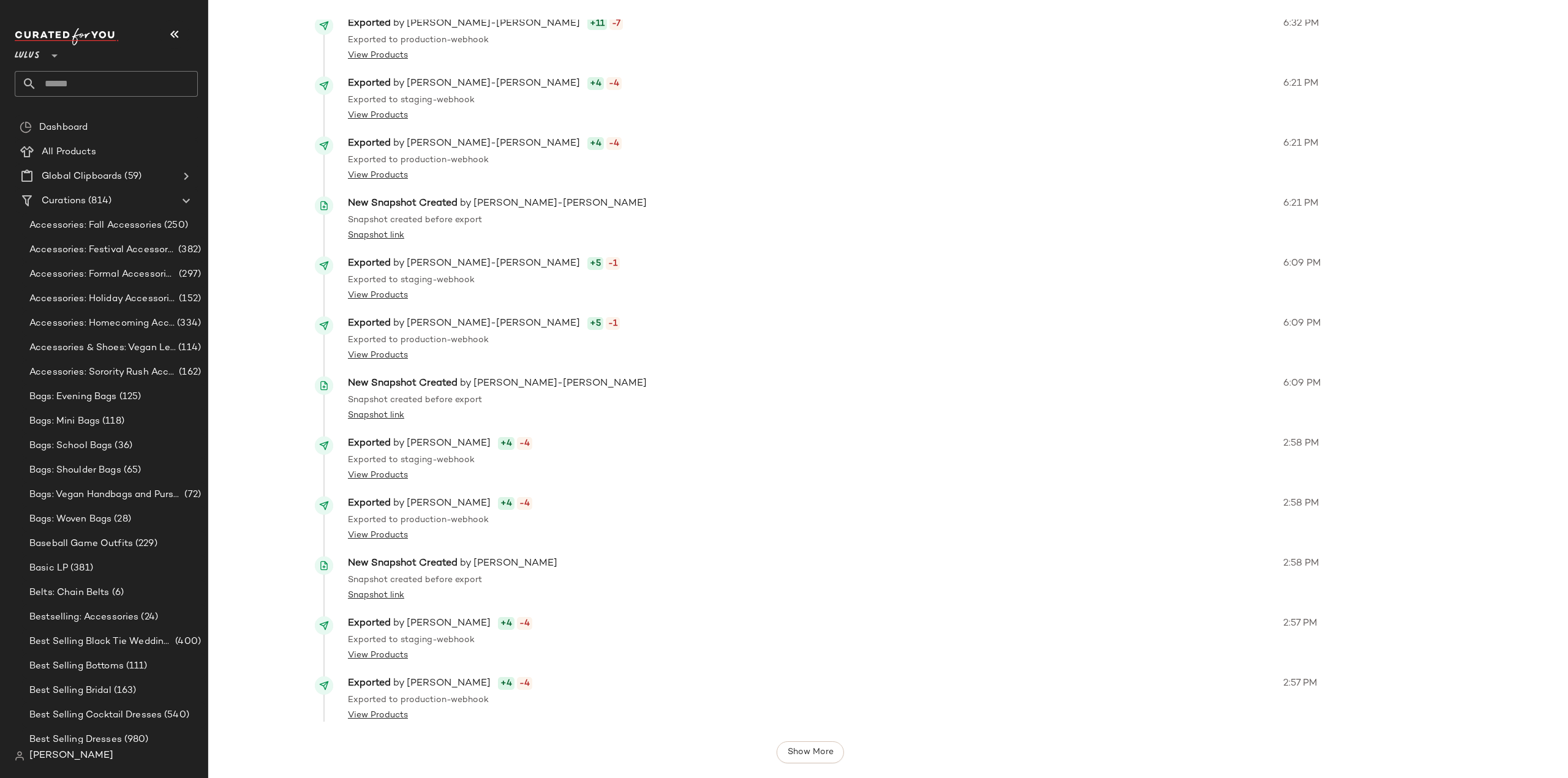
drag, startPoint x: 814, startPoint y: 749, endPoint x: 817, endPoint y: 737, distance: 12.4
click at [814, 749] on span "Show More" at bounding box center [810, 752] width 47 height 10
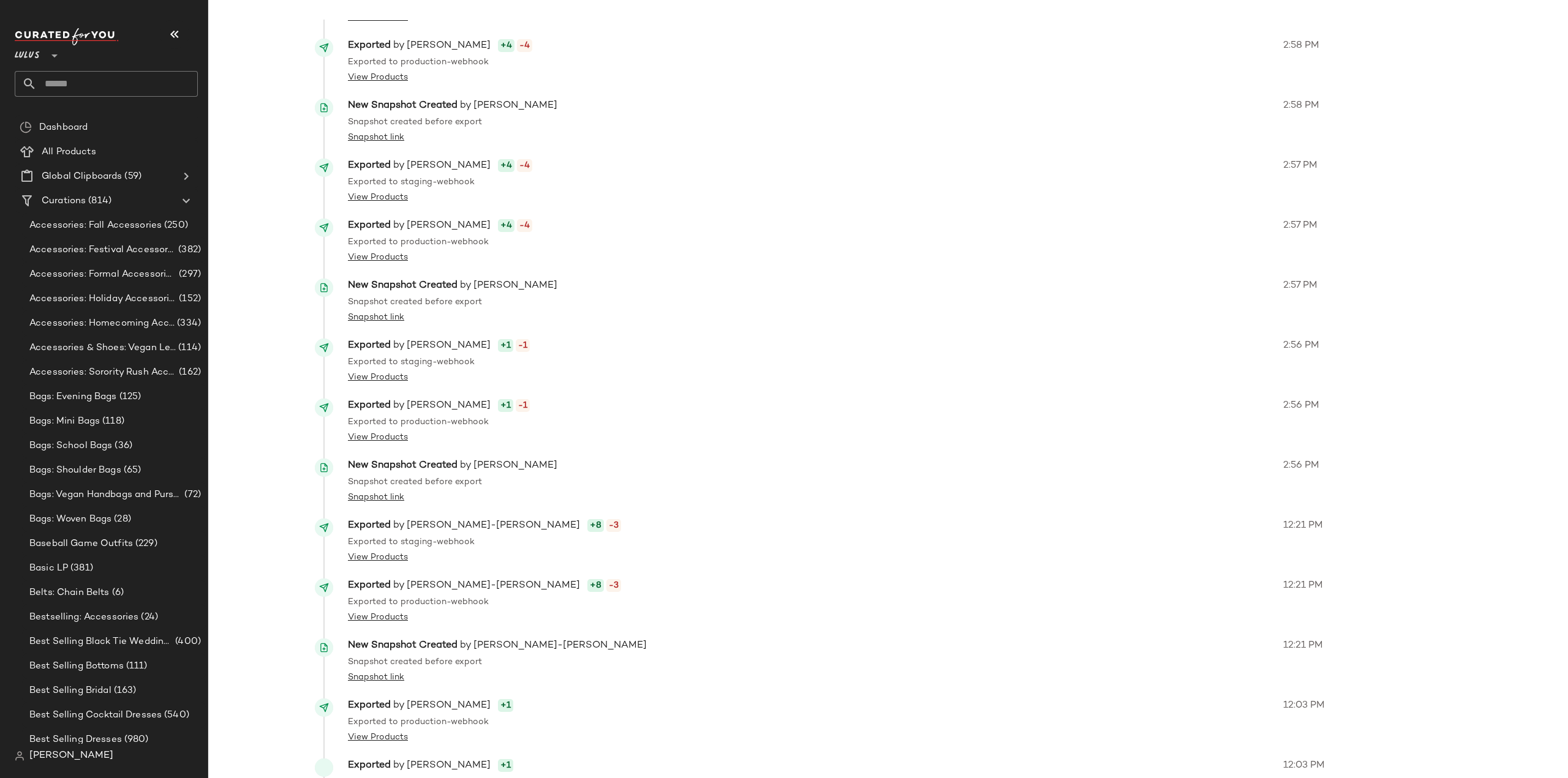
scroll to position [17022, 0]
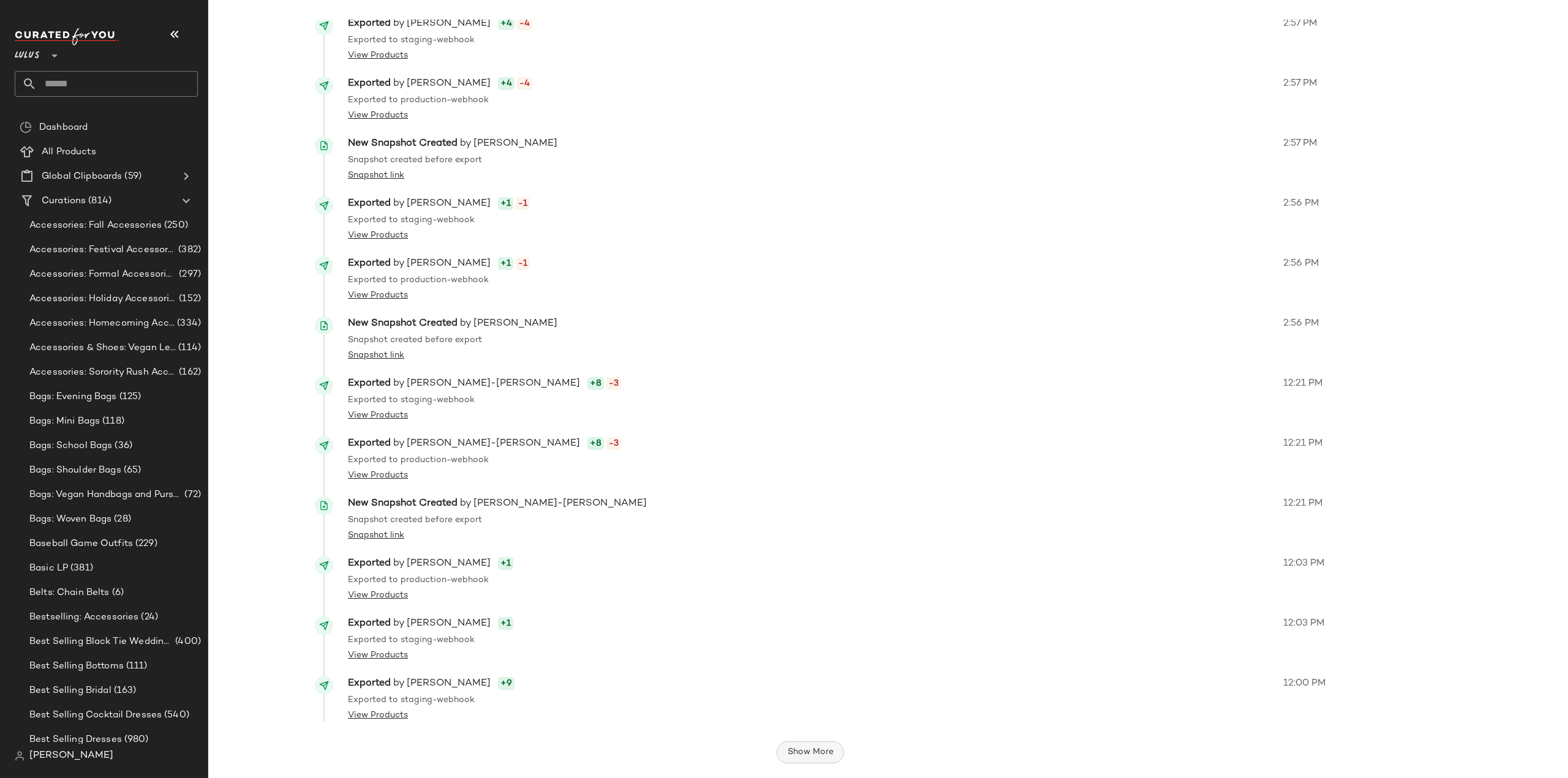
click at [818, 743] on button "Show More" at bounding box center [810, 752] width 68 height 22
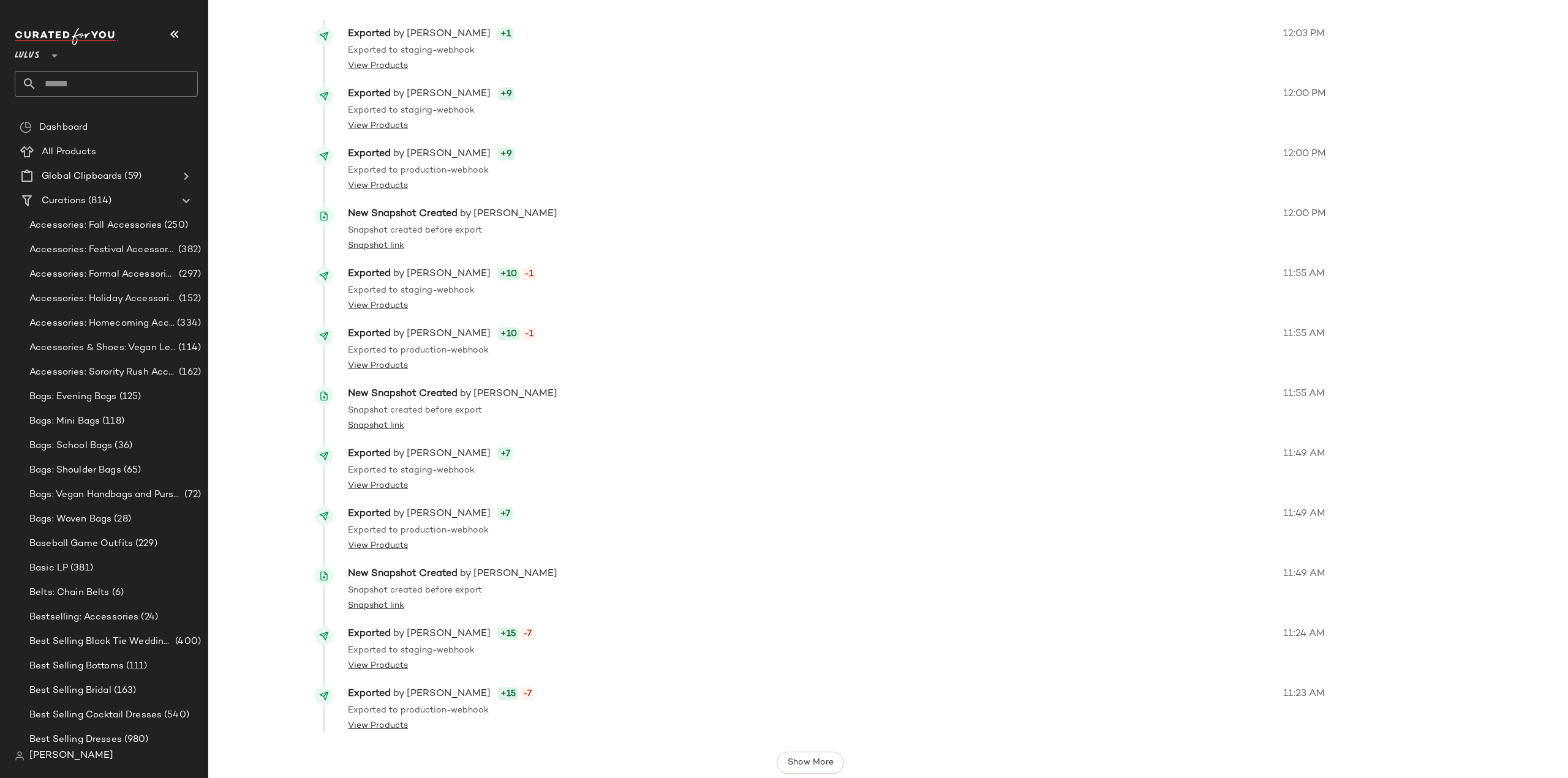
scroll to position [17623, 0]
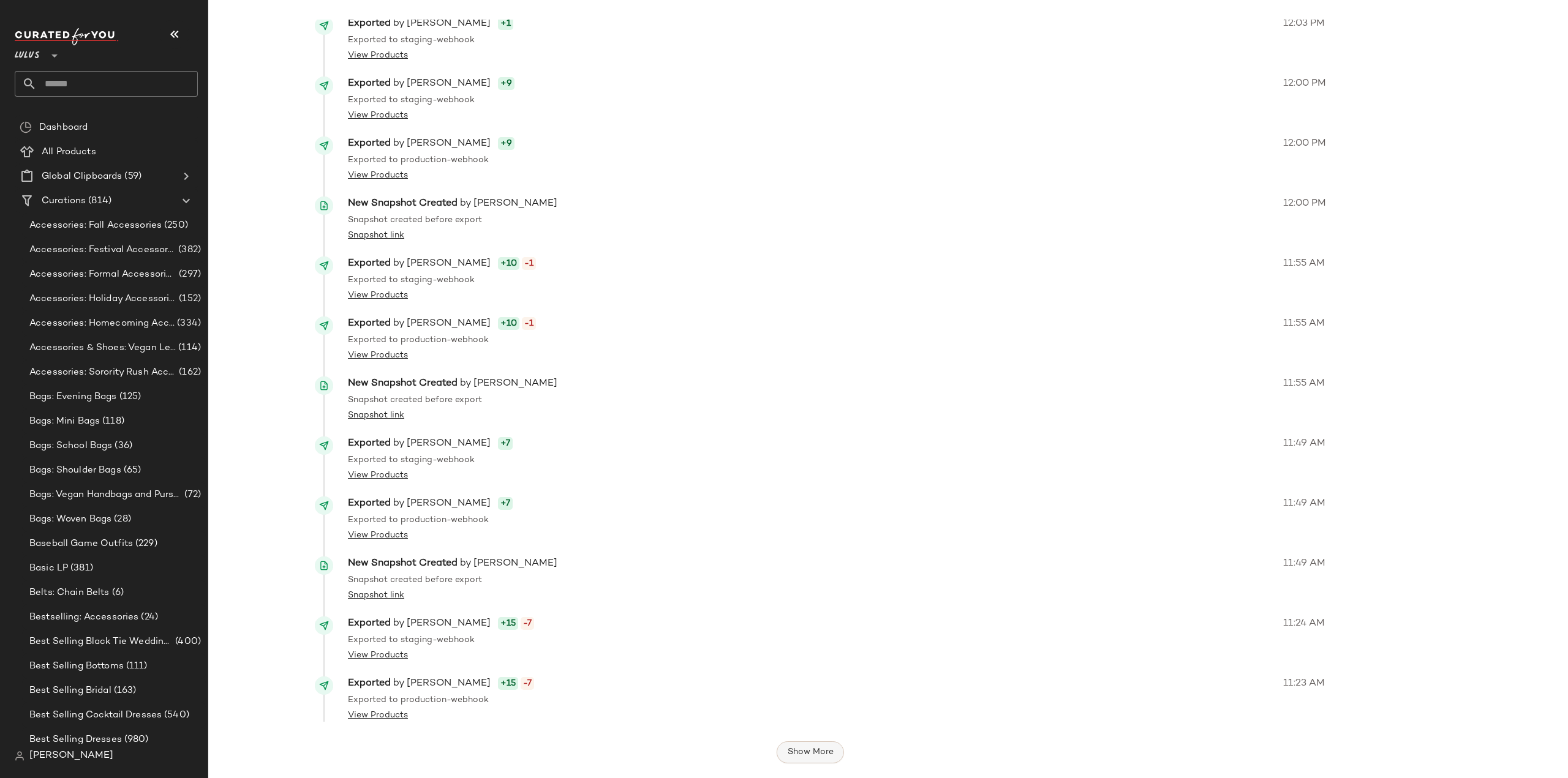
click at [814, 750] on span "Show More" at bounding box center [810, 752] width 47 height 10
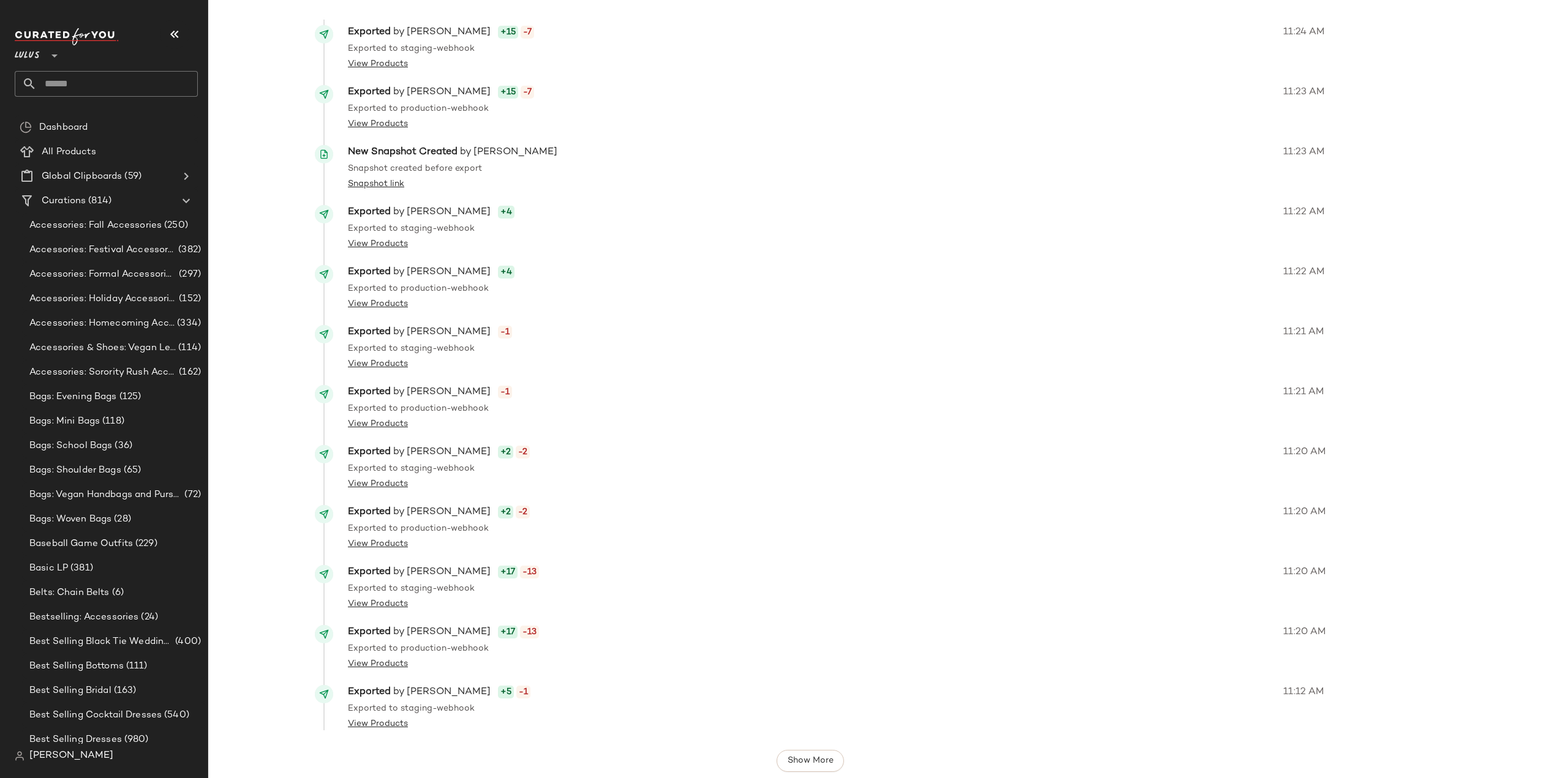
scroll to position [18223, 0]
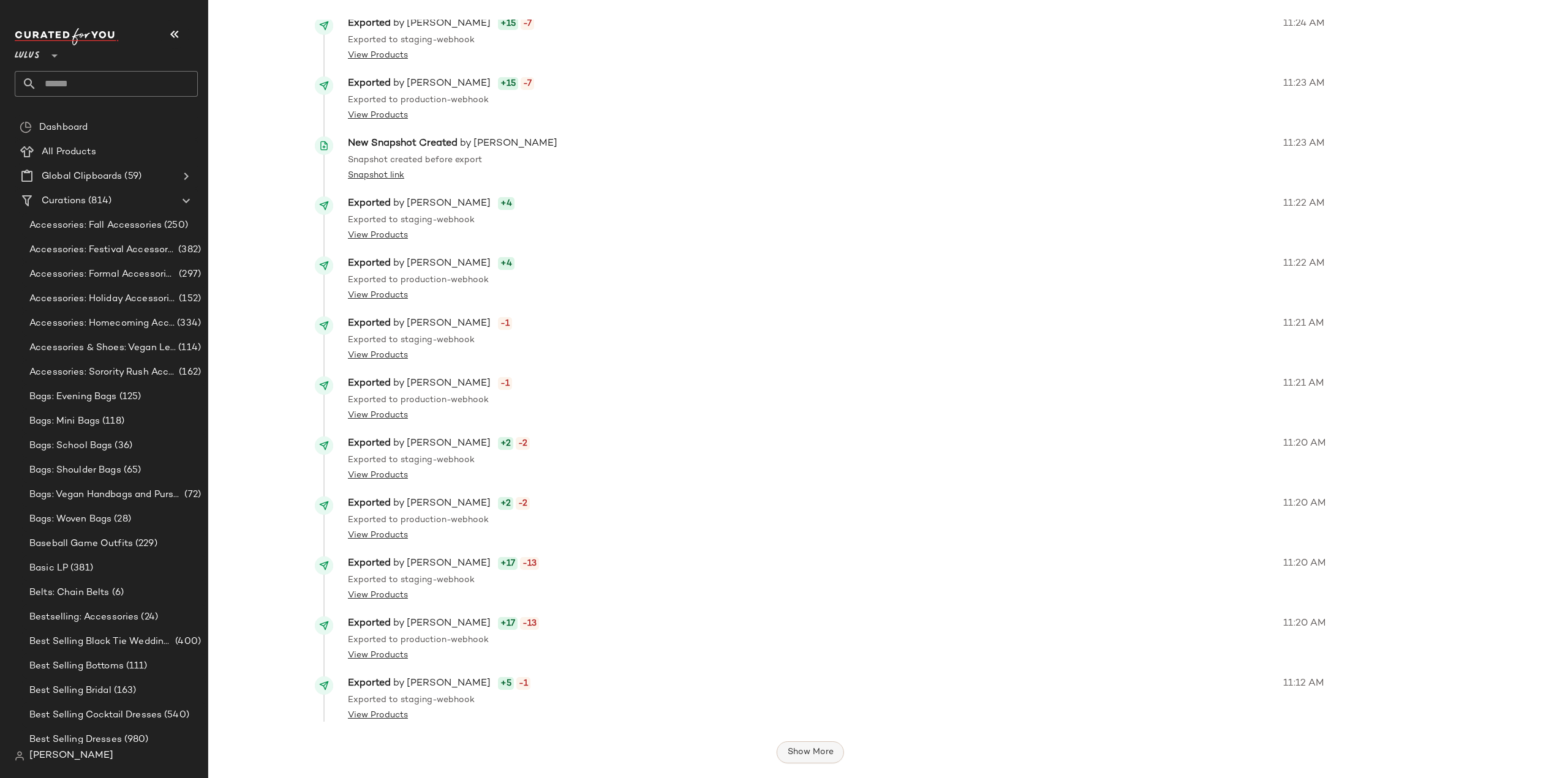
click at [808, 749] on span "Show More" at bounding box center [810, 752] width 47 height 10
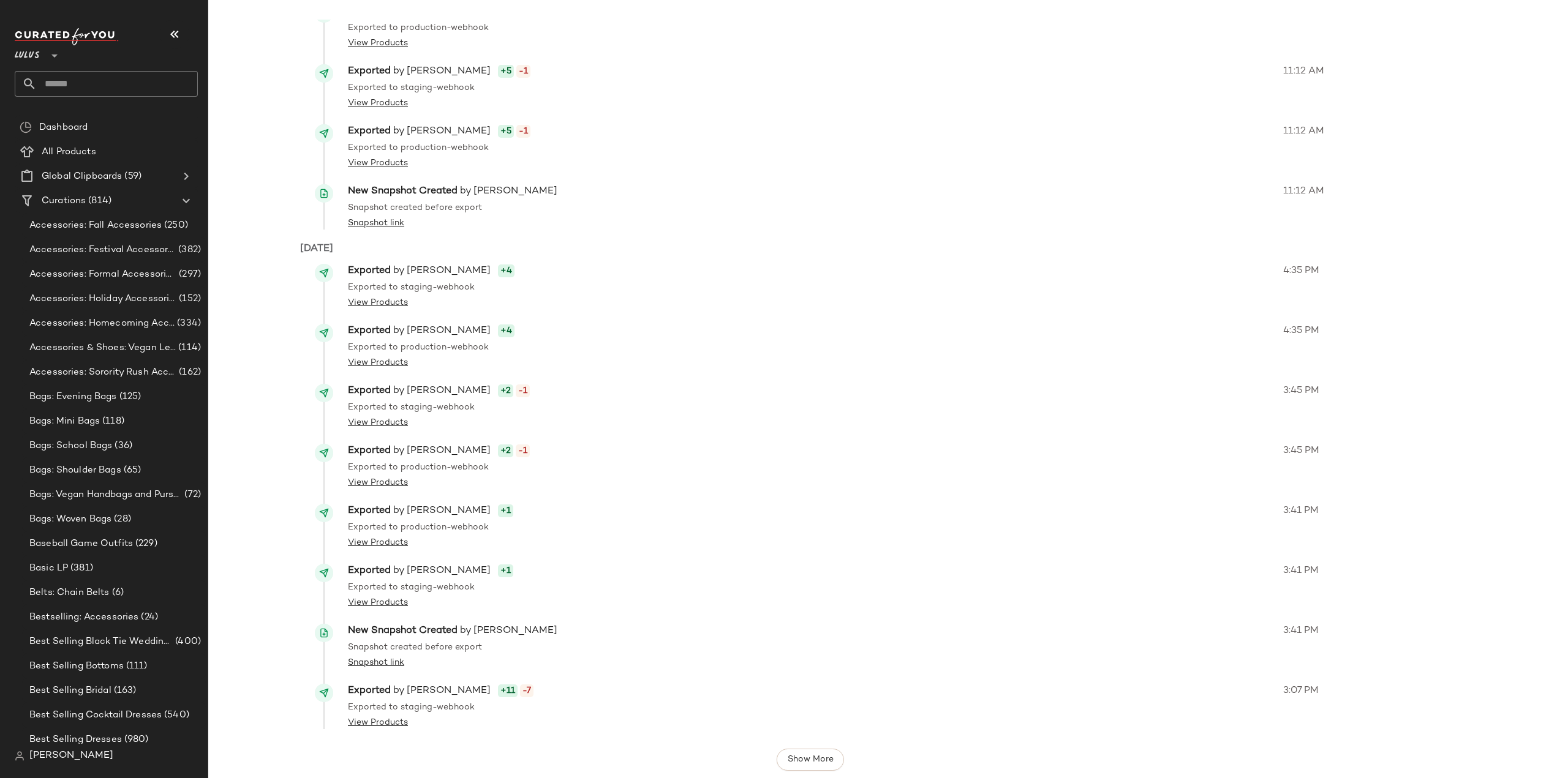
scroll to position [18843, 0]
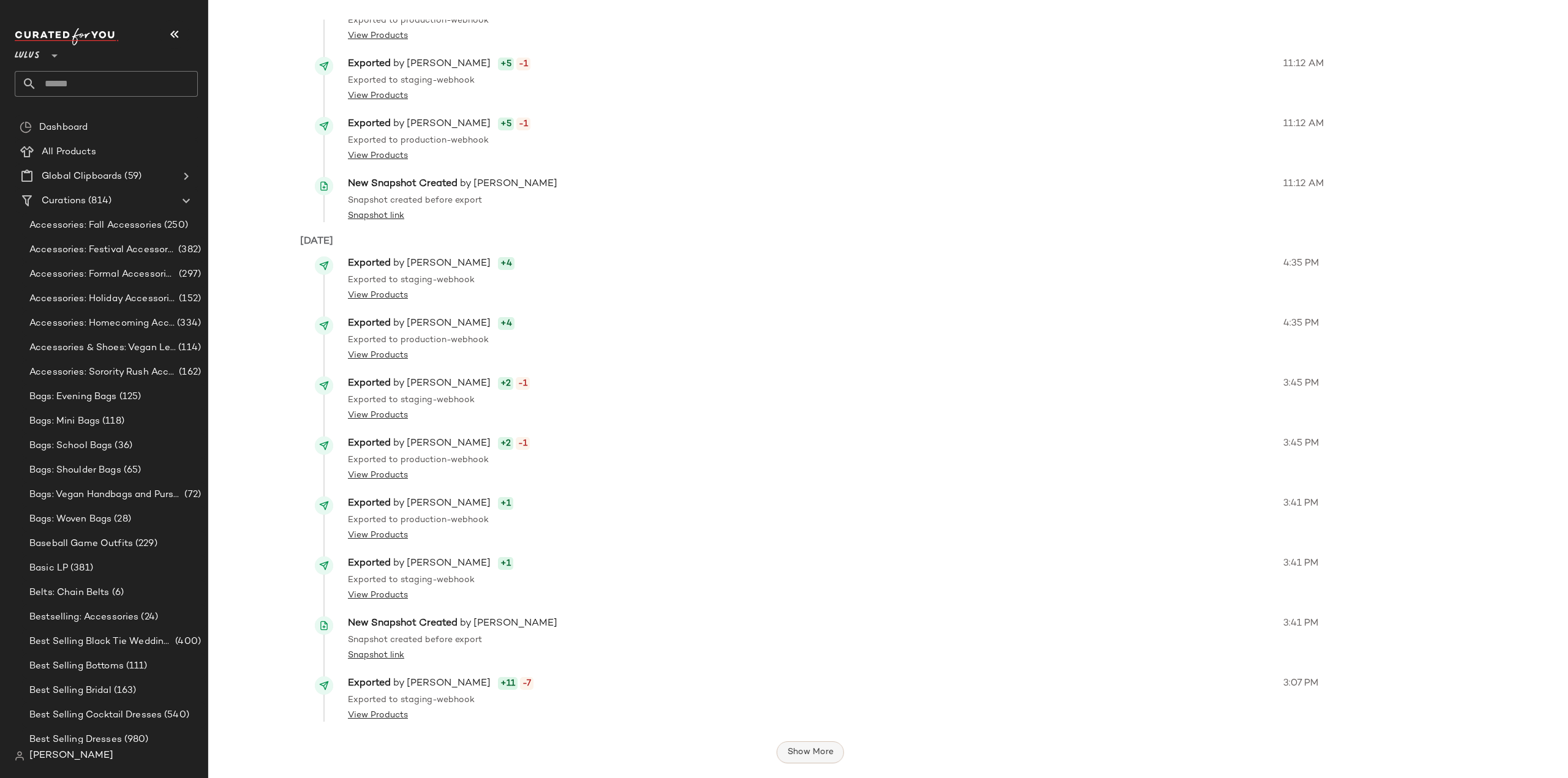
click at [792, 759] on button "Show More" at bounding box center [810, 752] width 68 height 22
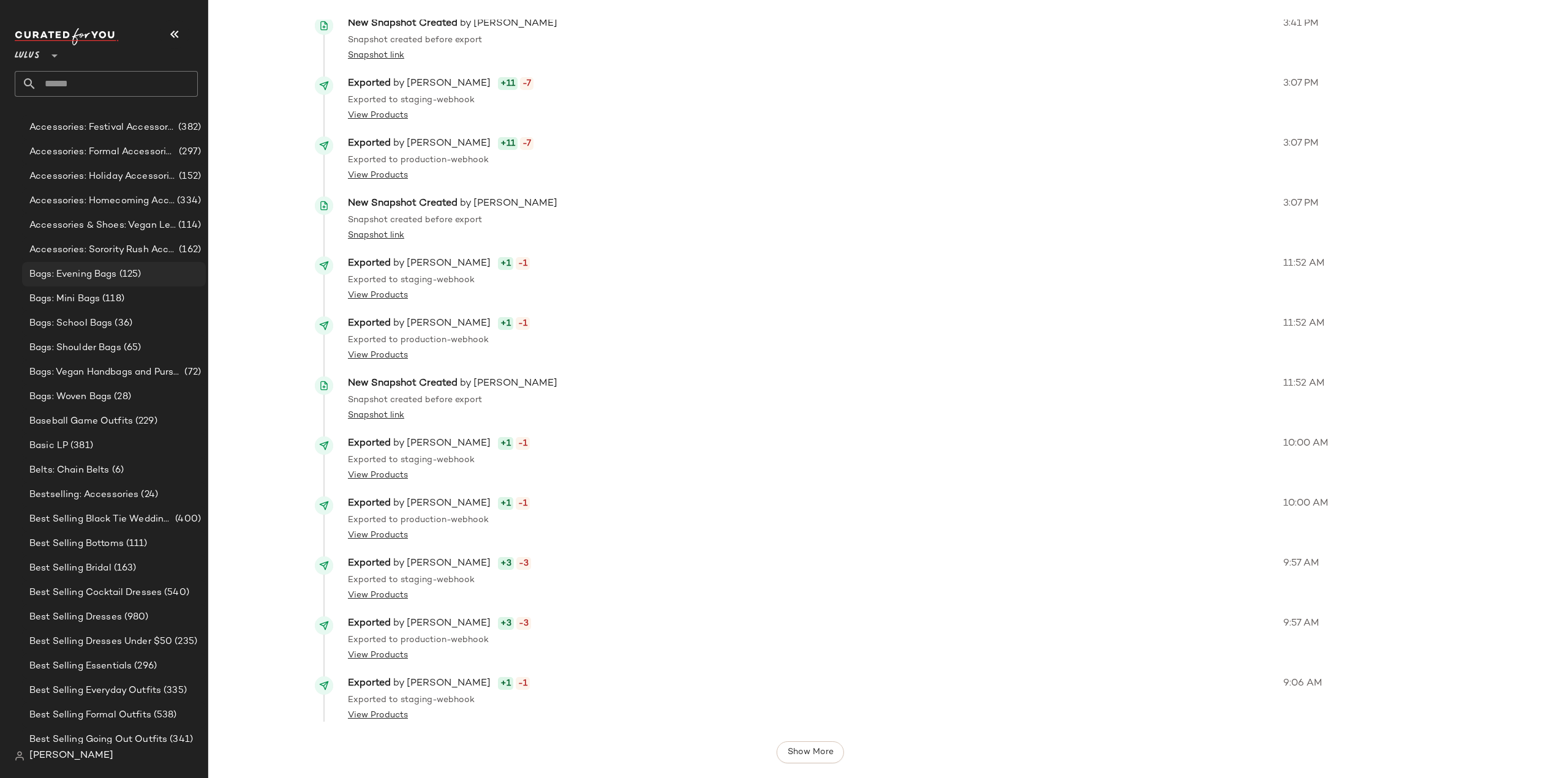
scroll to position [0, 0]
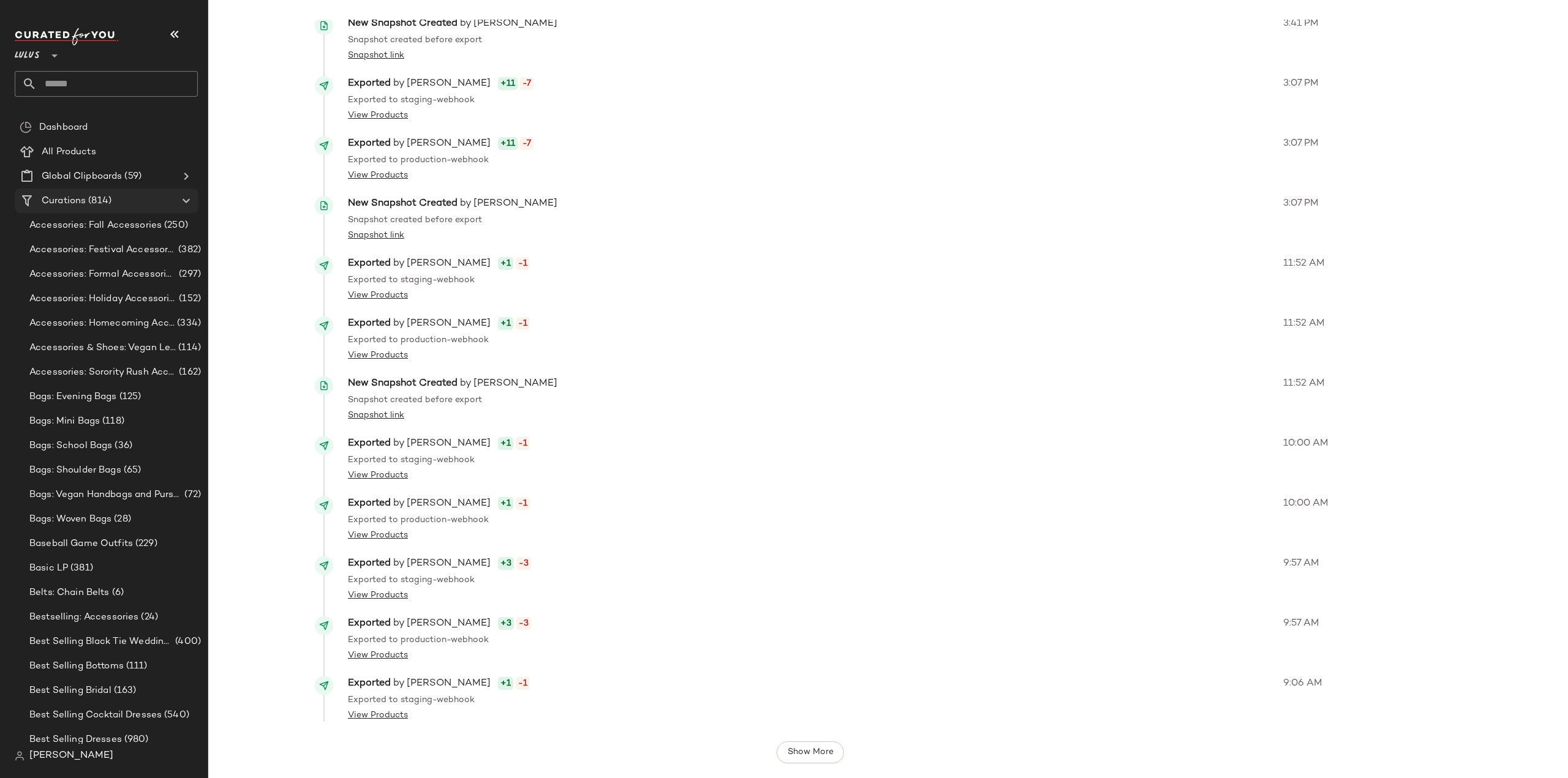
click at [70, 201] on span "Curations" at bounding box center [63, 201] width 44 height 14
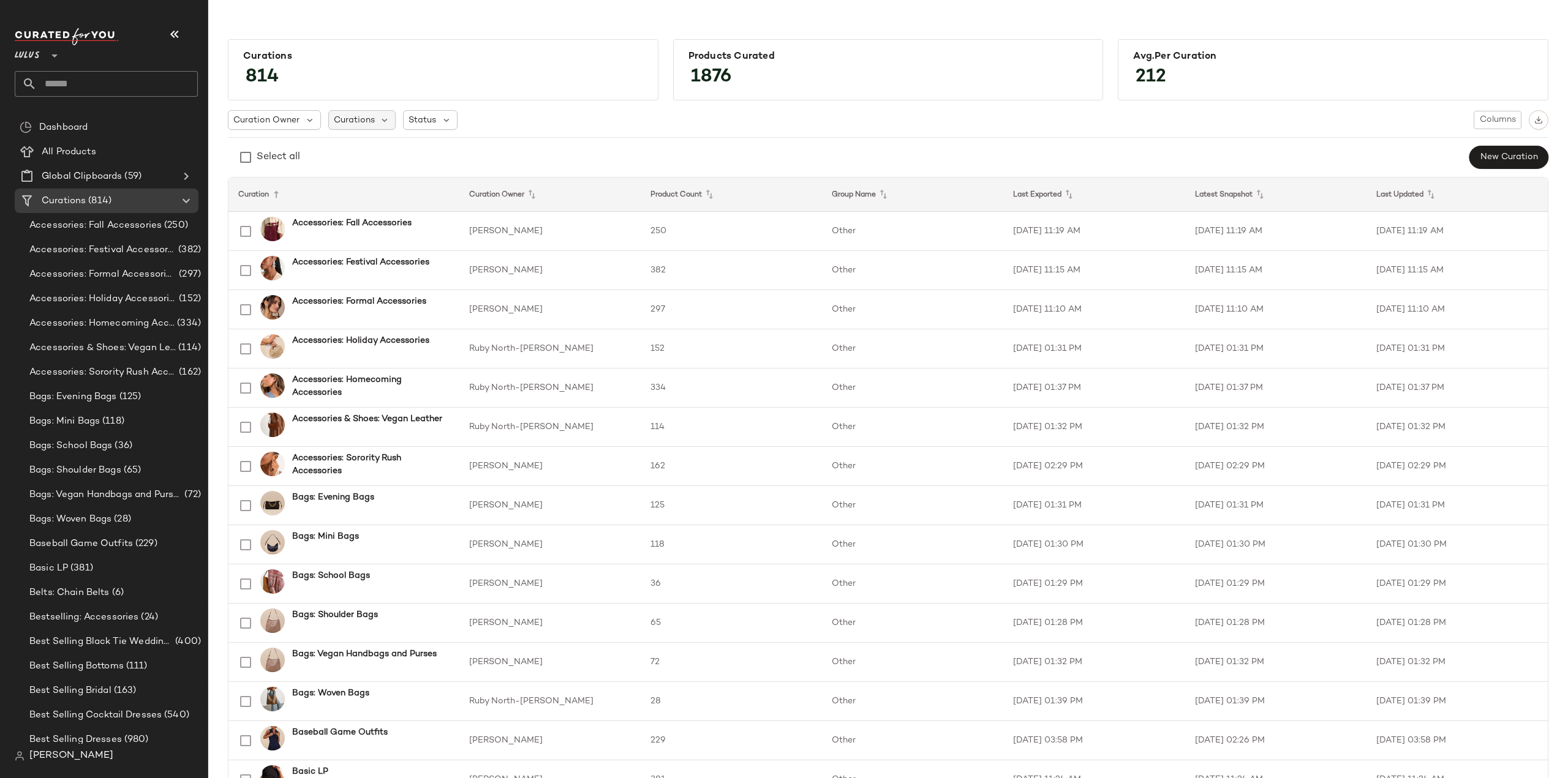
click at [359, 119] on span "Curations" at bounding box center [353, 120] width 41 height 13
click at [361, 150] on input "text" at bounding box center [412, 153] width 153 height 18
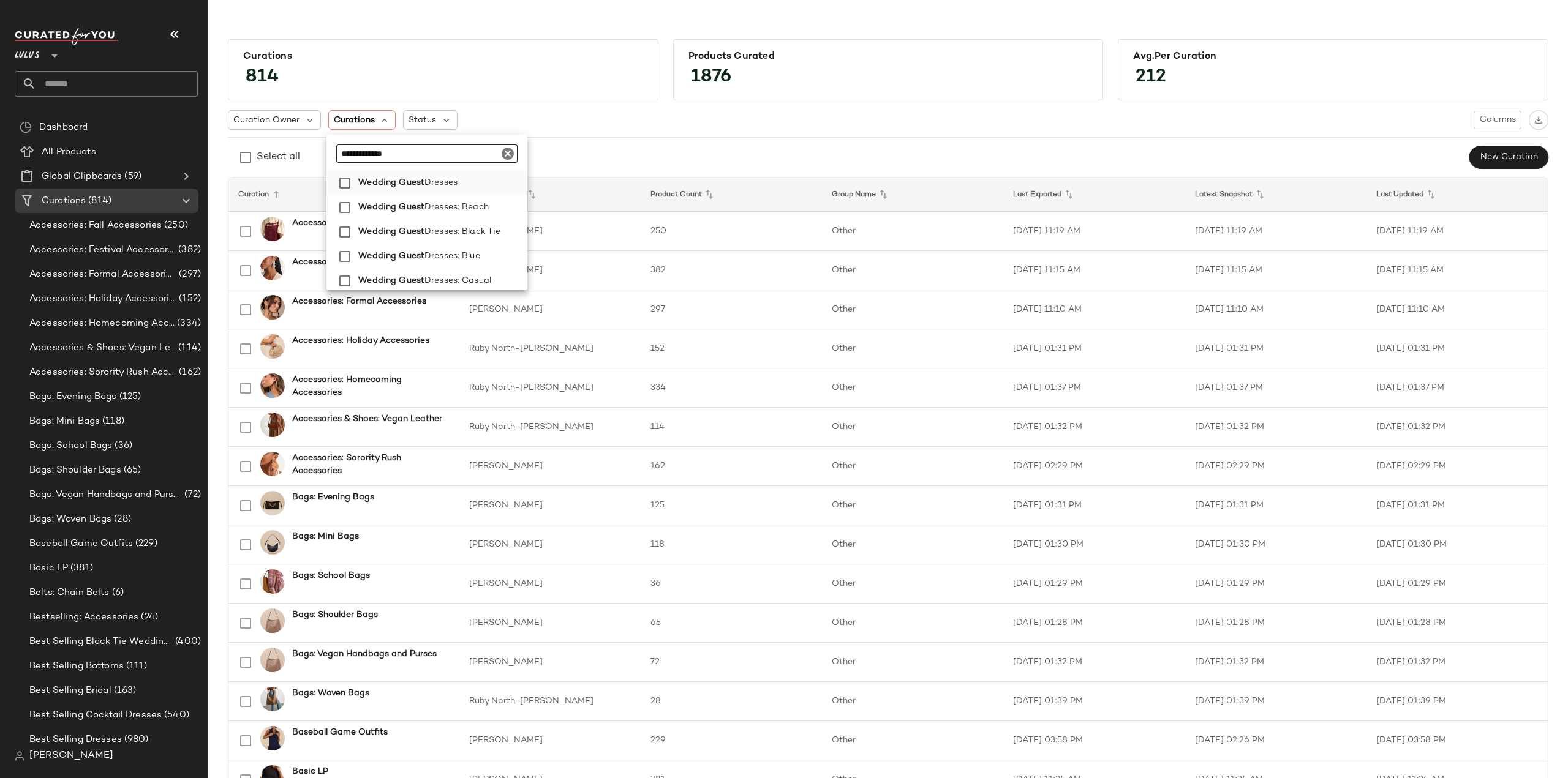
type input "**********"
click at [382, 181] on span "Wedding Guest" at bounding box center [392, 183] width 66 height 24
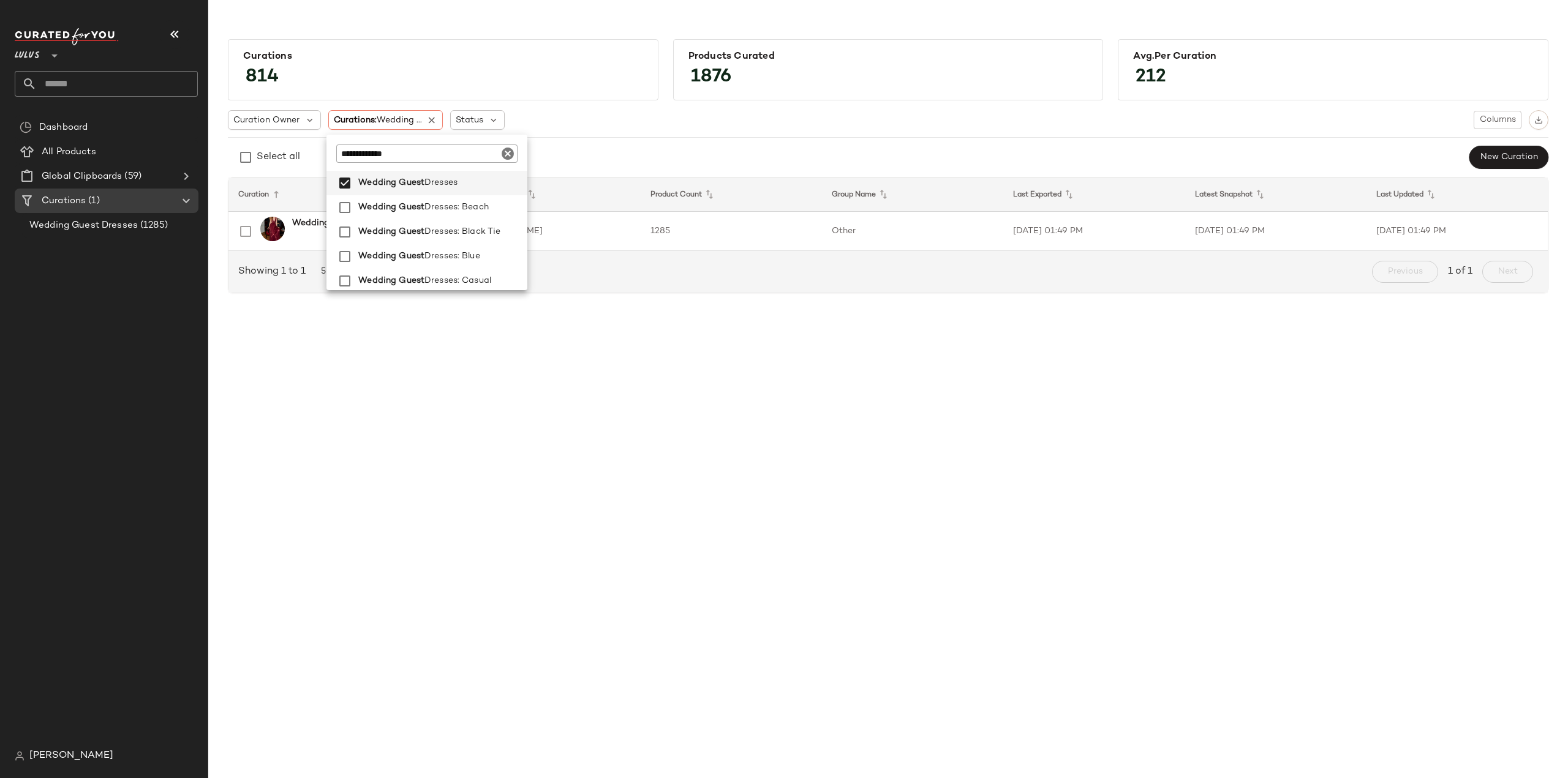
click at [642, 383] on div "Curations 814 Products Curated 1876 Avg.per Curation 212 Curation Owner Curatio…" at bounding box center [888, 399] width 1360 height 759
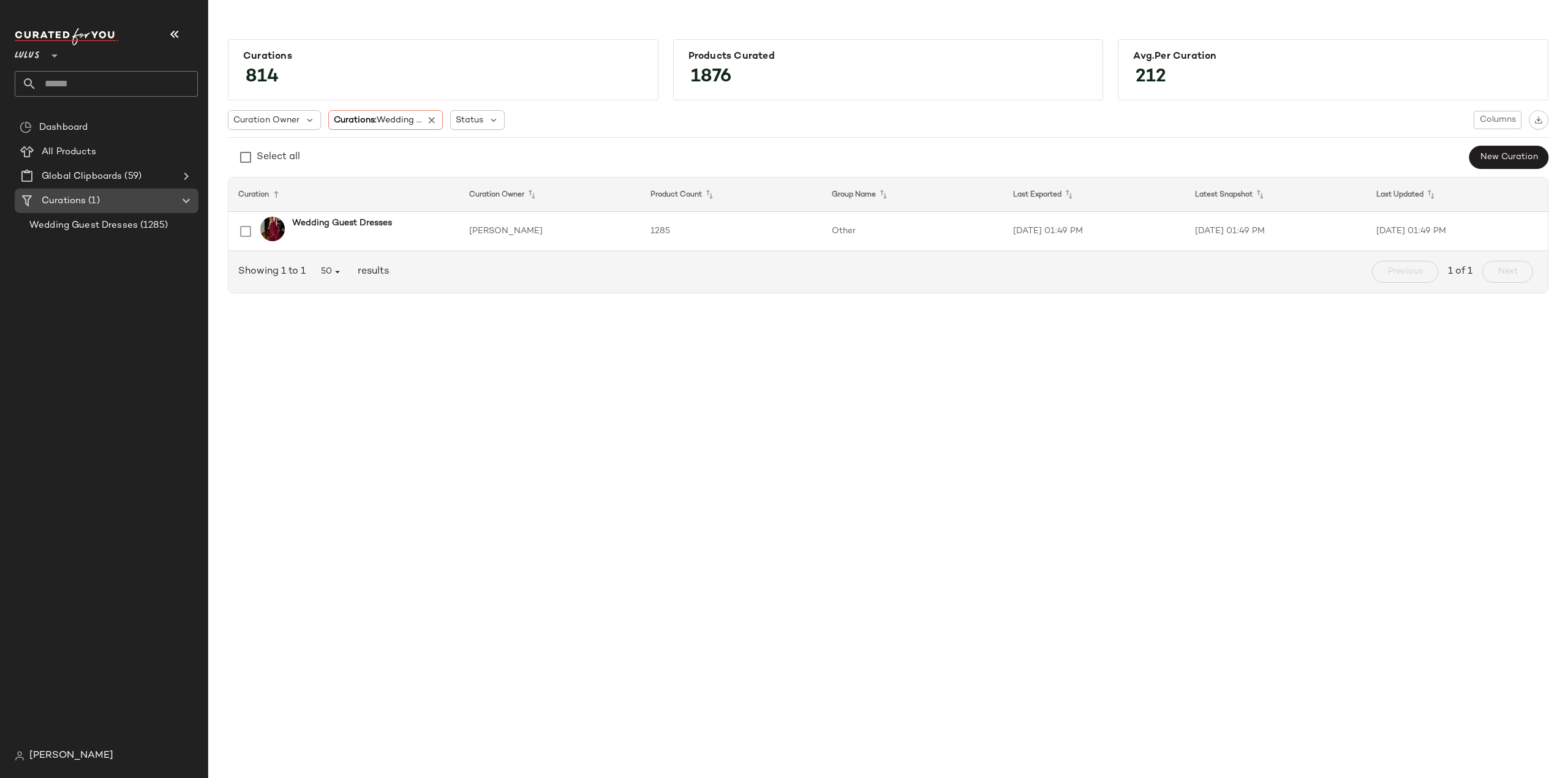
click at [185, 202] on icon at bounding box center [186, 201] width 15 height 15
click at [188, 198] on icon at bounding box center [186, 201] width 15 height 15
click at [95, 227] on span "Wedding Guest Dresses" at bounding box center [83, 226] width 109 height 14
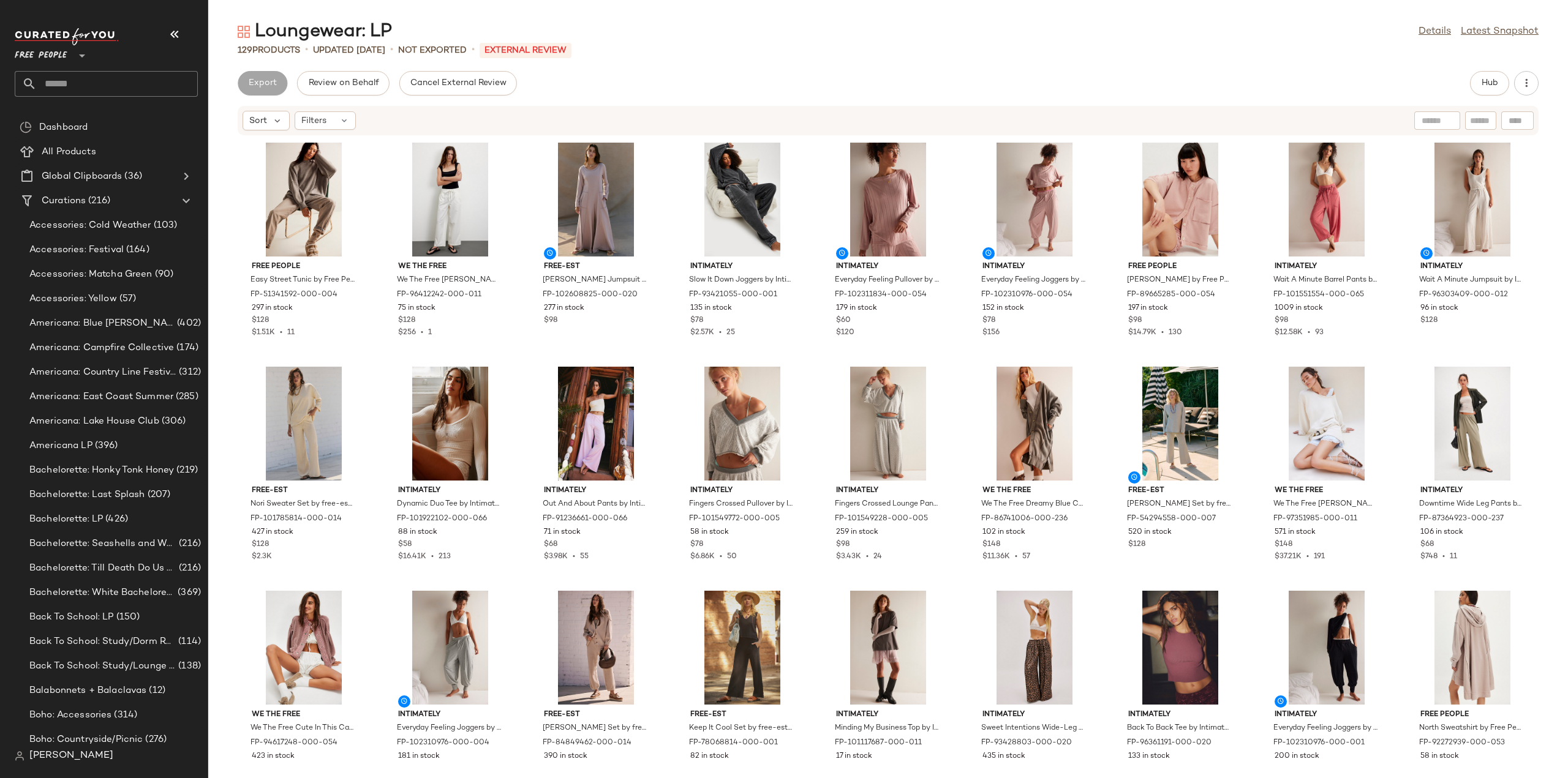
click at [102, 87] on input "text" at bounding box center [117, 84] width 161 height 26
type input "*****"
click at [69, 122] on span "Outfits: Elevated" at bounding box center [59, 119] width 69 height 13
